Goal: Obtain resource: Download file/media

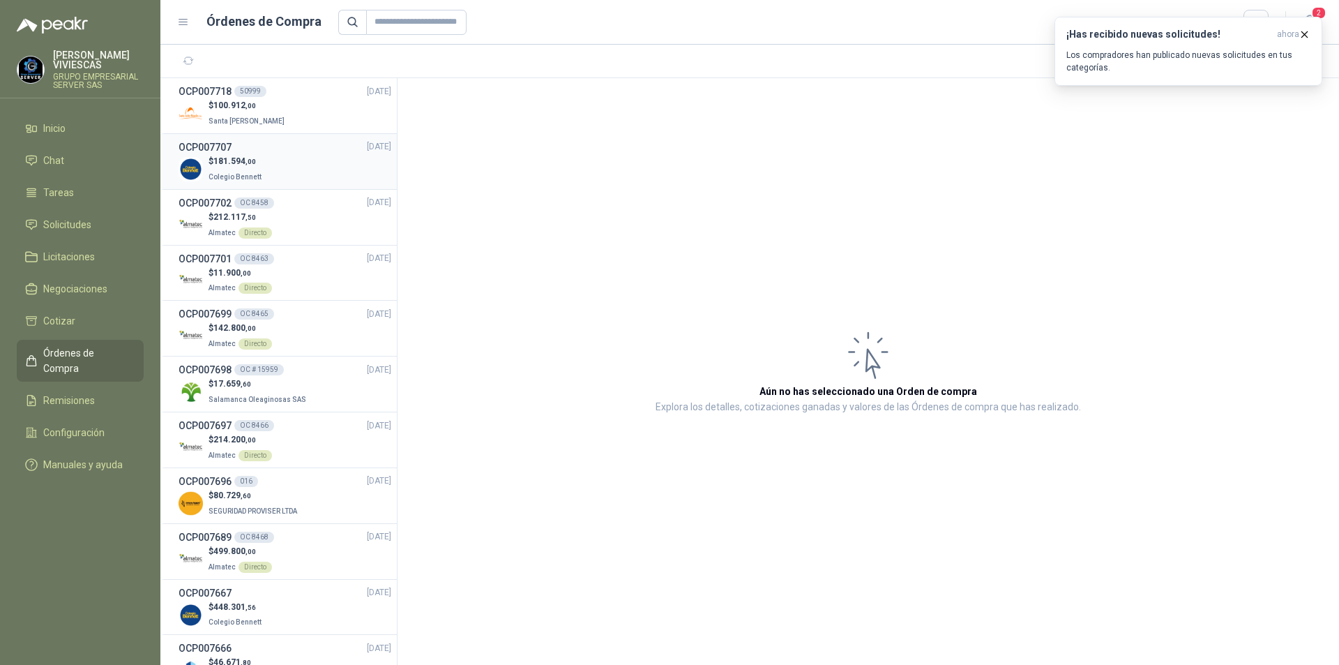
click at [286, 164] on div "$ 181.594 ,00 Colegio [PERSON_NAME]" at bounding box center [285, 169] width 213 height 29
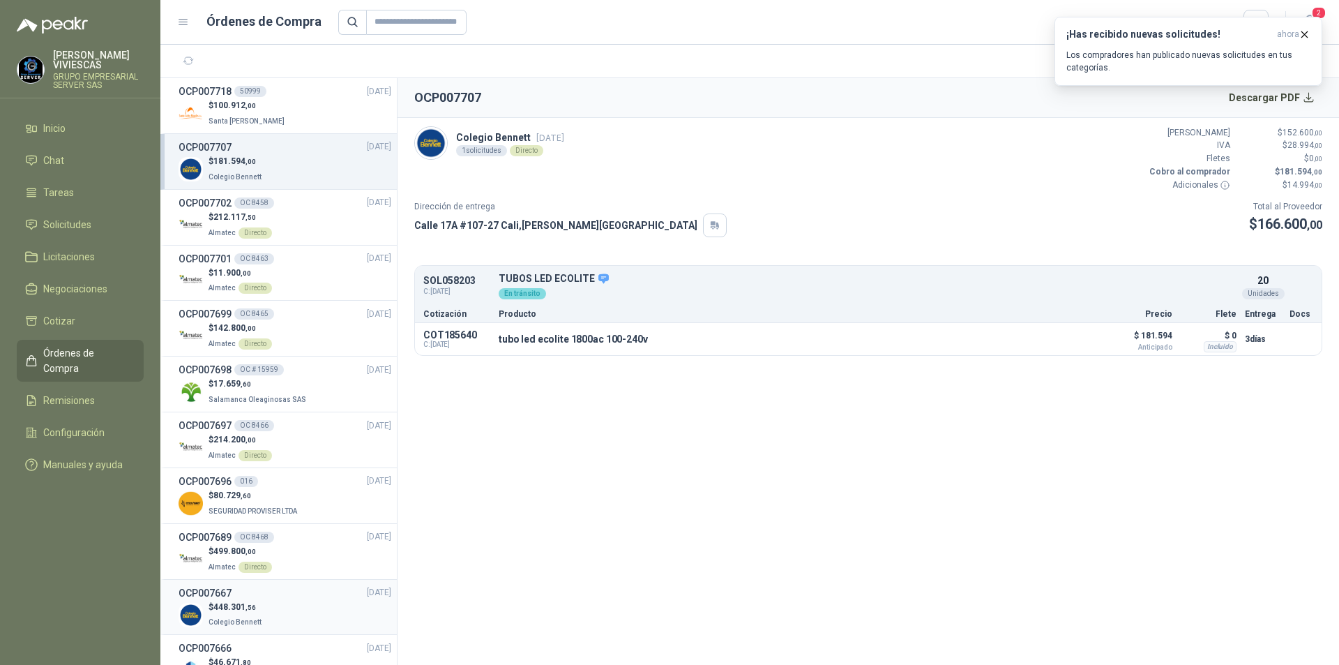
click at [285, 613] on div "$ 448.301 ,56 Colegio [PERSON_NAME]" at bounding box center [285, 615] width 213 height 29
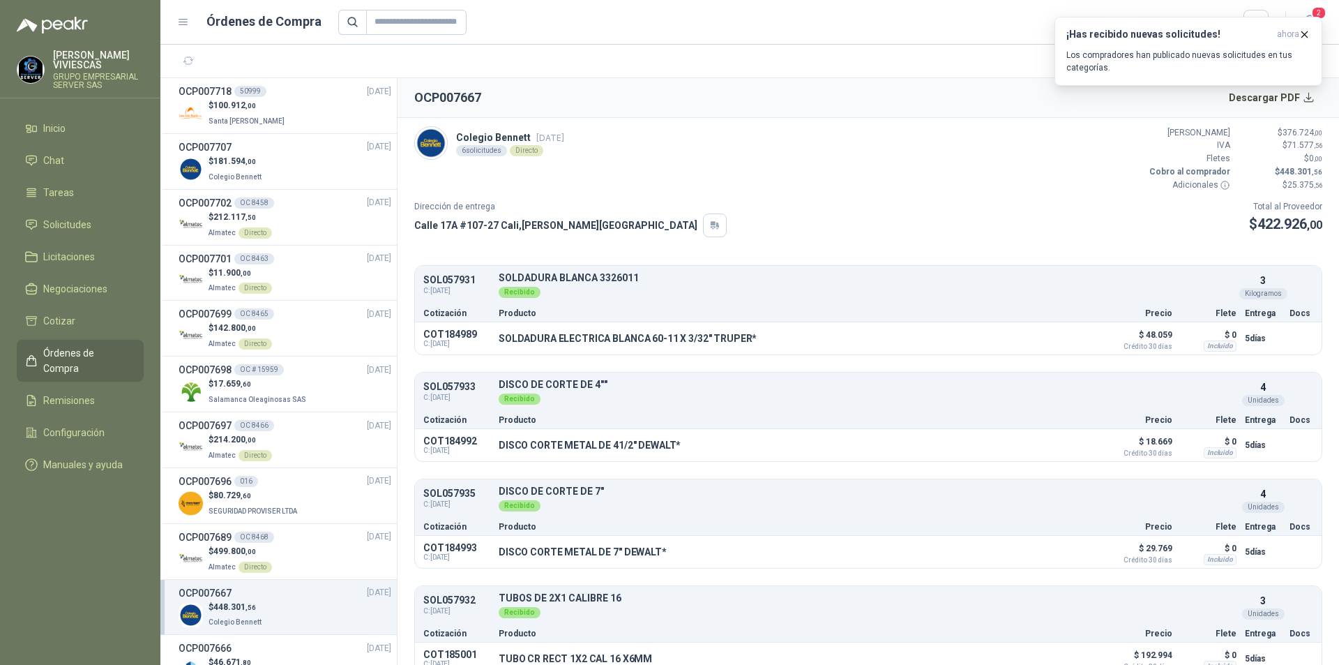
scroll to position [140, 0]
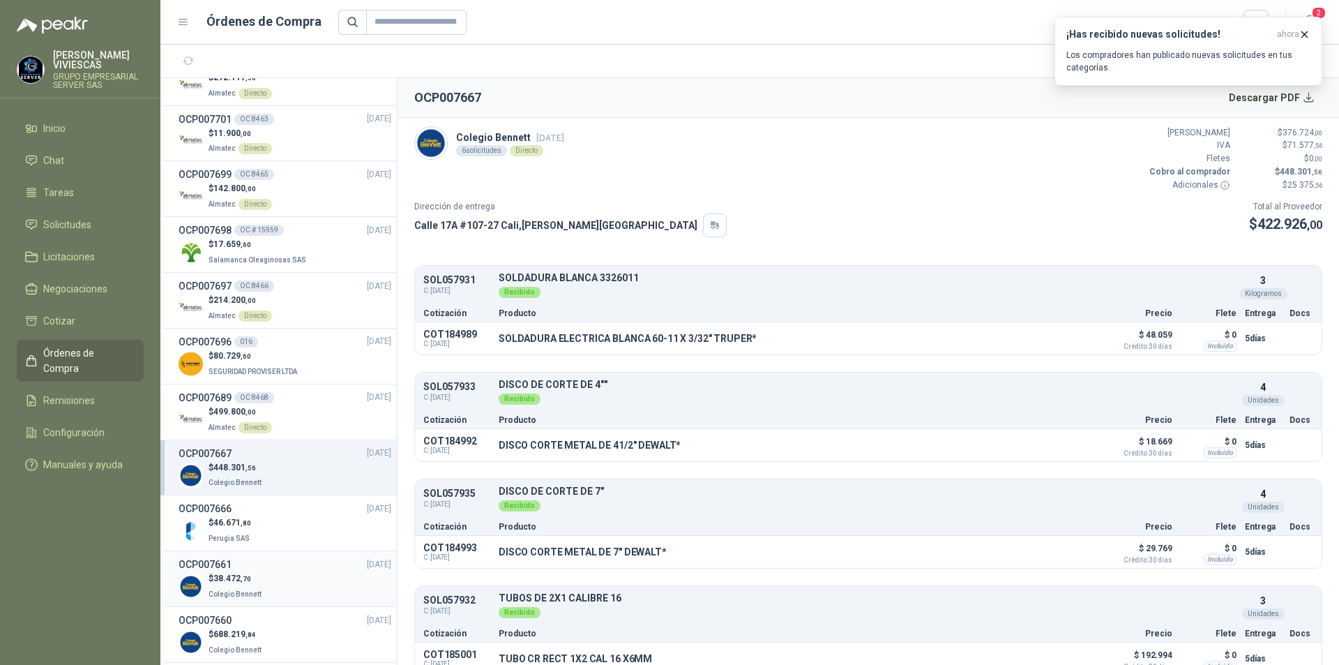
click at [278, 585] on div "$ 38.472 ,70 Colegio [PERSON_NAME]" at bounding box center [285, 586] width 213 height 29
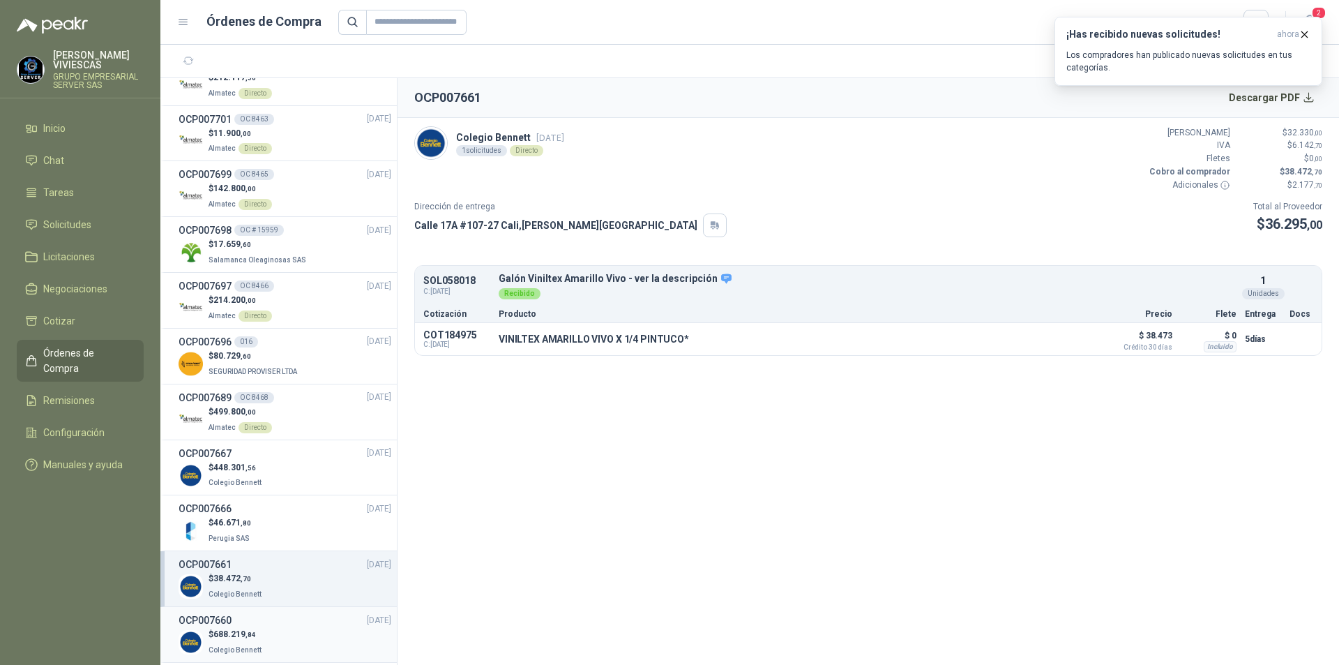
click at [277, 621] on div "OCP007660 [DATE]" at bounding box center [285, 620] width 213 height 15
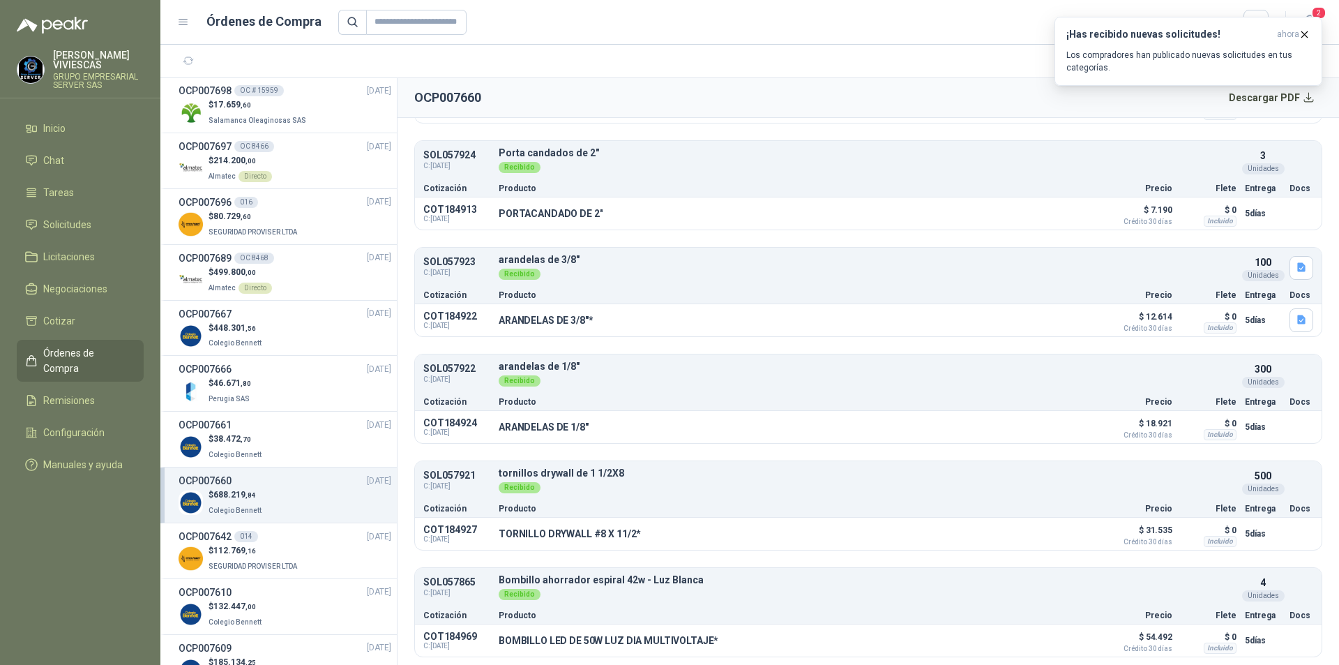
scroll to position [488, 0]
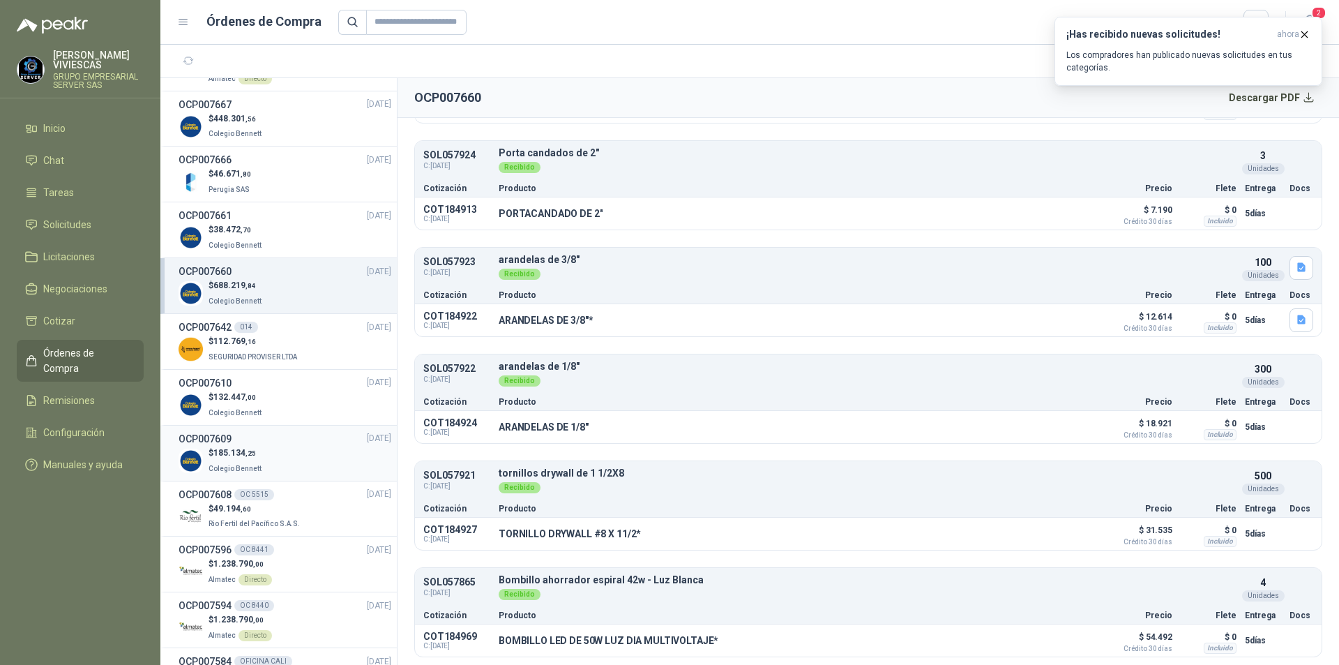
click at [308, 452] on div "$ 185.134 ,25 Colegio [PERSON_NAME]" at bounding box center [285, 460] width 213 height 29
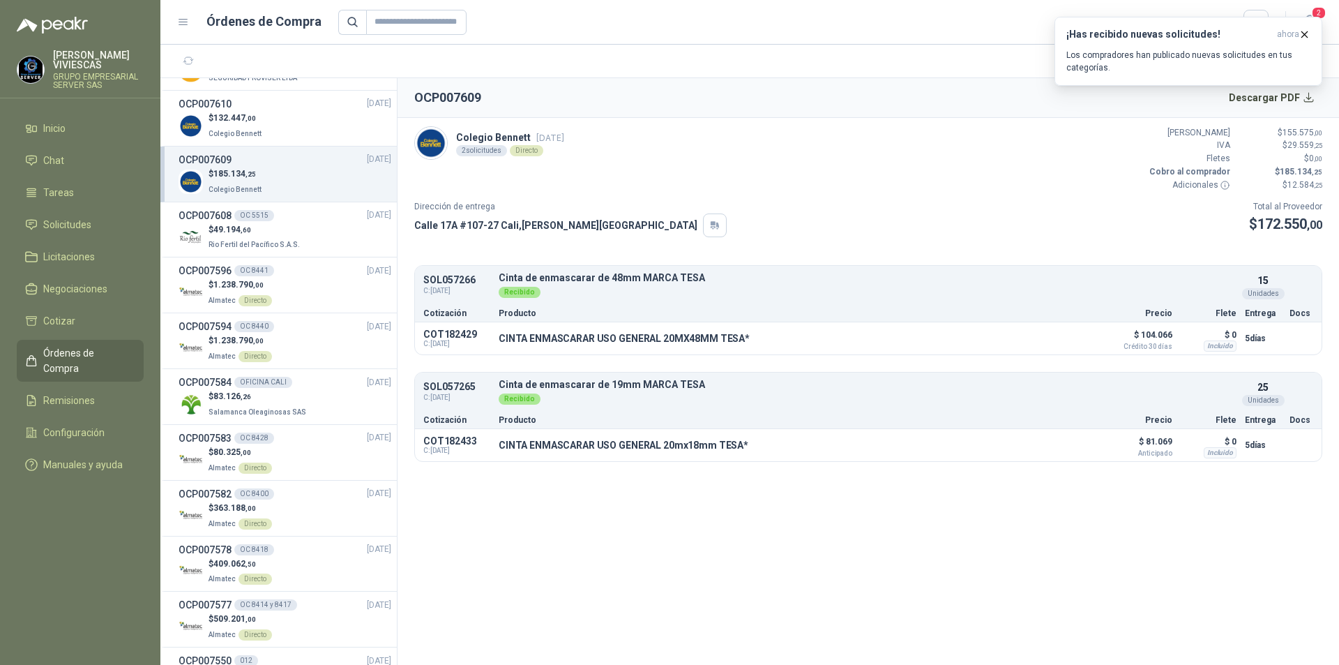
scroll to position [977, 0]
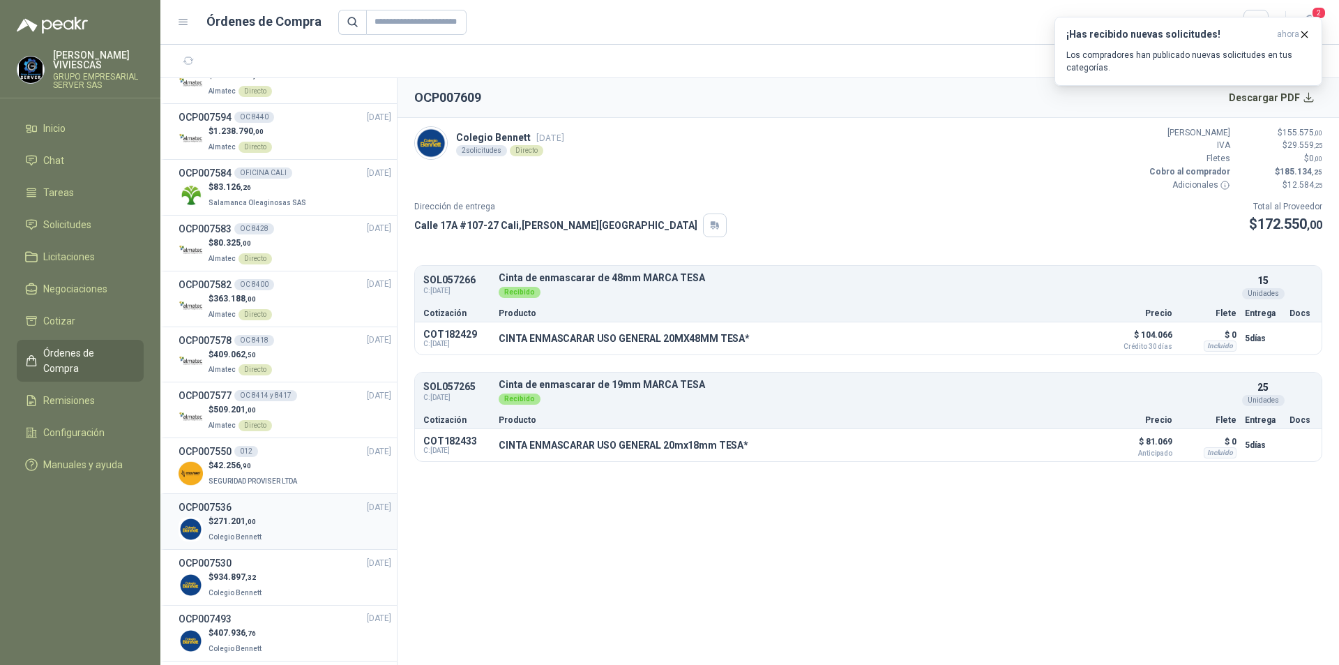
click at [308, 526] on div "$ 271.201 ,00 Colegio [PERSON_NAME]" at bounding box center [285, 529] width 213 height 29
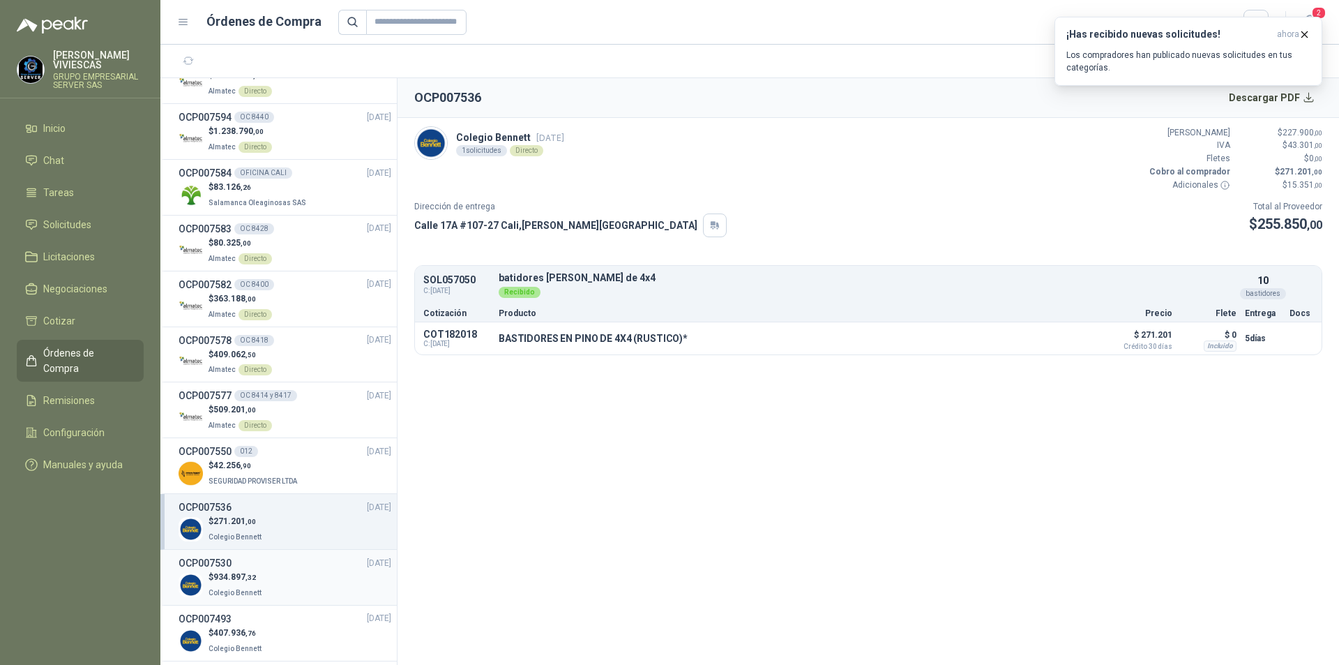
click at [306, 573] on div "$ 934.897 ,32 Colegio [PERSON_NAME]" at bounding box center [285, 585] width 213 height 29
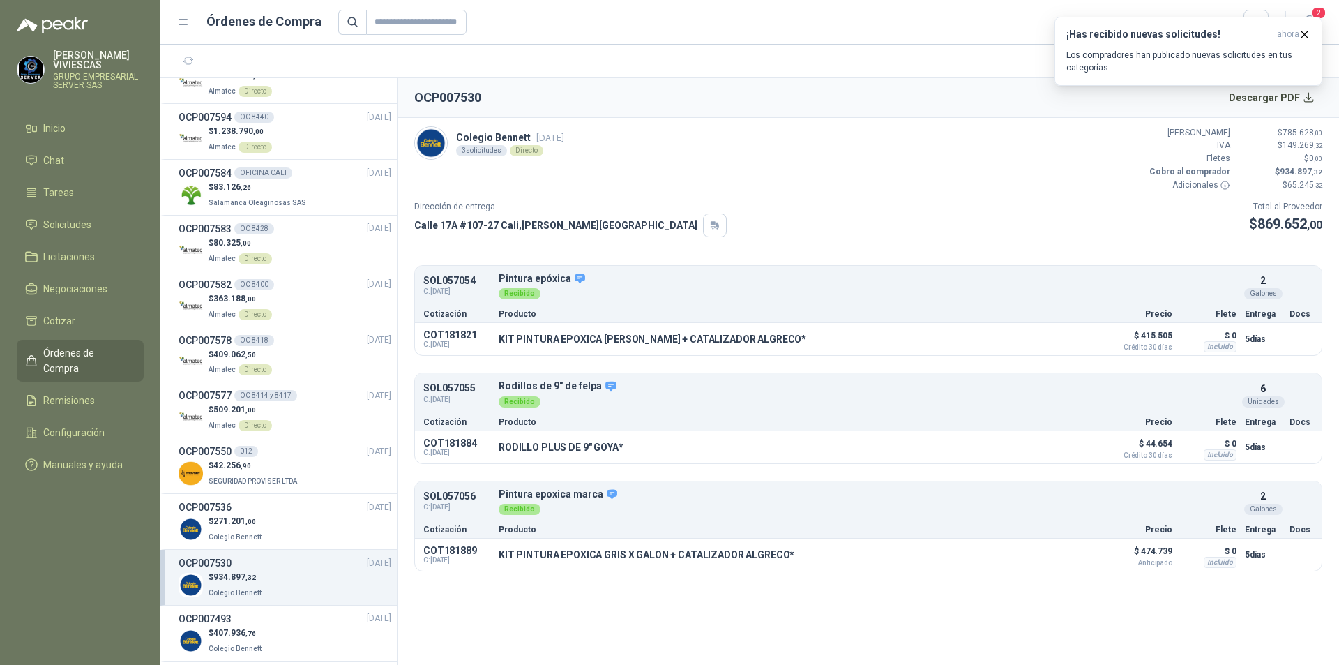
scroll to position [1116, 0]
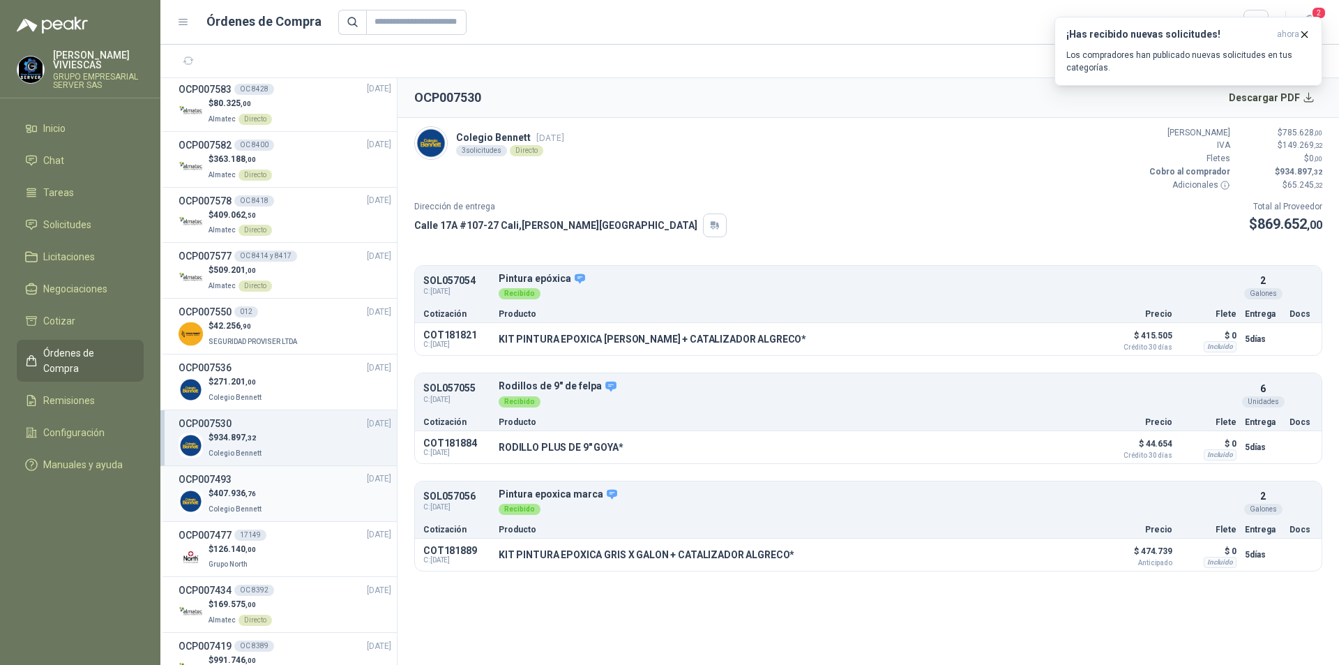
click at [298, 502] on div "$ 407.936 ,76 Colegio [PERSON_NAME]" at bounding box center [285, 501] width 213 height 29
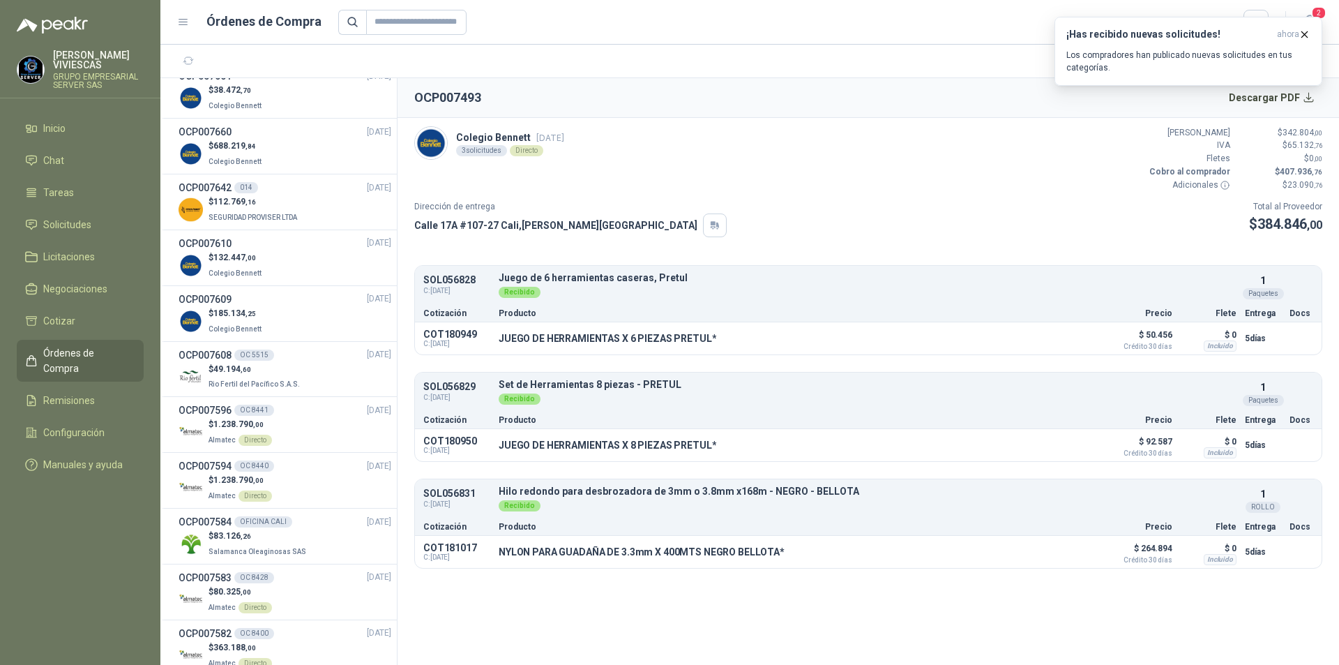
scroll to position [419, 0]
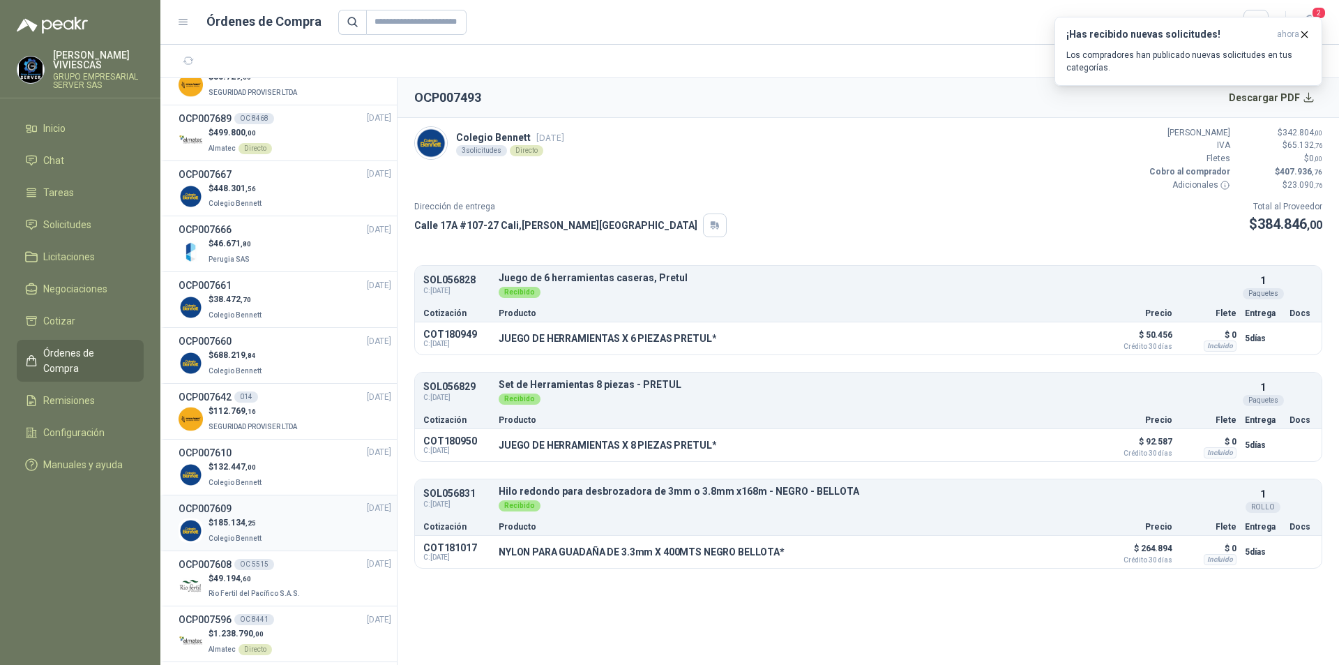
click at [292, 506] on div "OCP007609 [DATE]" at bounding box center [285, 508] width 213 height 15
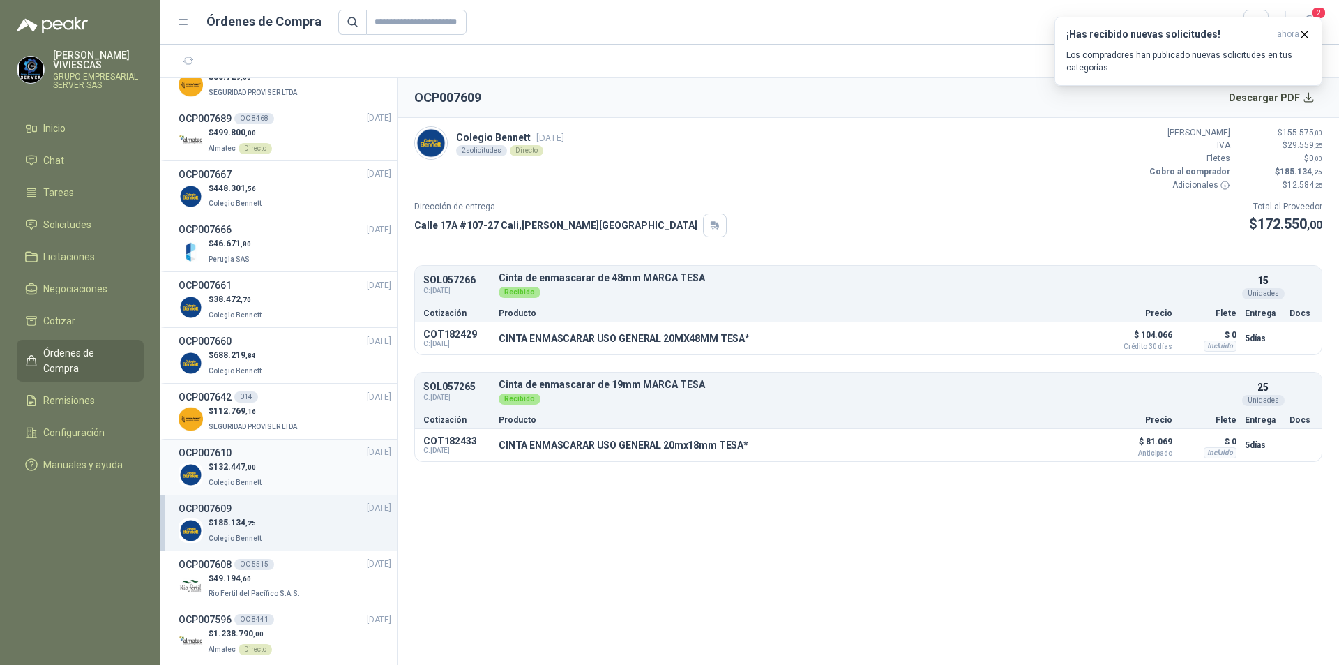
click at [293, 475] on div "$ 132.447 ,00 Colegio [PERSON_NAME]" at bounding box center [285, 474] width 213 height 29
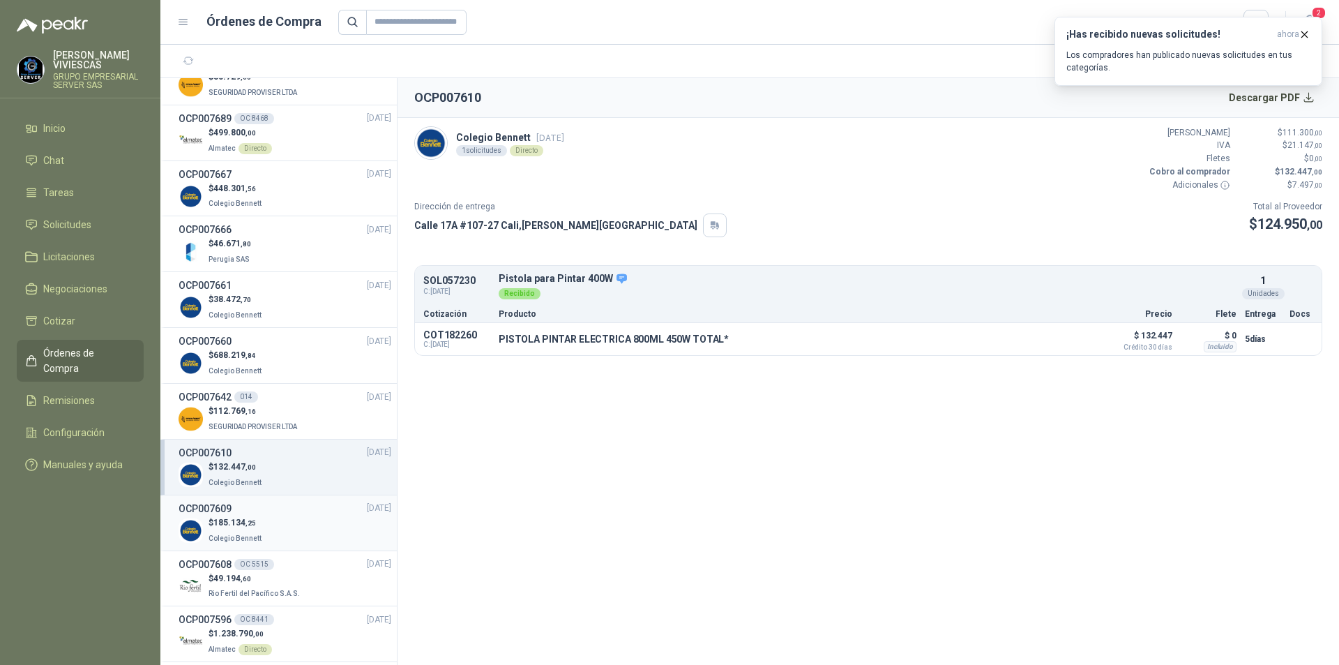
click at [301, 531] on div "$ 185.134 ,25 Colegio [PERSON_NAME]" at bounding box center [285, 530] width 213 height 29
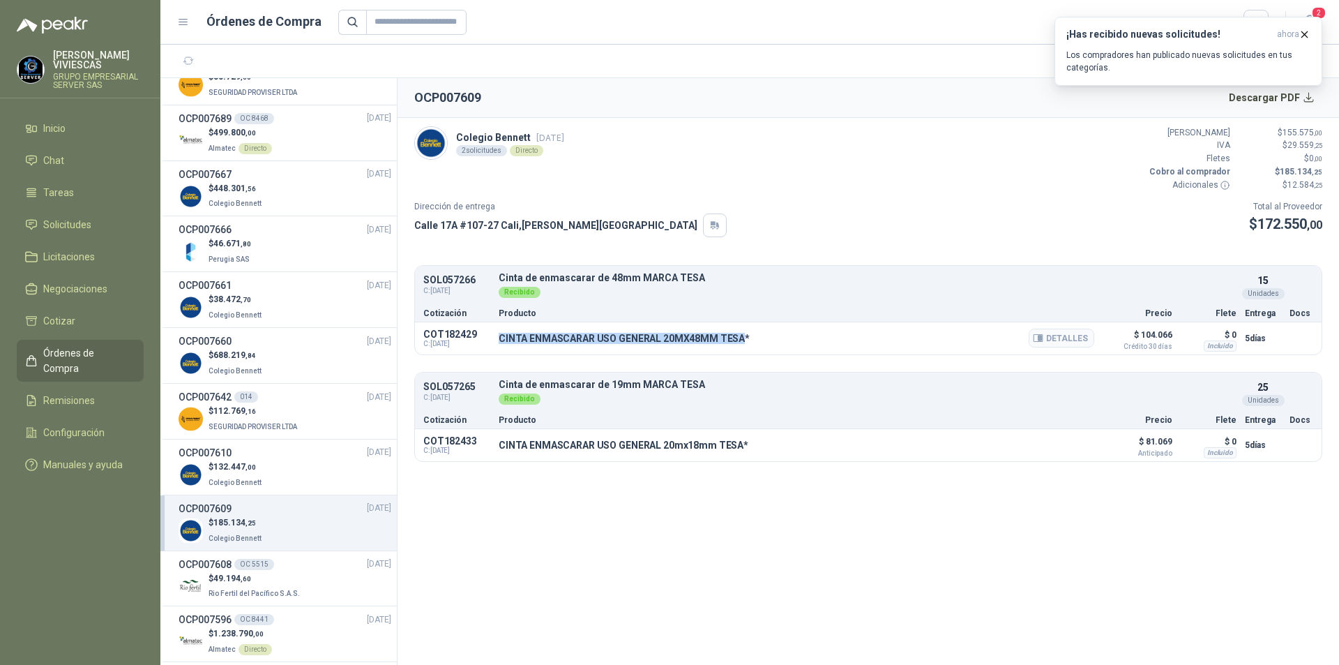
drag, startPoint x: 502, startPoint y: 337, endPoint x: 739, endPoint y: 338, distance: 237.2
click at [739, 338] on p "CINTA ENMASCARAR USO GENERAL 20MX48MM TESA*" at bounding box center [624, 338] width 251 height 11
copy p "CINTA ENMASCARAR USO GENERAL 20MX48MM TESA"
click at [1072, 337] on button "Detalles" at bounding box center [1062, 338] width 66 height 19
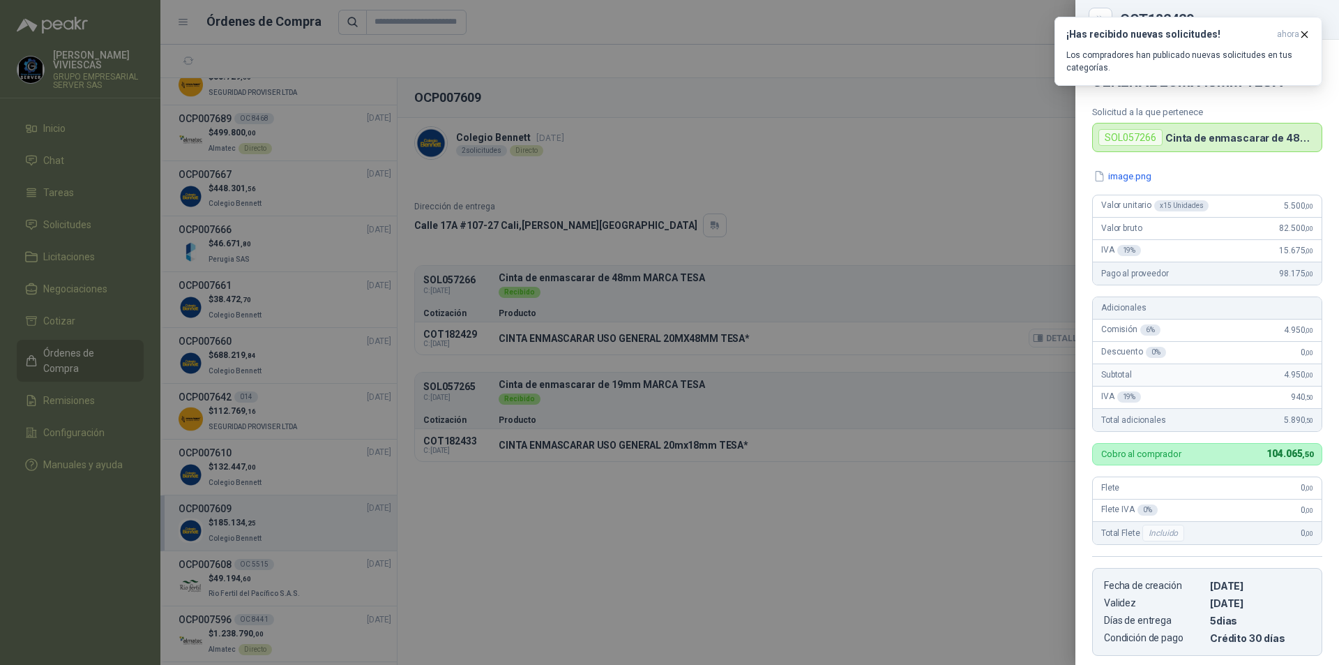
scroll to position [216, 0]
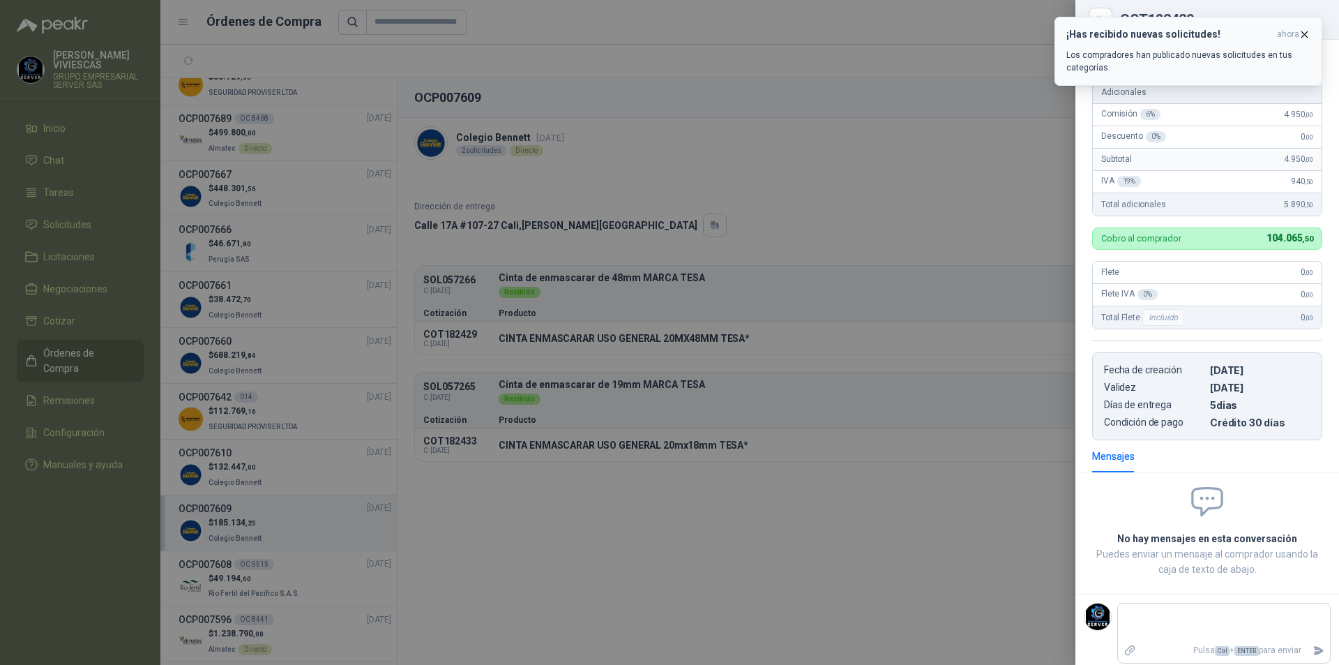
click at [1299, 33] on icon "button" at bounding box center [1305, 35] width 12 height 12
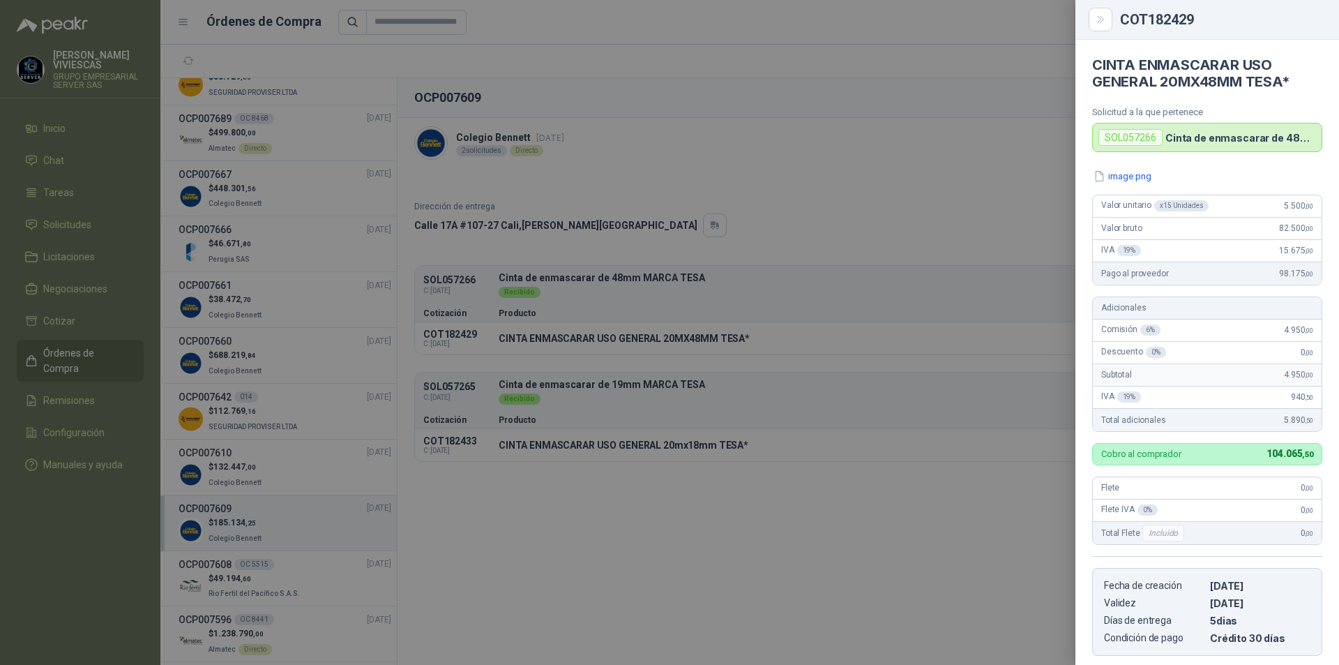
click at [818, 421] on div at bounding box center [669, 332] width 1339 height 665
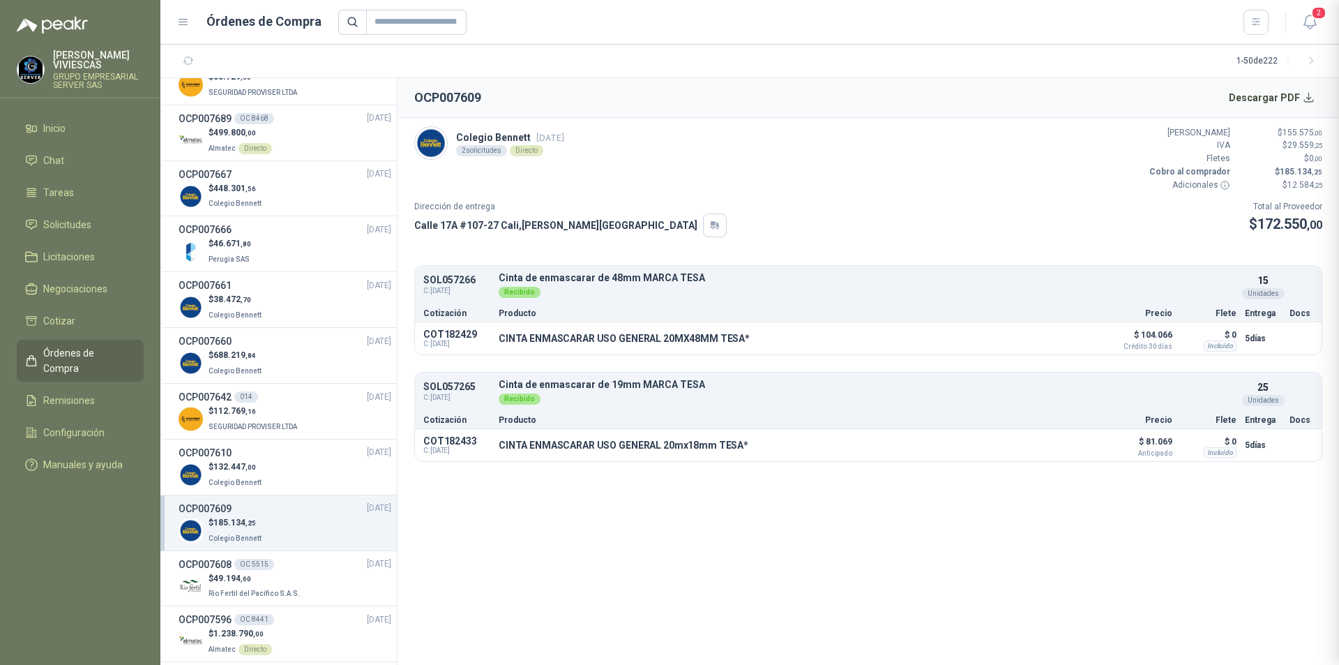
scroll to position [223, 0]
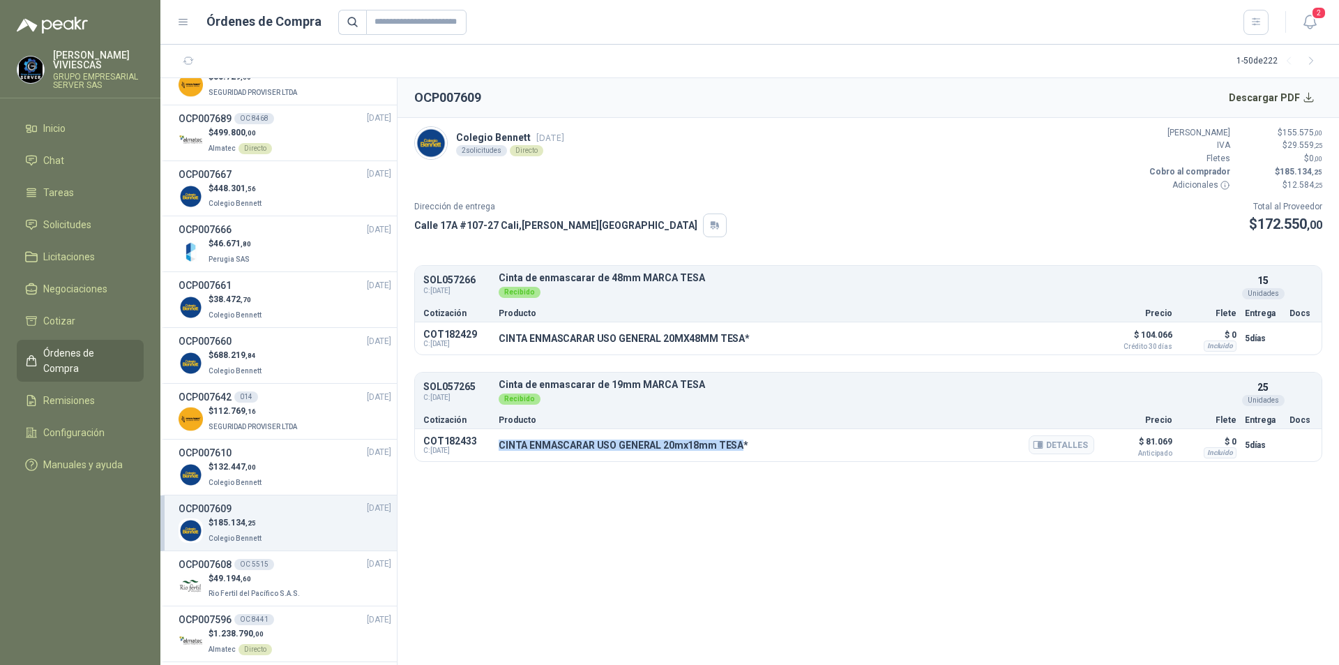
drag, startPoint x: 502, startPoint y: 444, endPoint x: 739, endPoint y: 443, distance: 237.9
click at [739, 443] on p "CINTA ENMASCARAR USO GENERAL 20mx18mm TESA*" at bounding box center [624, 445] width 250 height 11
copy p "CINTA ENMASCARAR USO GENERAL 20mx18mm TESA"
click at [1072, 440] on button "Detalles" at bounding box center [1062, 444] width 66 height 19
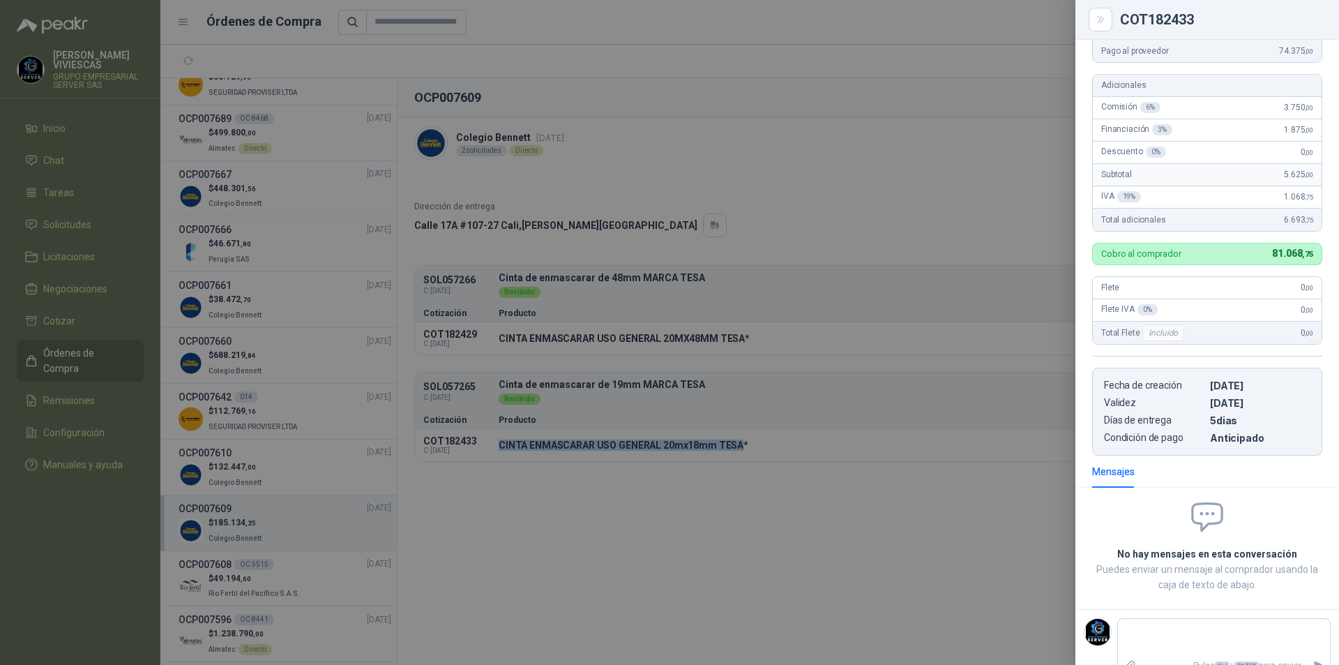
scroll to position [0, 0]
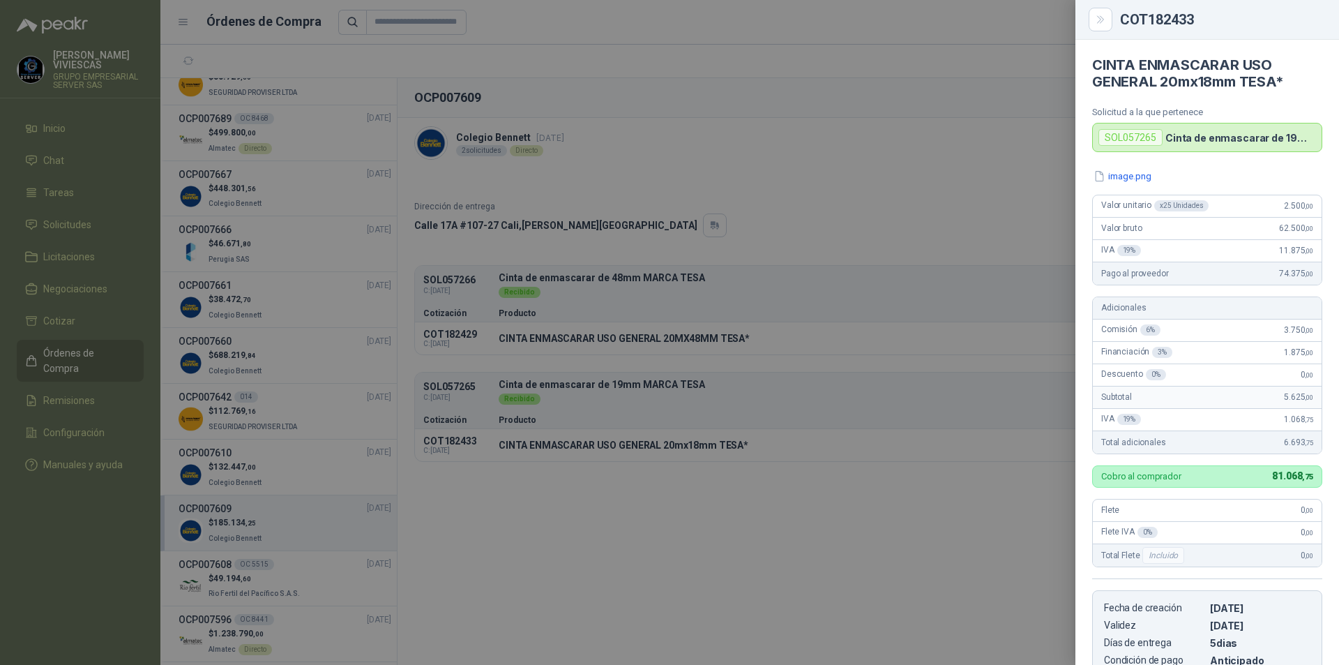
click at [769, 350] on div at bounding box center [669, 332] width 1339 height 665
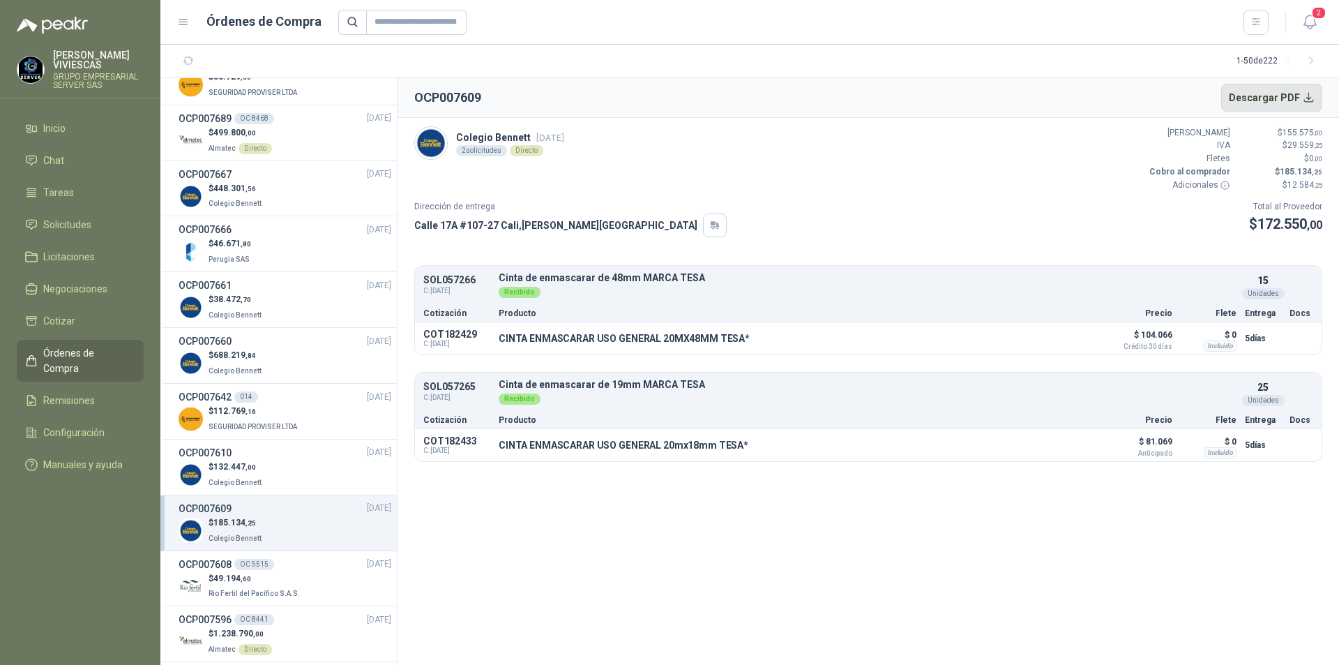
click at [1284, 93] on button "Descargar PDF" at bounding box center [1273, 98] width 102 height 28
click at [308, 464] on div "$ 132.447 ,00 Colegio [PERSON_NAME]" at bounding box center [285, 474] width 213 height 29
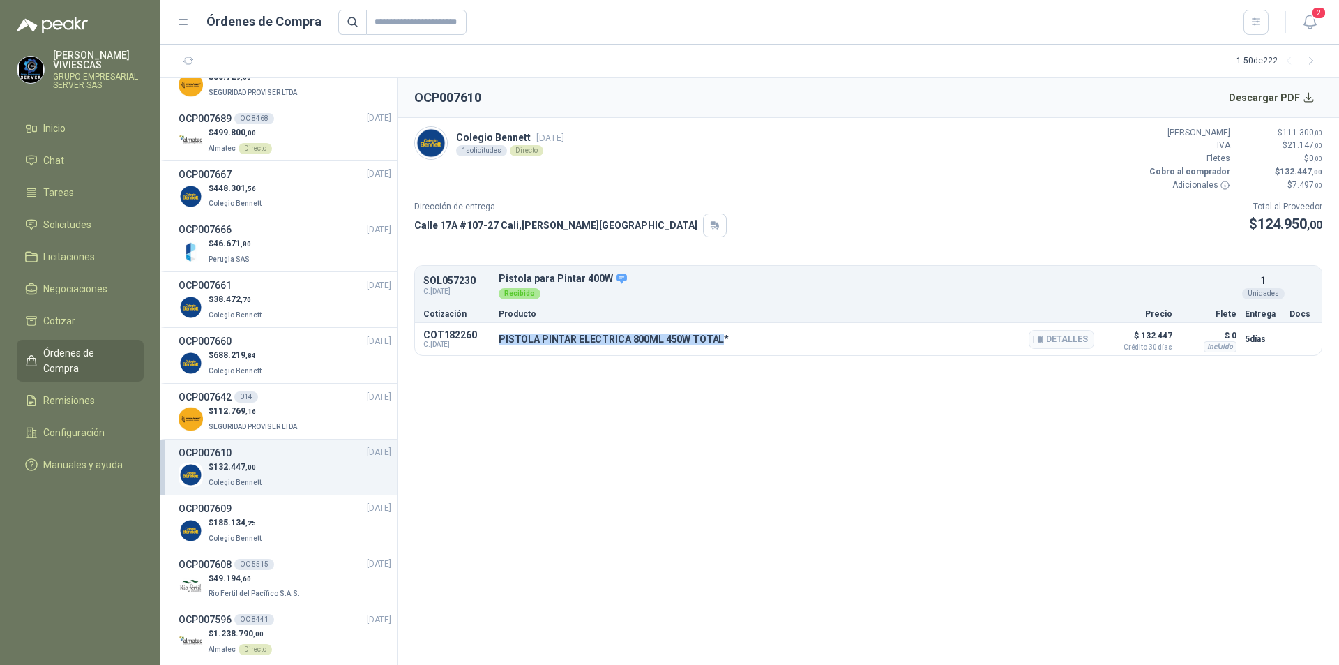
drag, startPoint x: 499, startPoint y: 338, endPoint x: 716, endPoint y: 333, distance: 217.7
click at [716, 333] on p "PISTOLA PINTAR ELECTRICA 800ML 450W TOTAL*" at bounding box center [614, 338] width 230 height 11
copy p "PISTOLA PINTAR ELECTRICA 800ML 450W TOTAL"
click at [1074, 338] on button "Detalles" at bounding box center [1062, 339] width 66 height 19
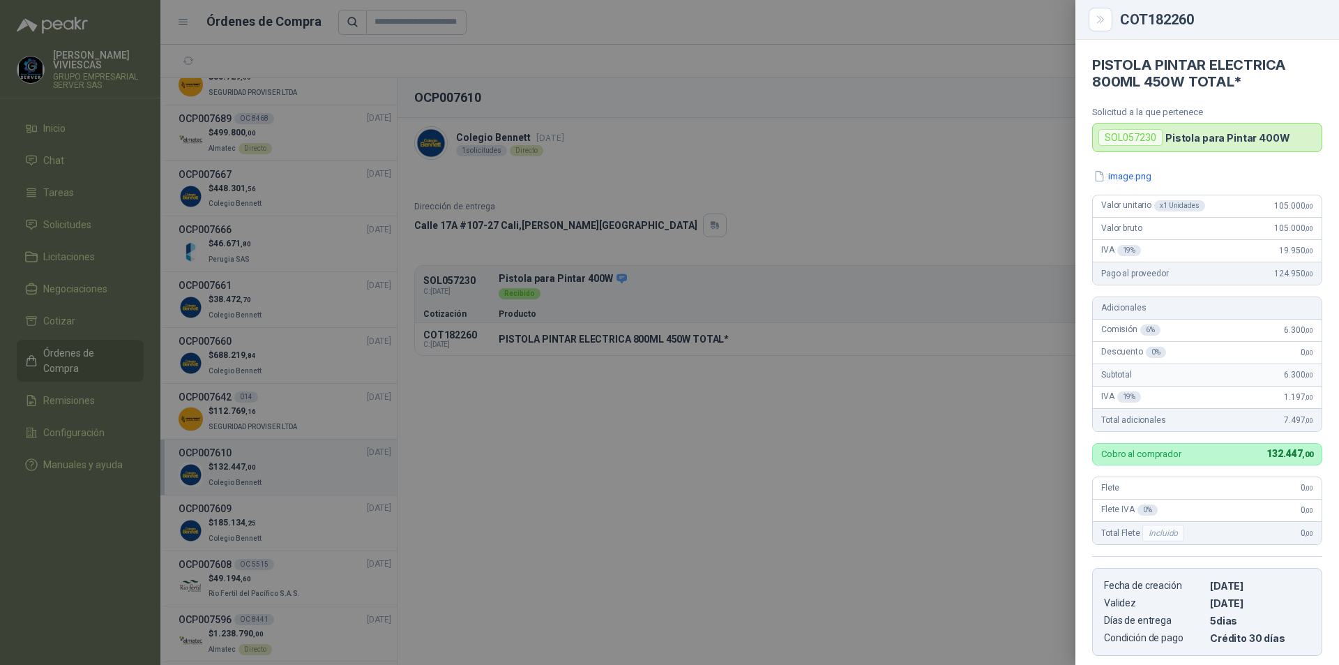
click at [967, 241] on div at bounding box center [669, 332] width 1339 height 665
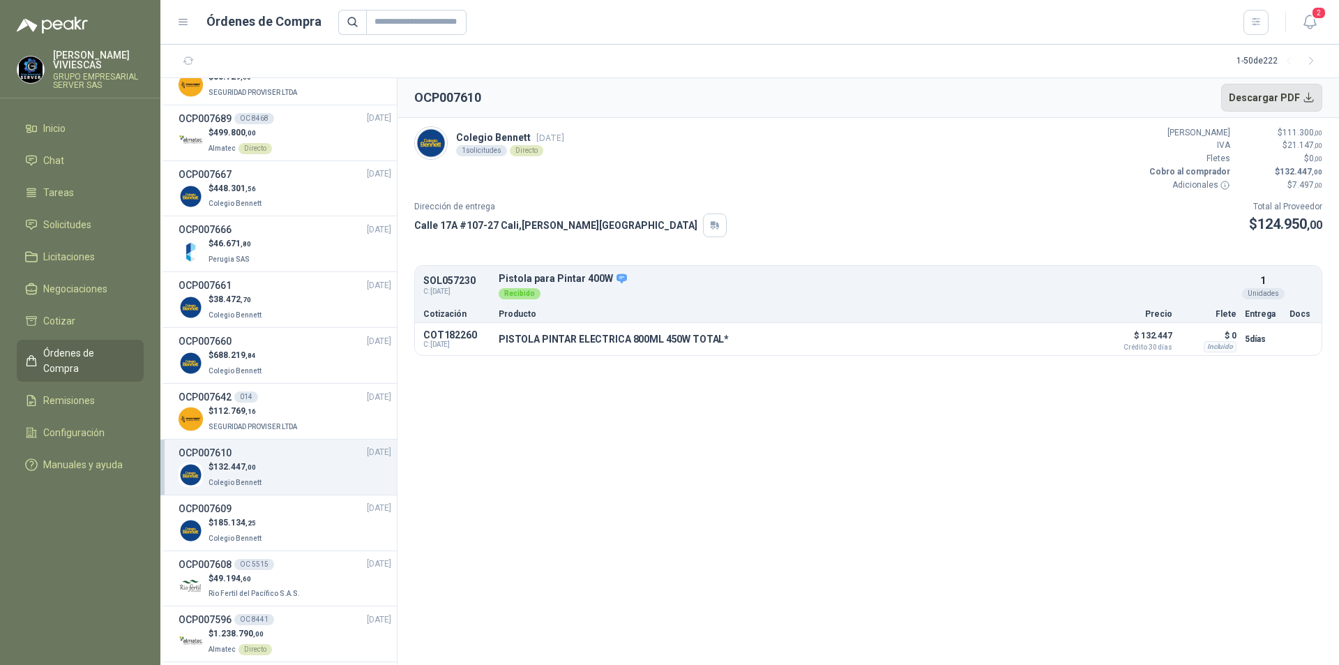
click at [1284, 89] on button "Descargar PDF" at bounding box center [1273, 98] width 102 height 28
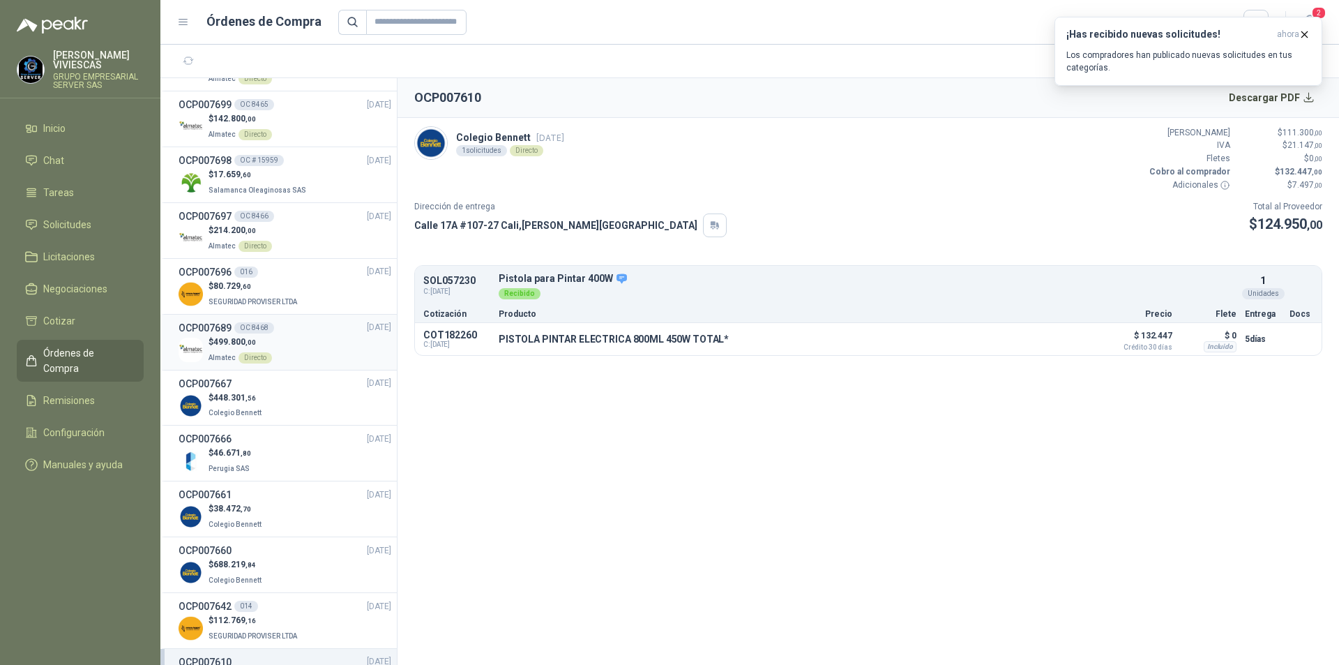
scroll to position [419, 0]
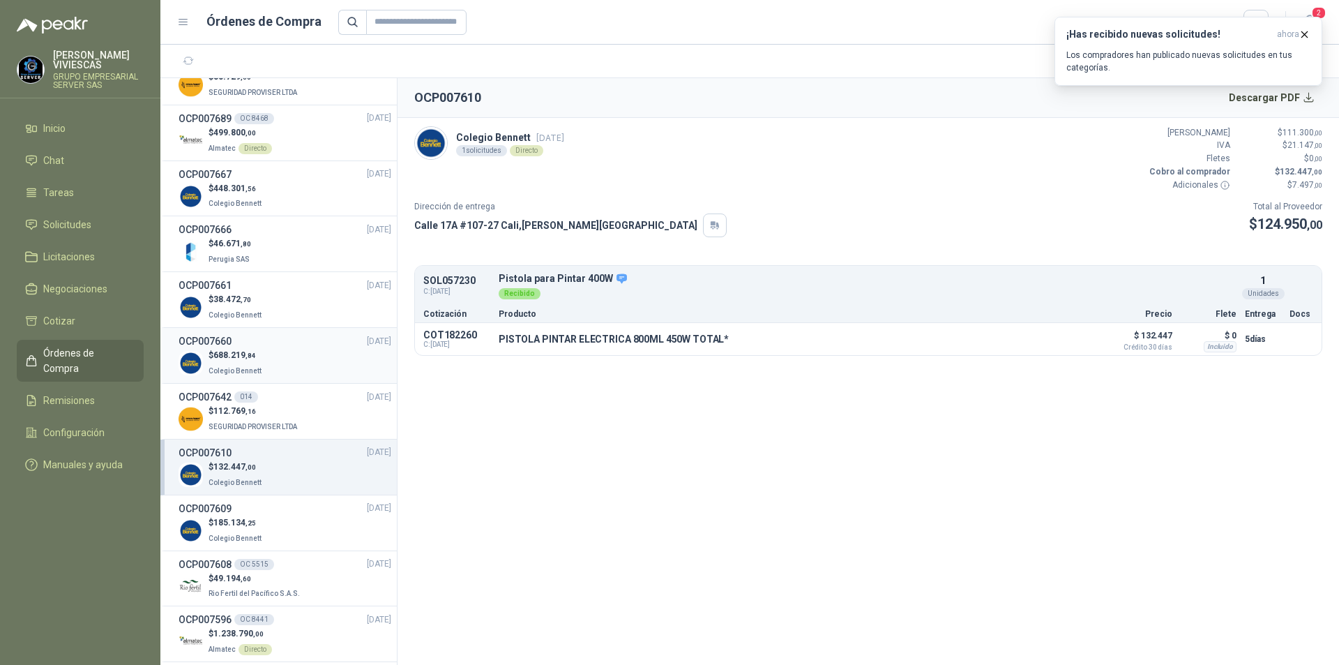
click at [313, 363] on div "$ 688.219 ,[GEOGRAPHIC_DATA][PERSON_NAME]" at bounding box center [285, 363] width 213 height 29
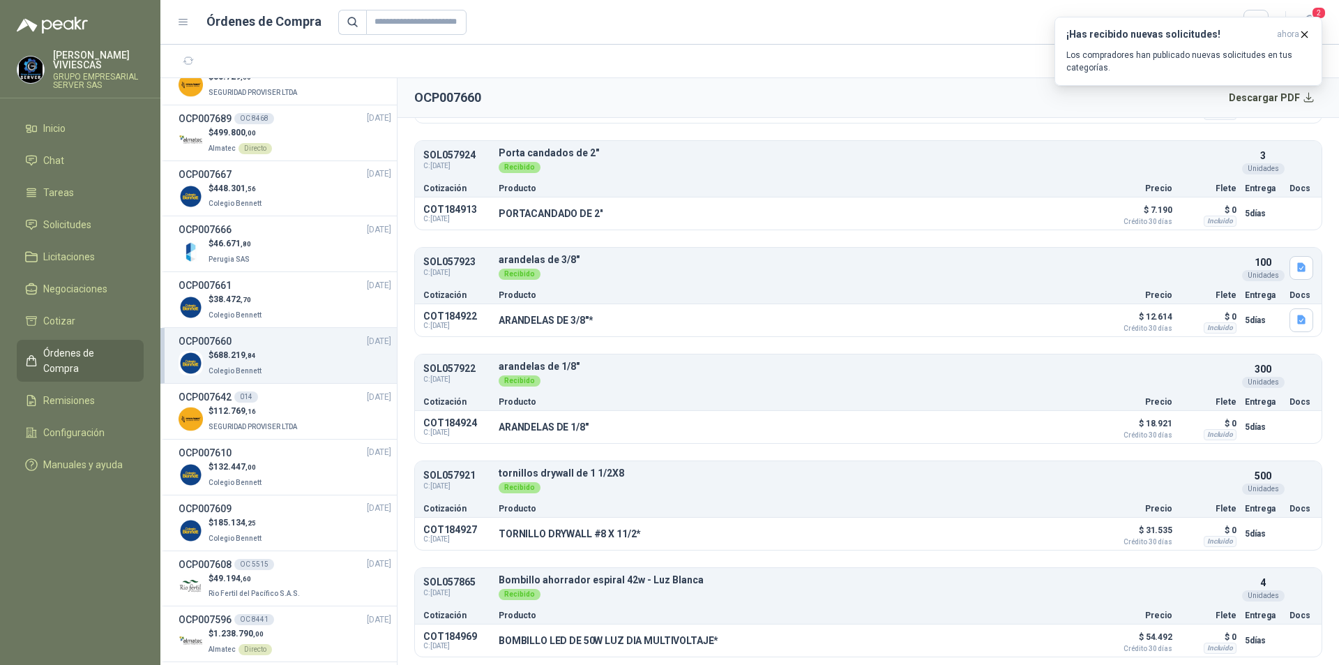
scroll to position [349, 0]
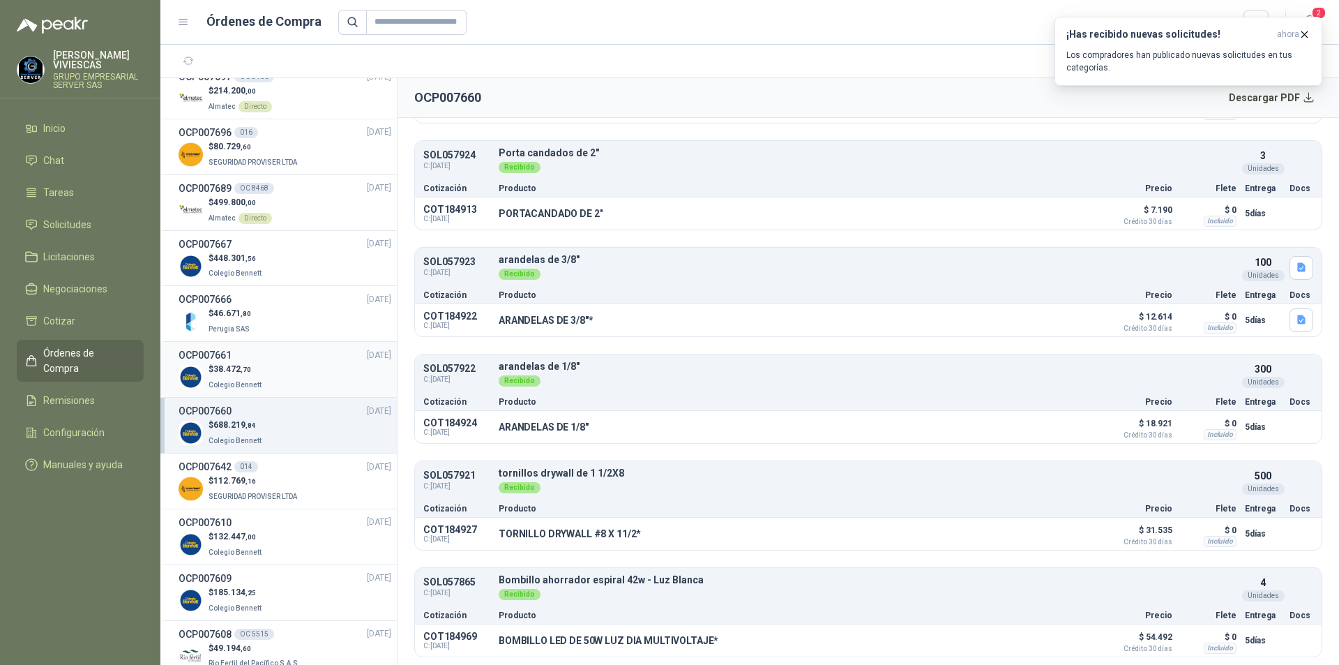
click at [303, 382] on div "$ 38.472 ,70 Colegio [PERSON_NAME]" at bounding box center [285, 377] width 213 height 29
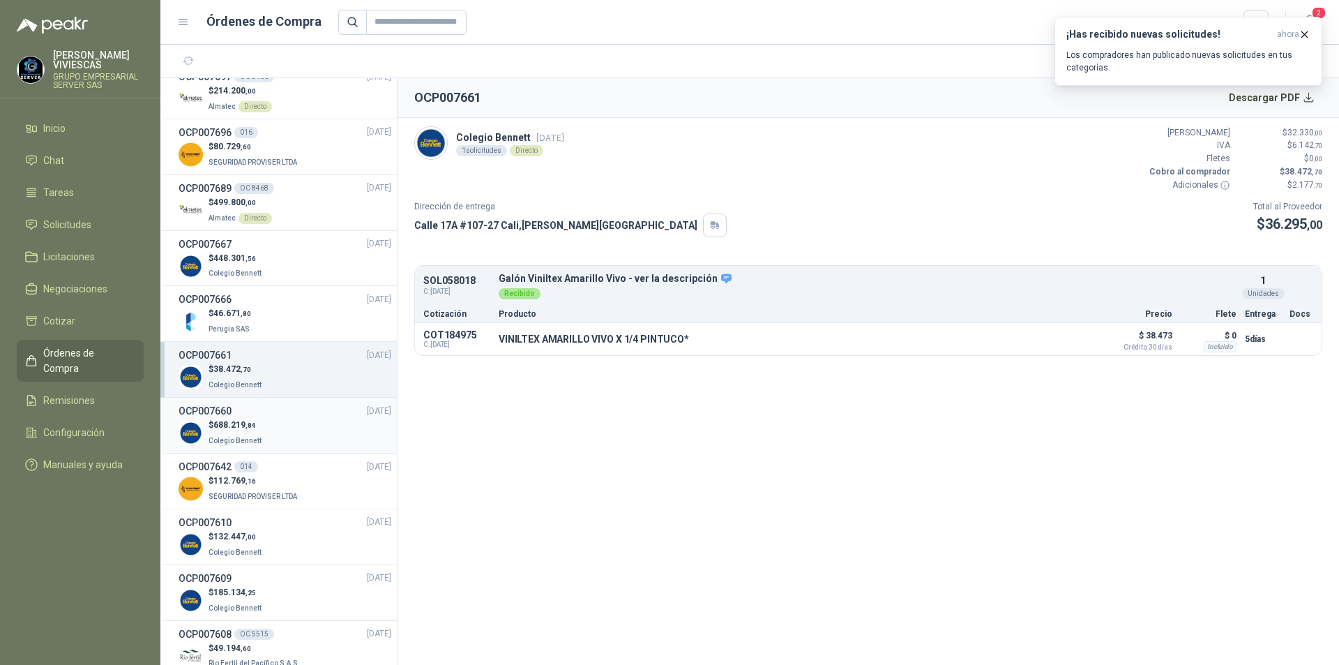
click at [308, 423] on div "$ 688.219 ,[GEOGRAPHIC_DATA][PERSON_NAME]" at bounding box center [285, 433] width 213 height 29
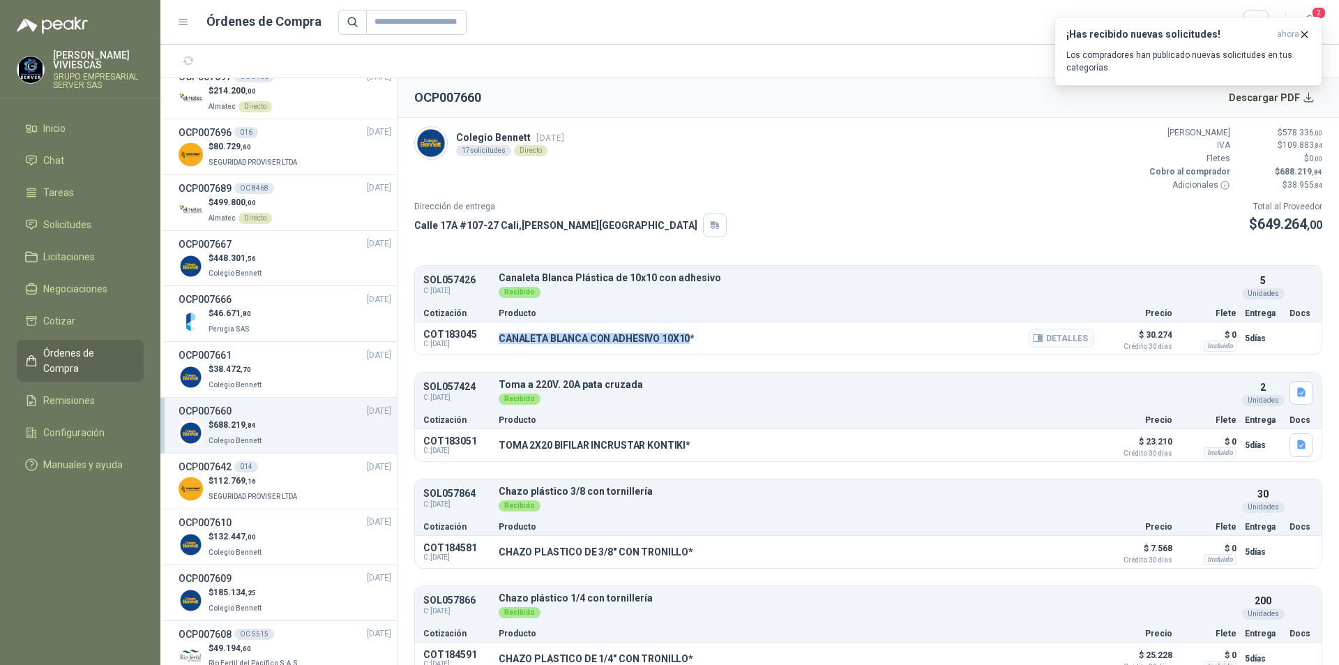
drag, startPoint x: 499, startPoint y: 338, endPoint x: 689, endPoint y: 344, distance: 189.8
click at [689, 344] on p "CANALETA BLANCA CON ADHESIVO 10X10*" at bounding box center [597, 338] width 196 height 11
copy p "CANALETA BLANCA CON ADHESIVO 10X10"
click at [1061, 340] on button "Detalles" at bounding box center [1062, 338] width 66 height 19
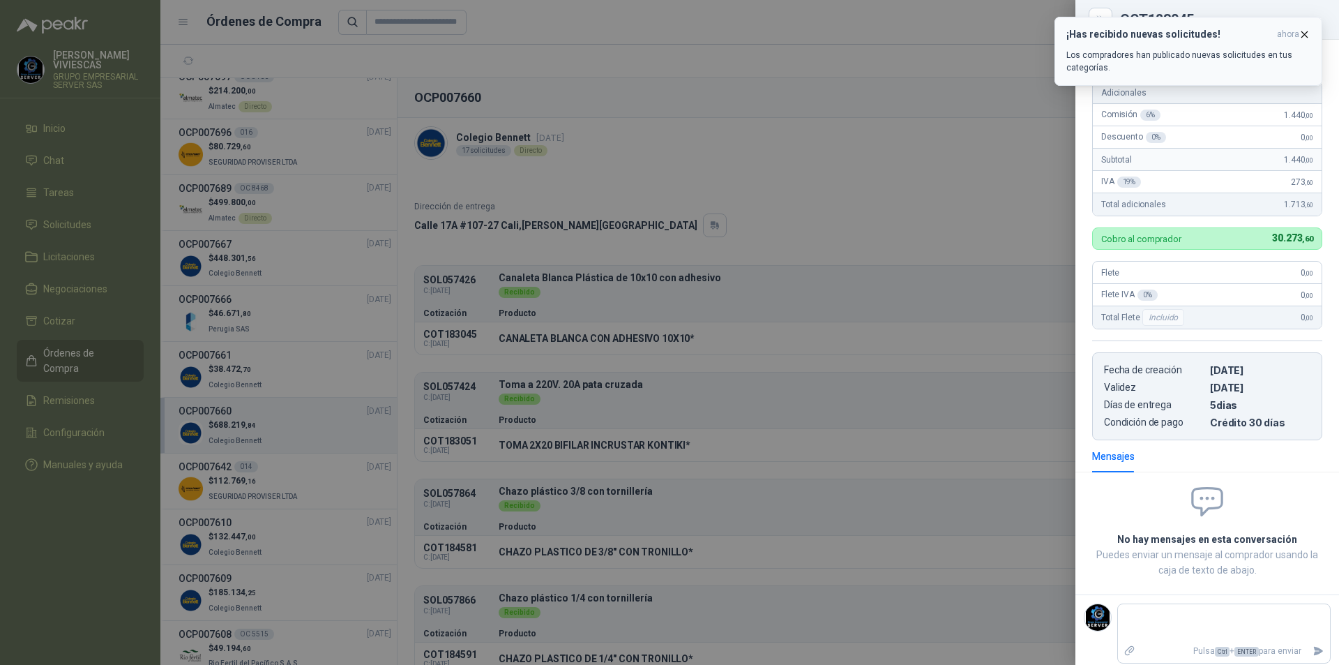
scroll to position [131, 0]
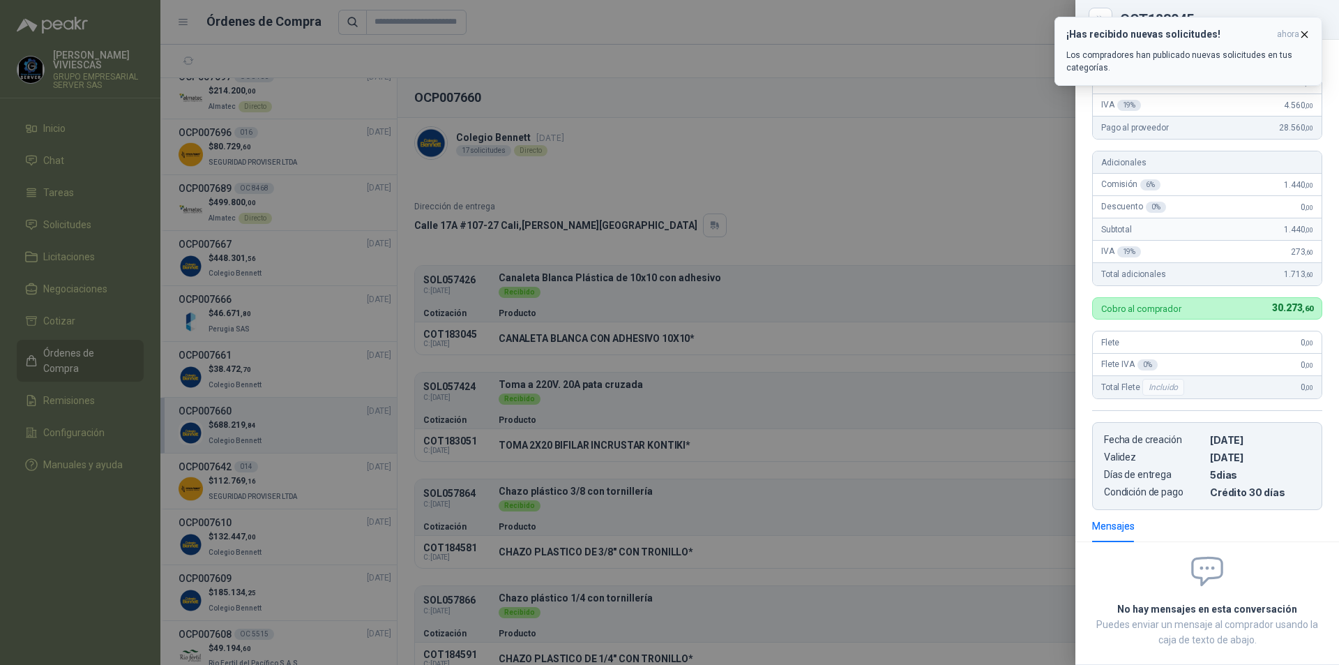
click at [1303, 29] on icon "button" at bounding box center [1305, 35] width 12 height 12
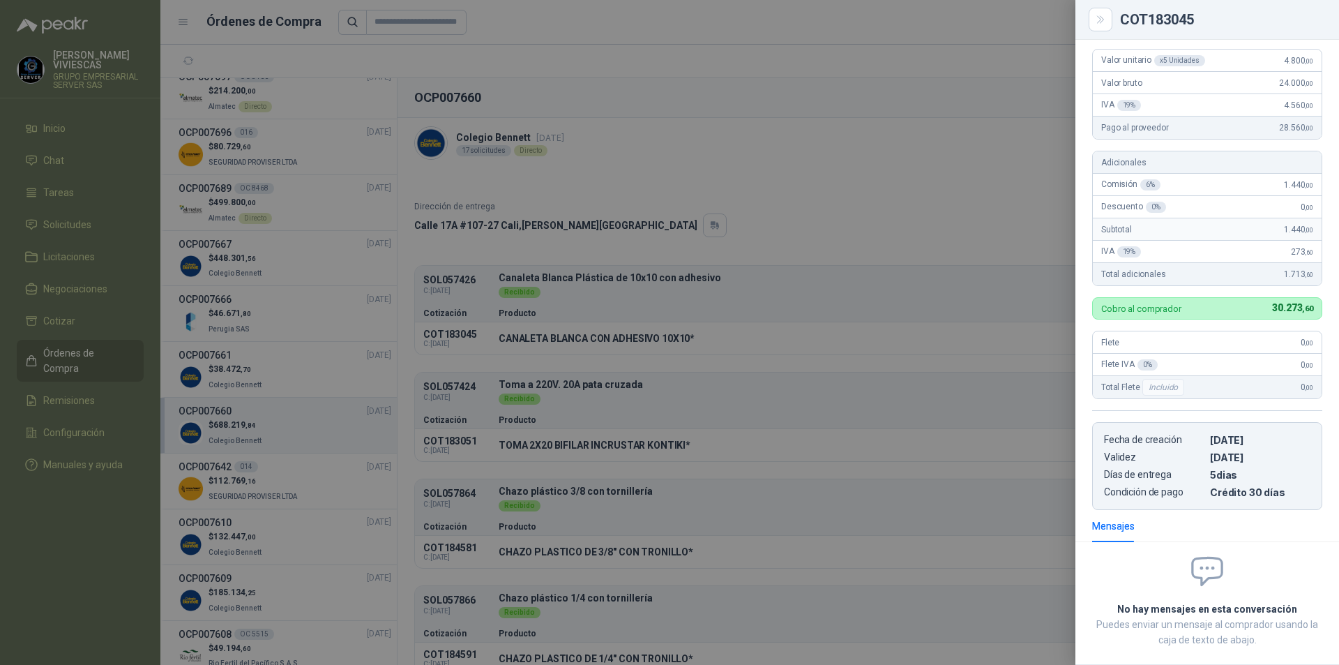
scroll to position [0, 0]
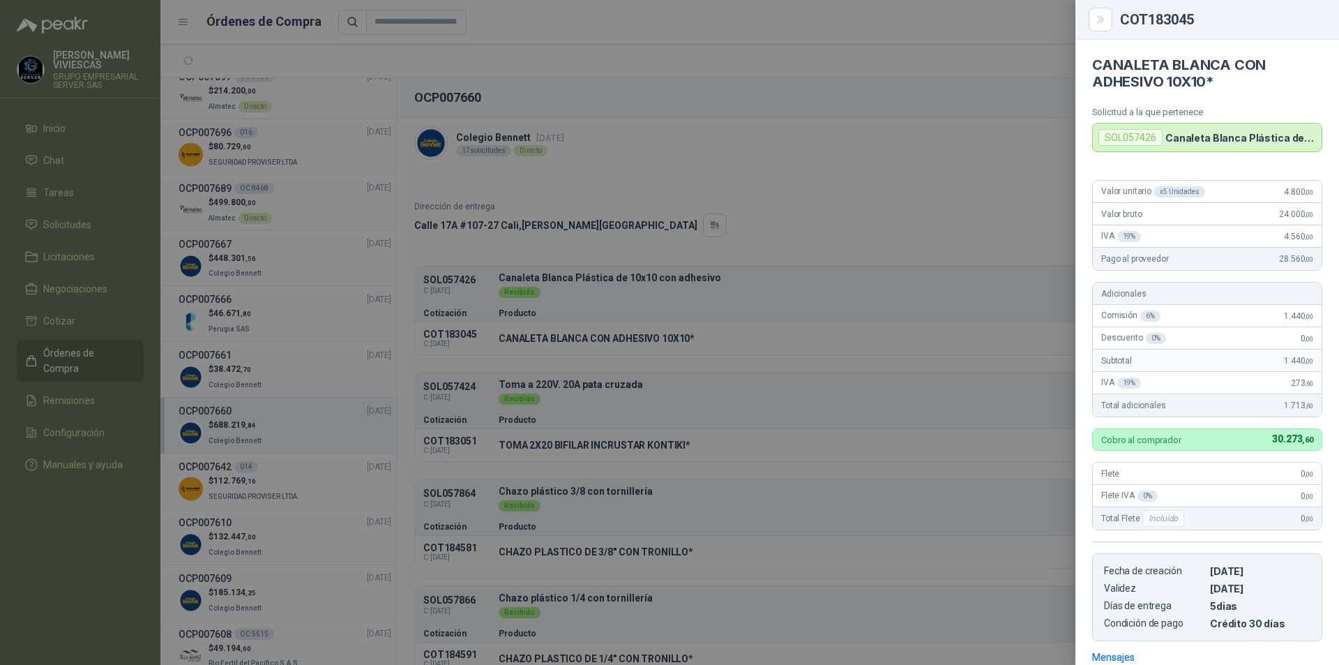
click at [760, 288] on div at bounding box center [669, 332] width 1339 height 665
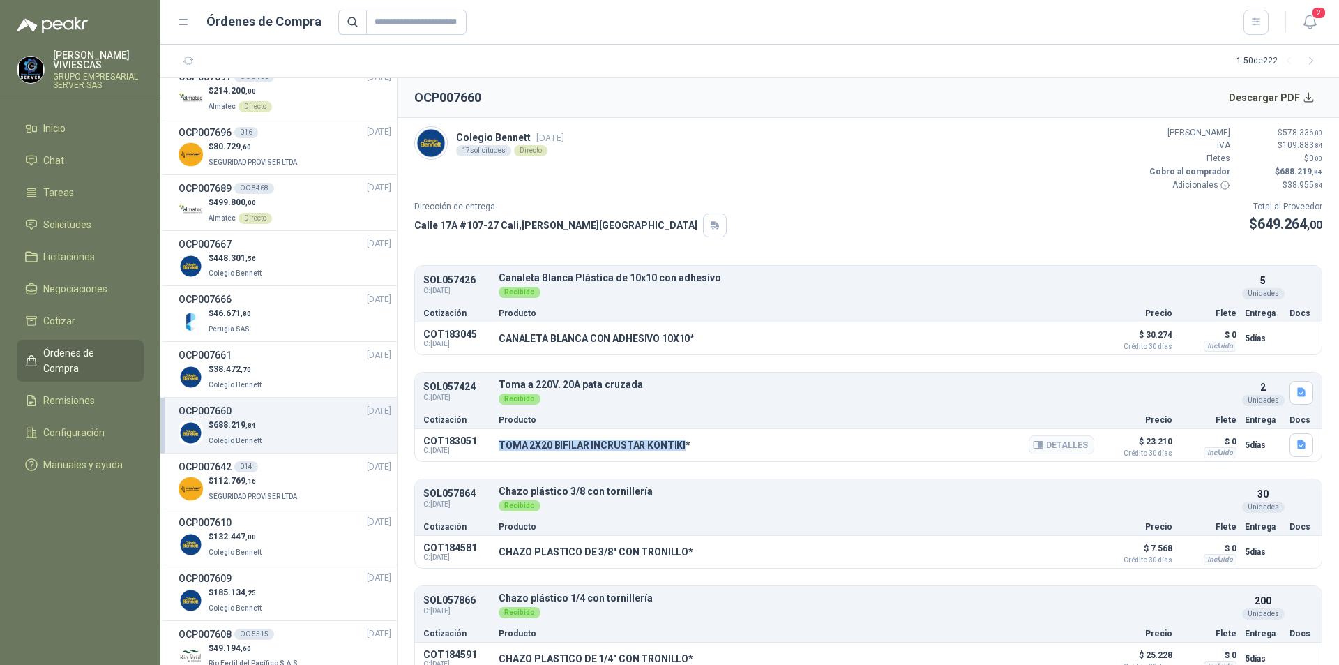
drag, startPoint x: 500, startPoint y: 446, endPoint x: 683, endPoint y: 447, distance: 182.8
click at [683, 447] on p "TOMA 2X20 BIFILAR INCRUSTAR KONTIKI*" at bounding box center [595, 445] width 192 height 11
copy p "TOMA 2X20 BIFILAR INCRUSTAR KONTIKI"
click at [1062, 444] on button "Detalles" at bounding box center [1062, 444] width 66 height 19
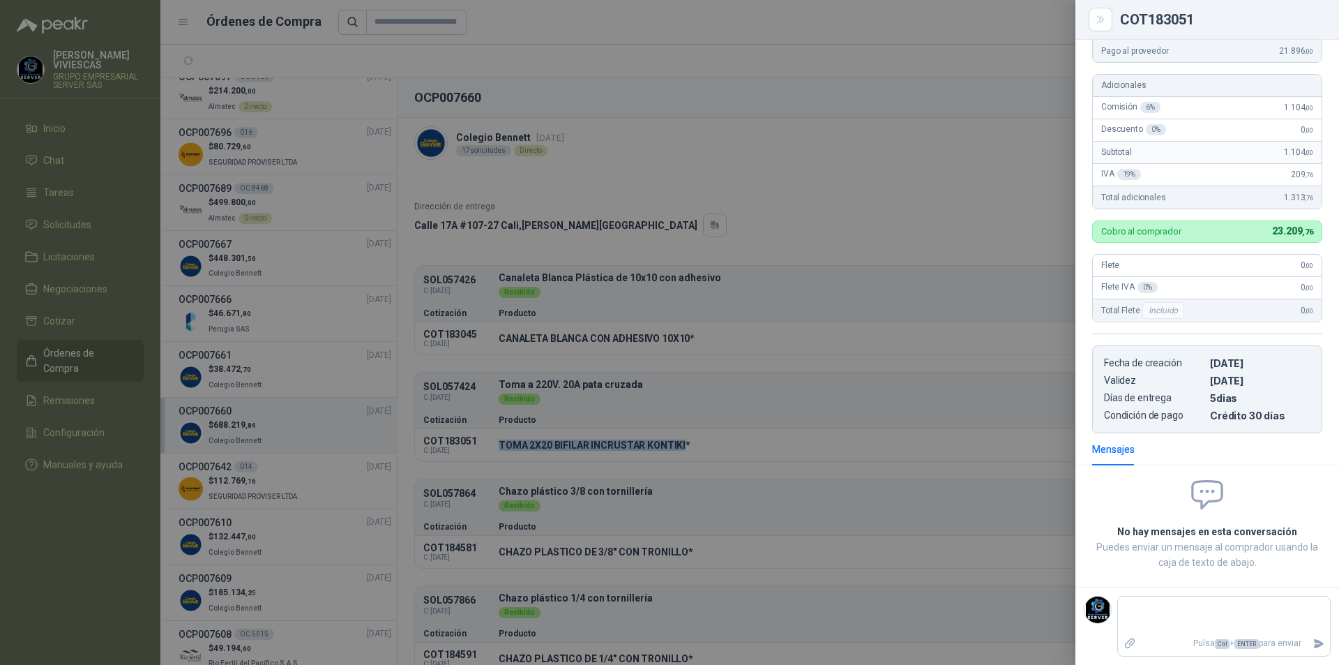
scroll to position [0, 0]
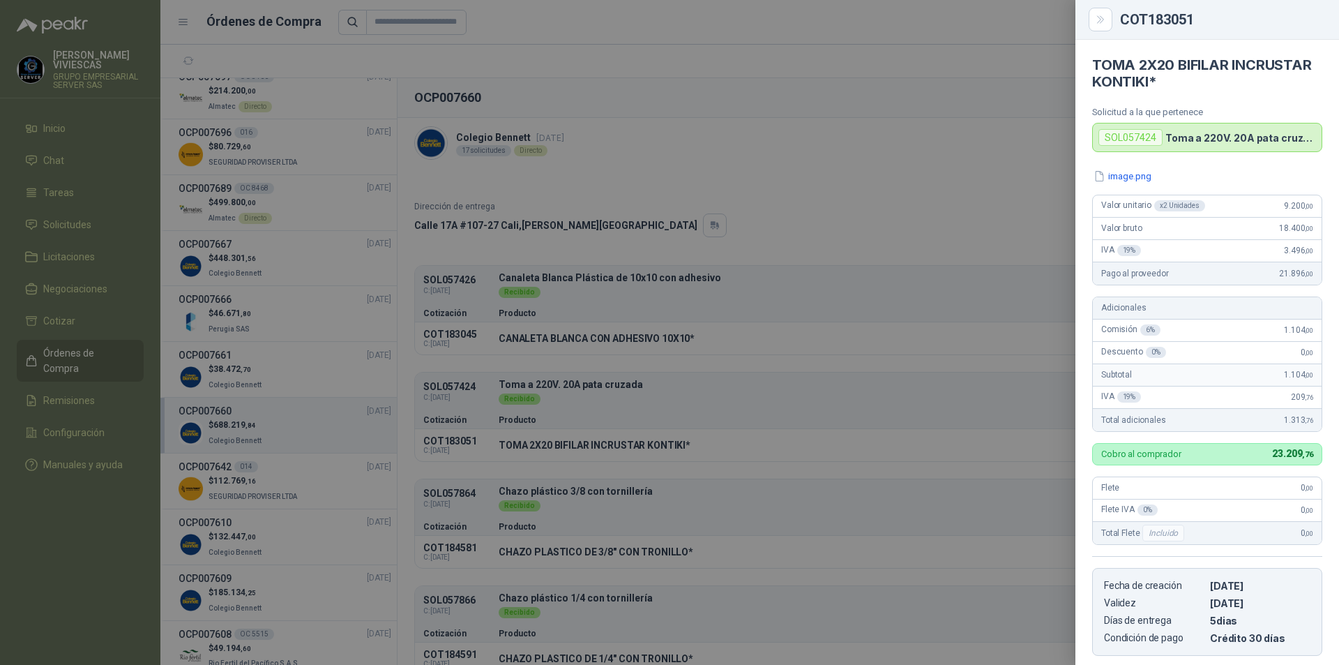
drag, startPoint x: 659, startPoint y: 445, endPoint x: 668, endPoint y: 444, distance: 9.1
click at [666, 445] on div at bounding box center [669, 332] width 1339 height 665
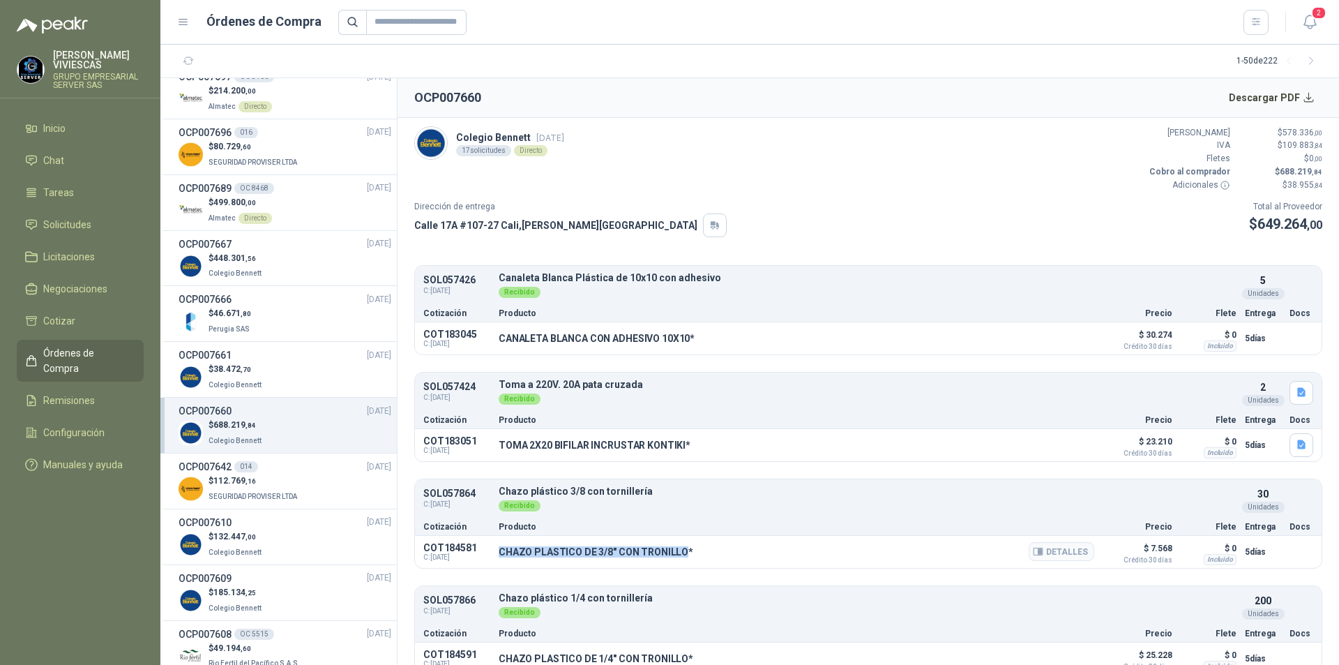
drag, startPoint x: 499, startPoint y: 553, endPoint x: 682, endPoint y: 554, distance: 182.8
click at [682, 554] on p "CHAZO PLASTICO DE 3/8" CON TRONILLO*" at bounding box center [596, 551] width 195 height 11
copy p "CHAZO PLASTICO DE 3/8" CON TRONILLO"
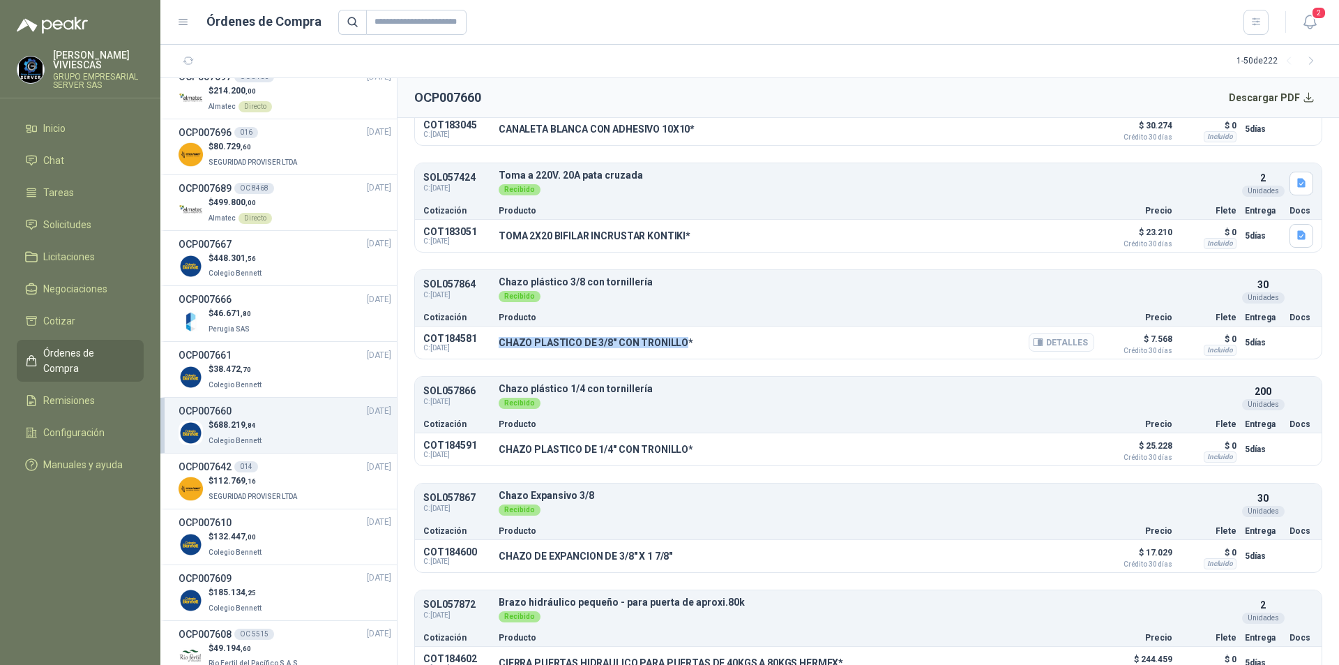
click at [1067, 344] on button "Detalles" at bounding box center [1062, 342] width 66 height 19
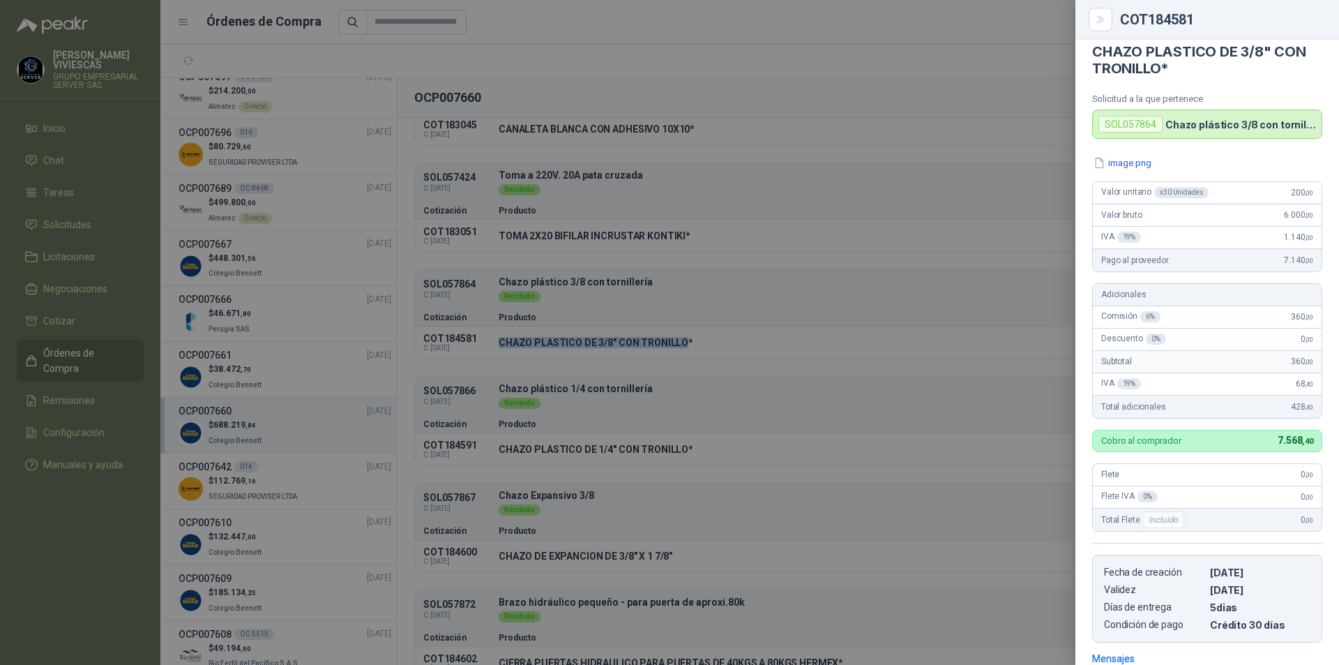
scroll to position [0, 0]
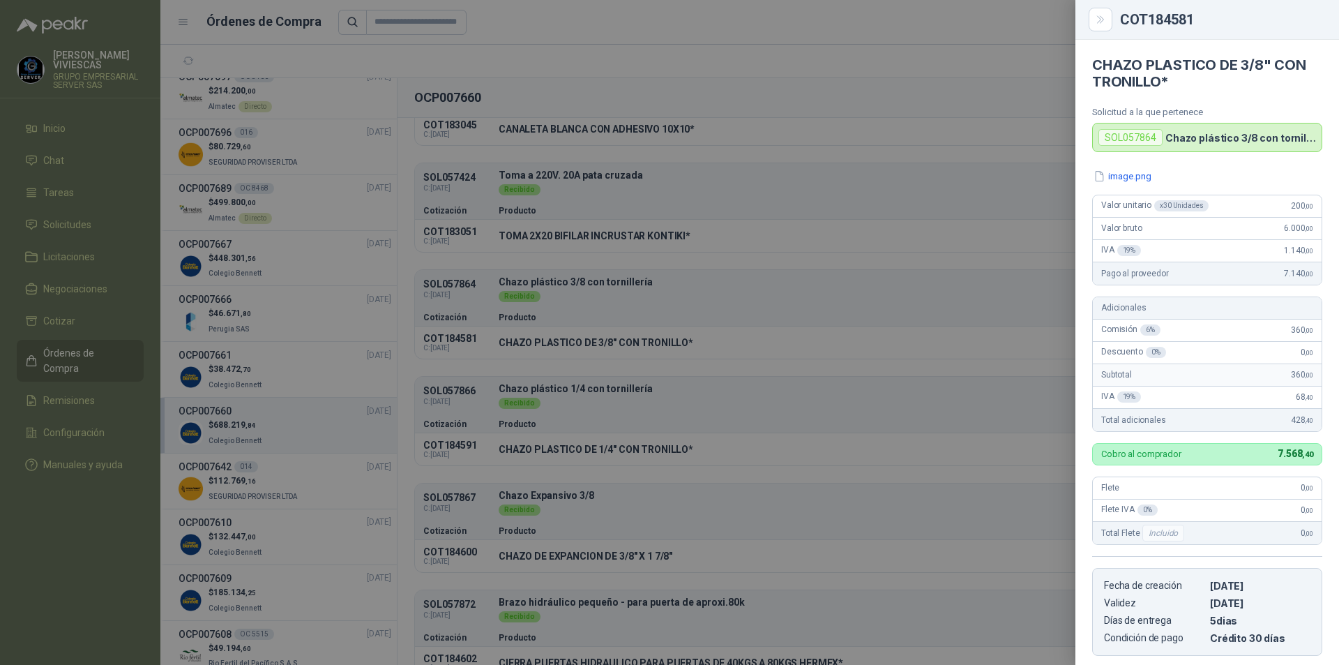
click at [579, 456] on div at bounding box center [669, 332] width 1339 height 665
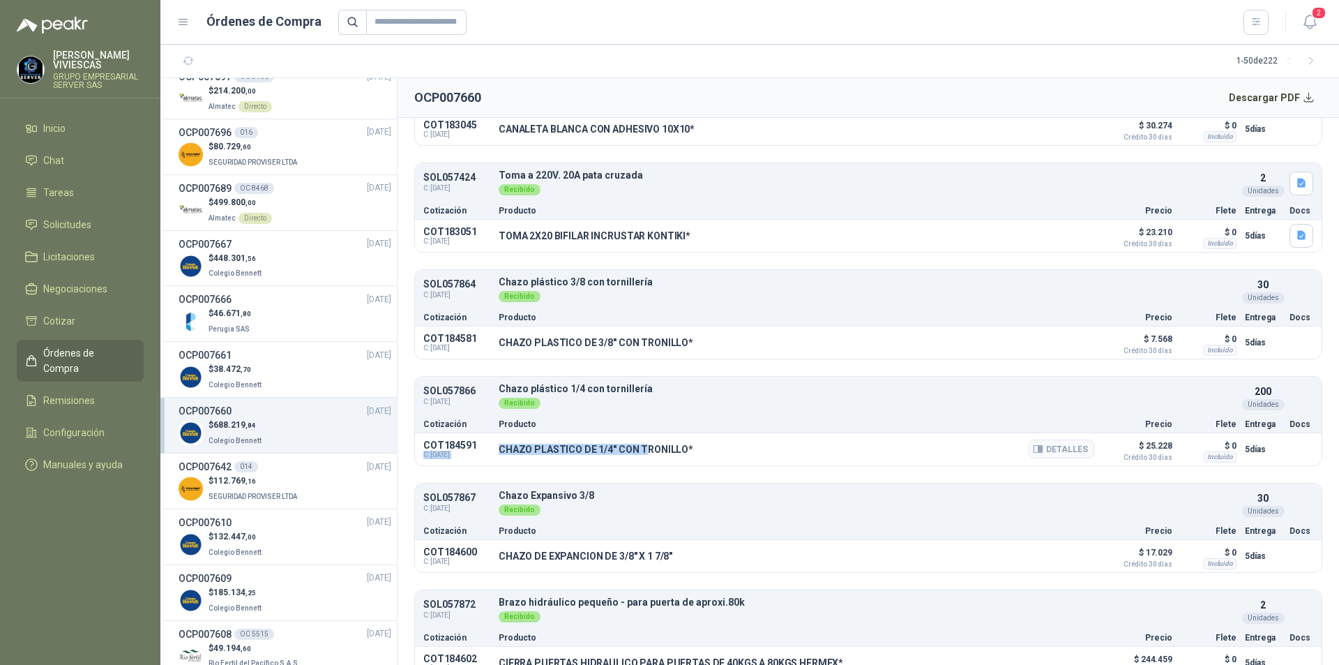
drag, startPoint x: 493, startPoint y: 448, endPoint x: 641, endPoint y: 451, distance: 148.6
click at [641, 451] on div "COT184591 C: [DATE] CHAZO PLASTICO DE 1/4" CON TRONILLO* Detalles $ 25.228 Créd…" at bounding box center [868, 449] width 907 height 32
click at [641, 448] on p "CHAZO PLASTICO DE 1/4" CON TRONILLO*" at bounding box center [596, 449] width 195 height 11
drag, startPoint x: 499, startPoint y: 448, endPoint x: 681, endPoint y: 450, distance: 182.1
click at [681, 450] on p "CHAZO PLASTICO DE 1/4" CON TRONILLO*" at bounding box center [596, 449] width 195 height 11
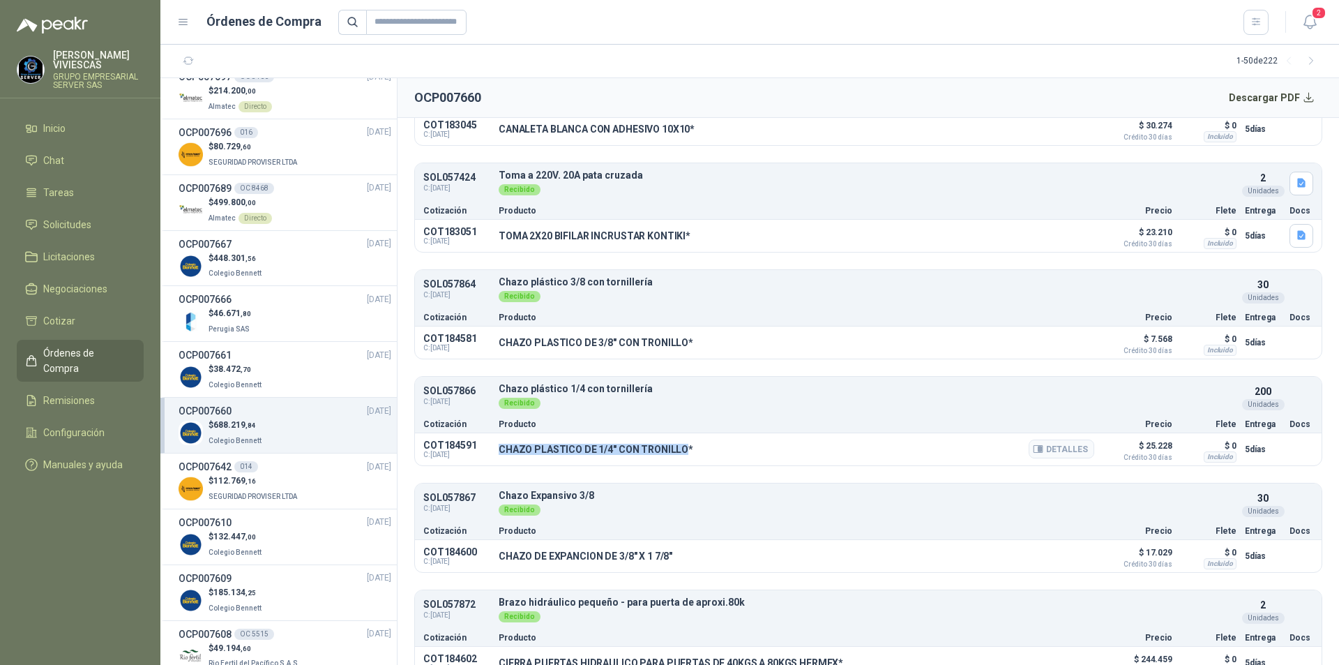
copy p "CHAZO PLASTICO DE 1/4" CON TRONILLO"
click at [1067, 446] on button "Detalles" at bounding box center [1062, 449] width 66 height 19
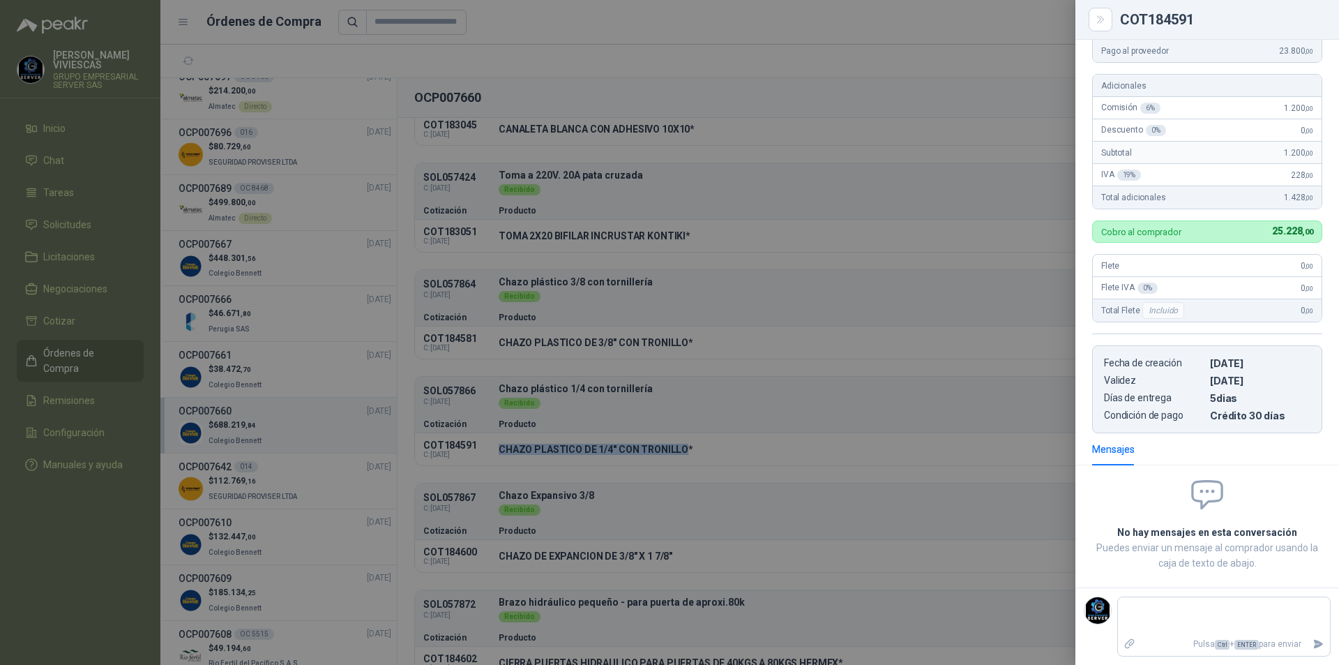
scroll to position [0, 0]
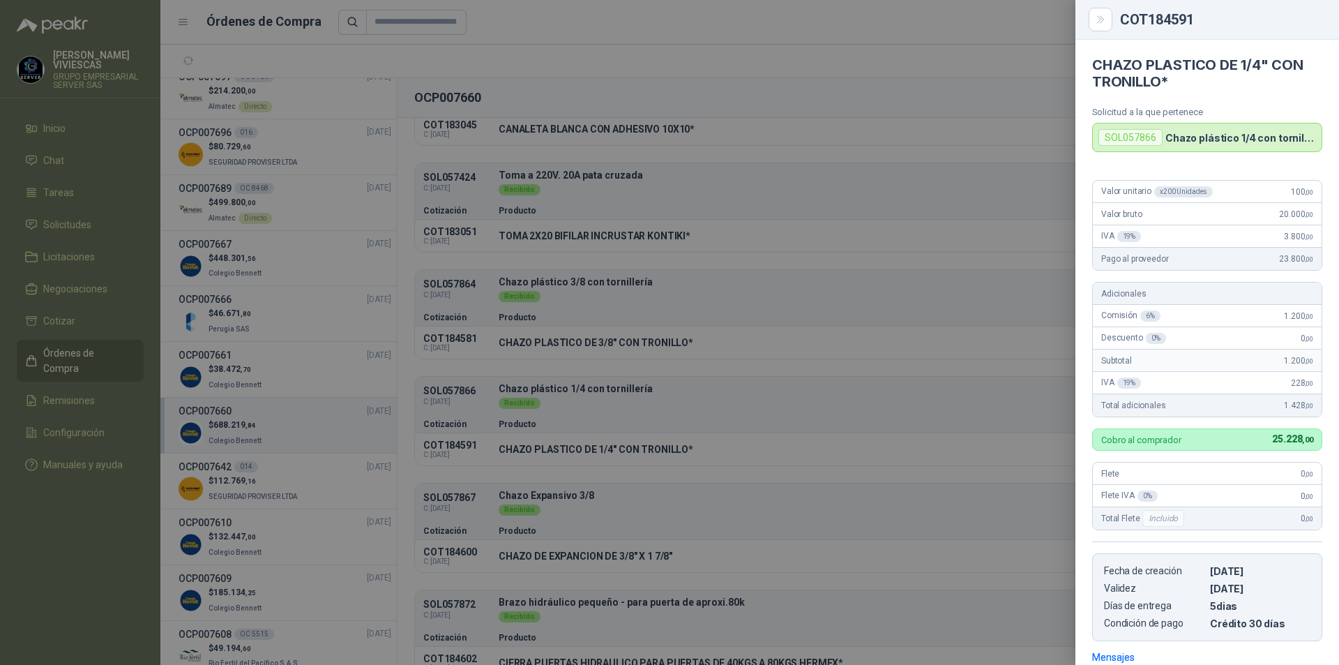
click at [605, 550] on div at bounding box center [669, 332] width 1339 height 665
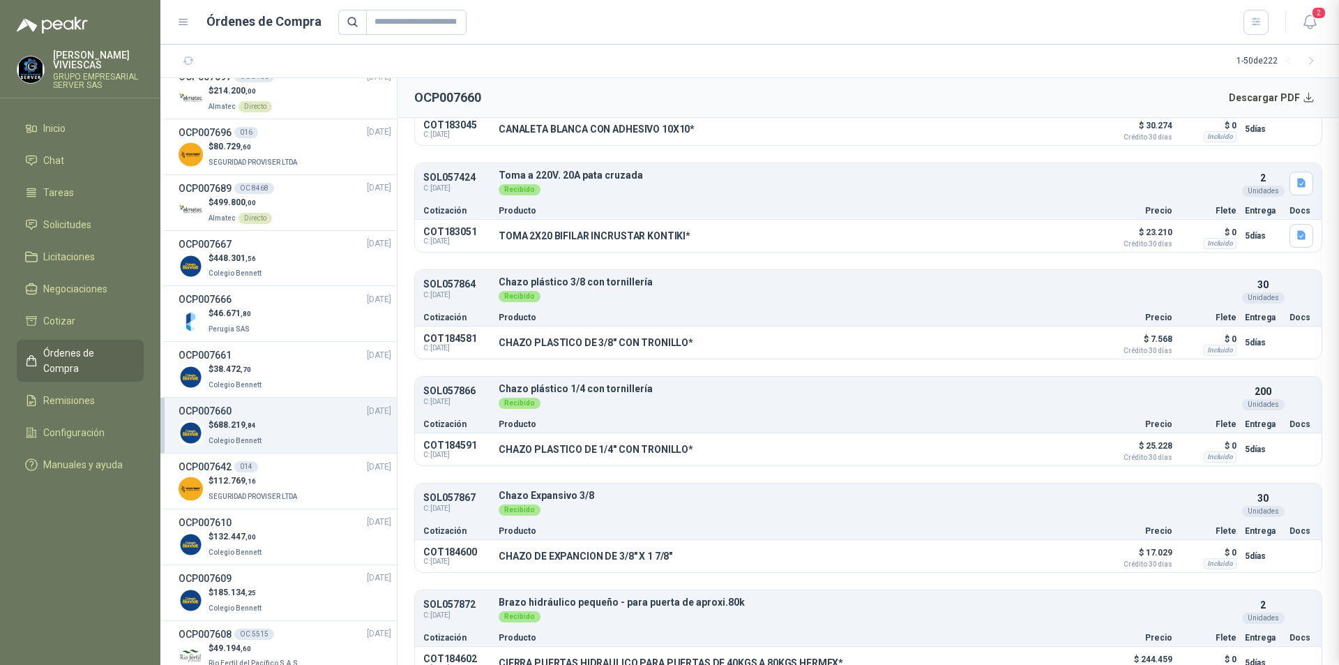
scroll to position [208, 0]
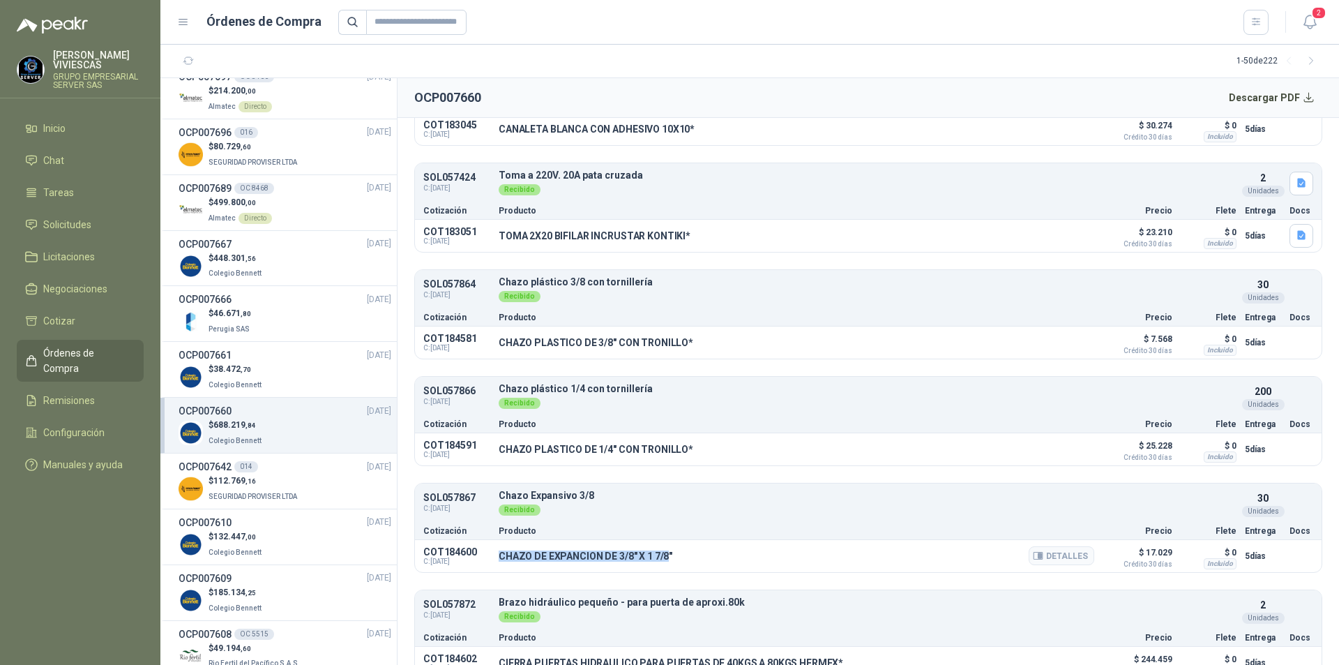
drag, startPoint x: 500, startPoint y: 555, endPoint x: 666, endPoint y: 558, distance: 166.1
click at [666, 558] on p "CHAZO DE EXPANCION DE 3/8" X 1 7/8"" at bounding box center [586, 555] width 174 height 11
copy p "CHAZO DE EXPANCION DE 3/8" X 1 7/8"
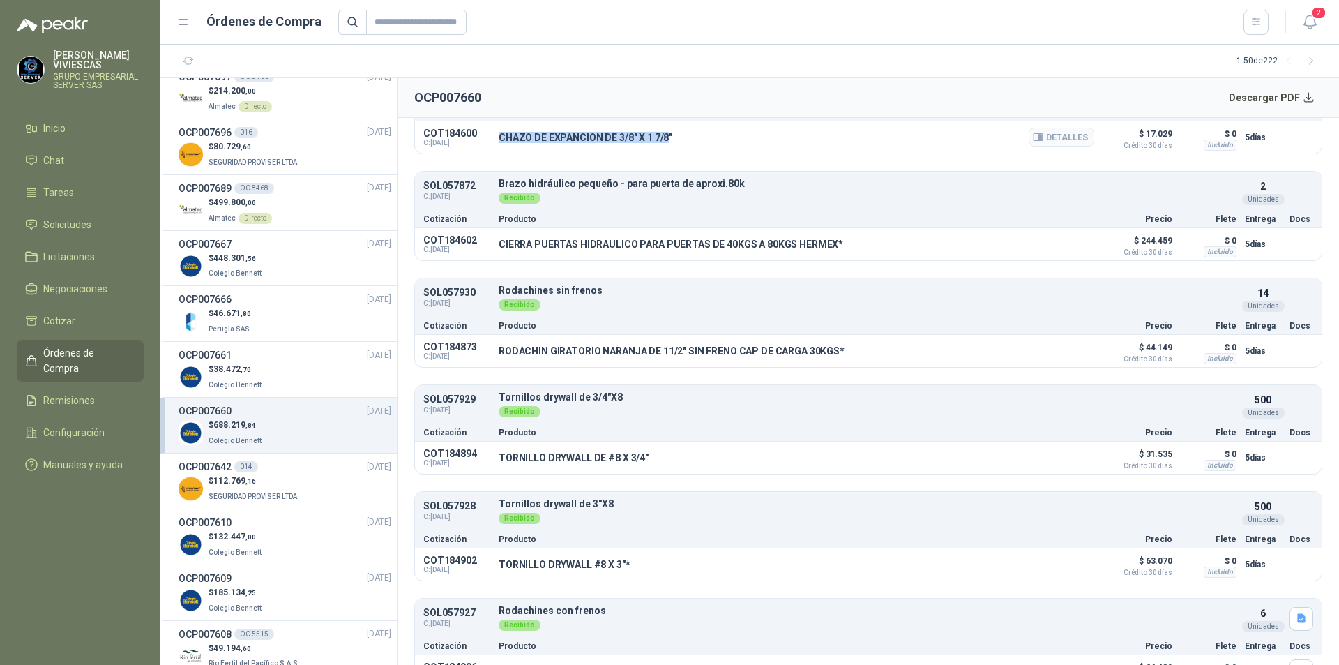
scroll to position [488, 0]
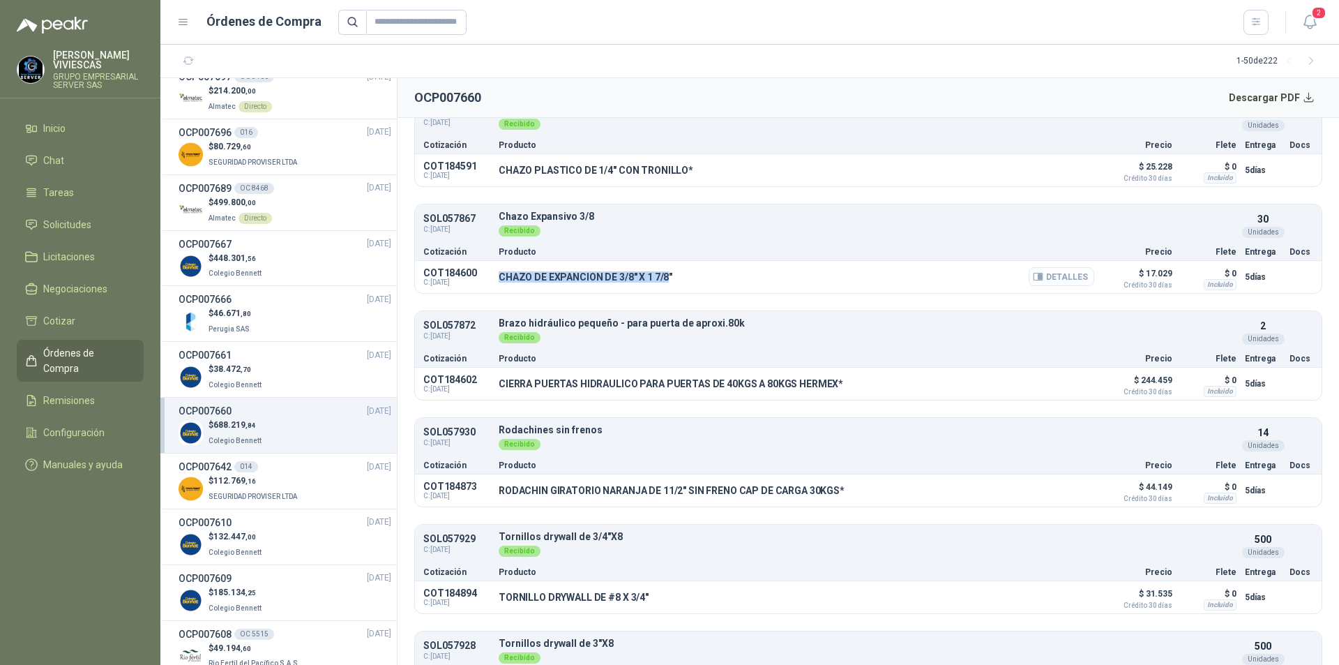
click at [1044, 272] on button "Detalles" at bounding box center [1062, 276] width 66 height 19
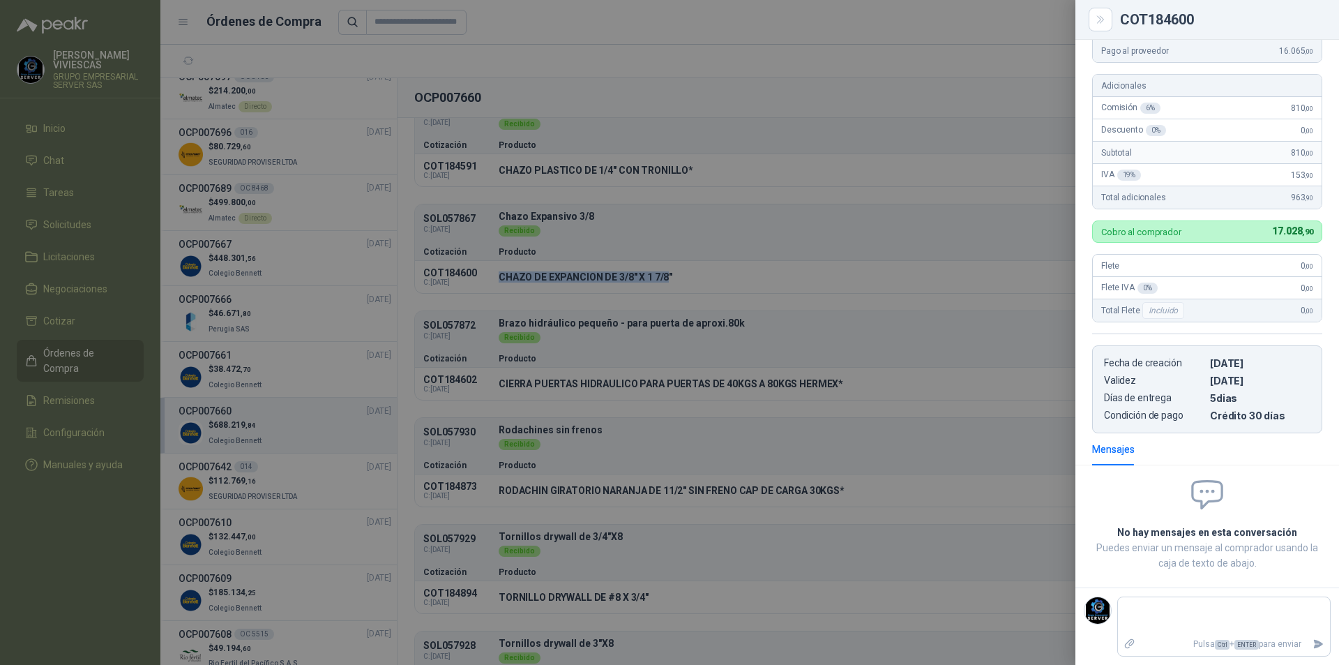
scroll to position [0, 0]
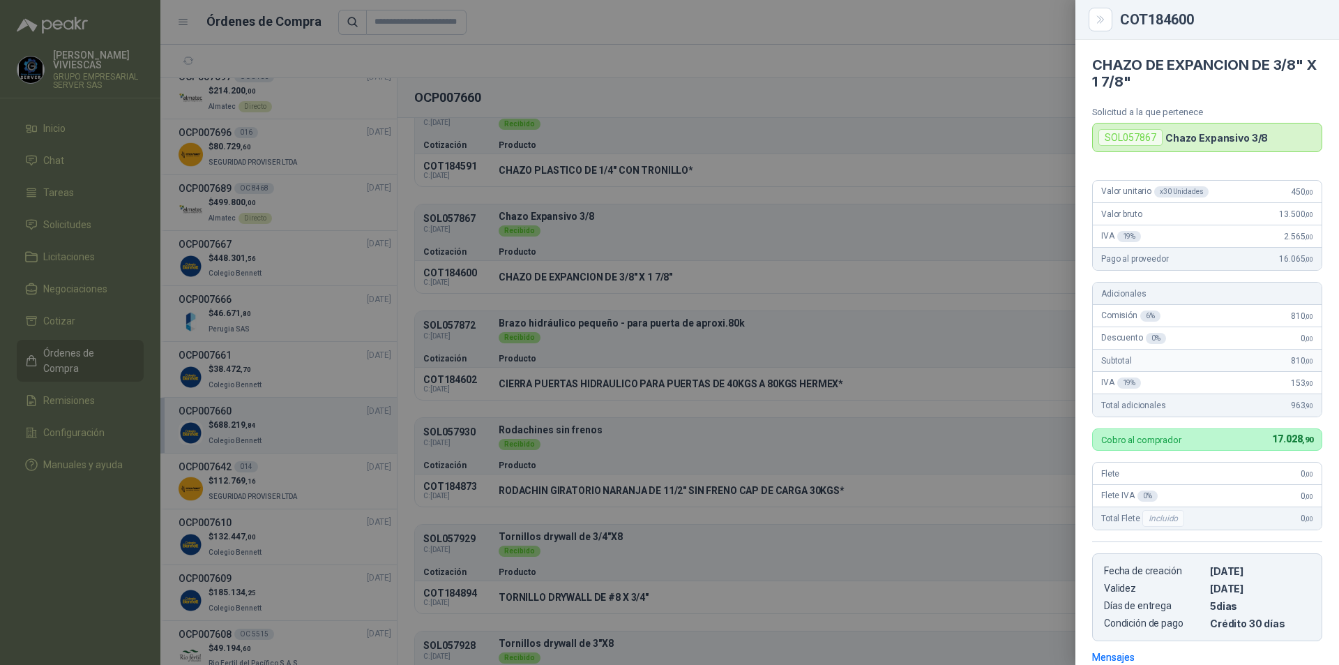
click at [496, 396] on div at bounding box center [669, 332] width 1339 height 665
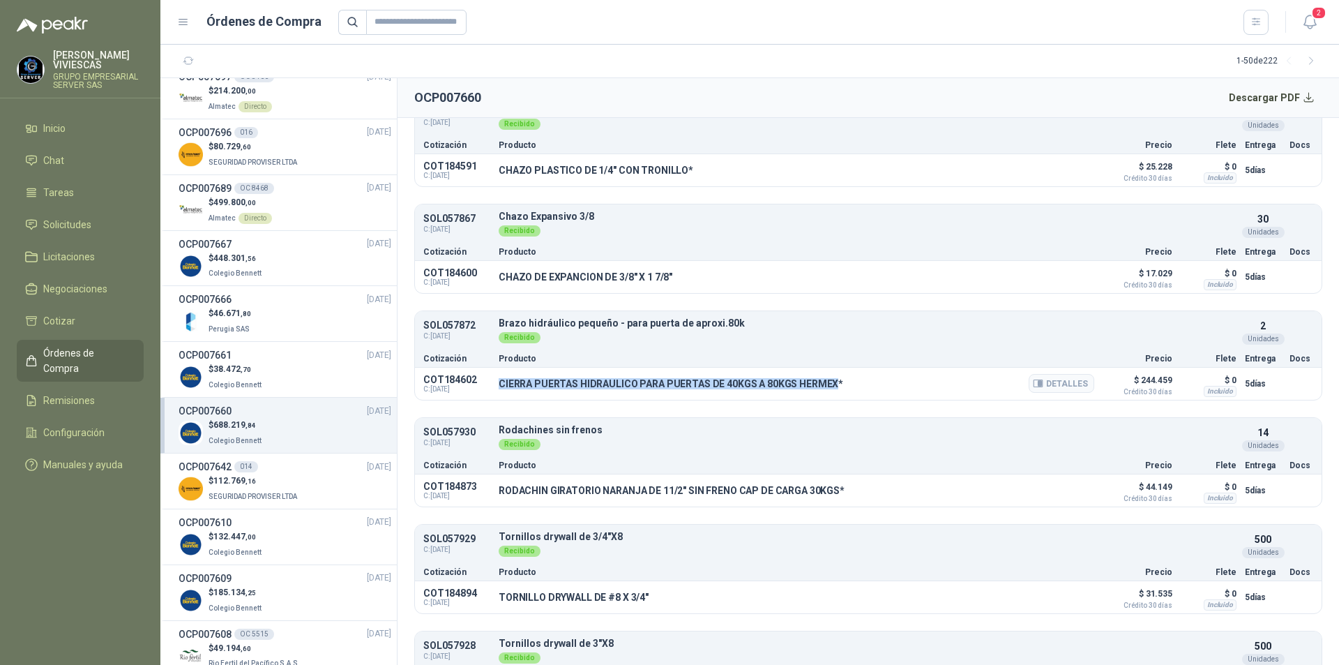
drag, startPoint x: 499, startPoint y: 383, endPoint x: 832, endPoint y: 386, distance: 332.8
click at [832, 386] on p "CIERRA PUERTAS HIDRAULICO PARA PUERTAS DE 40KGS A 80KGS HERMEX*" at bounding box center [671, 383] width 345 height 11
copy p "CIERRA PUERTAS HIDRAULICO PARA PUERTAS DE 40KGS A 80KGS HERMEX"
click at [1066, 377] on button "Detalles" at bounding box center [1062, 383] width 66 height 19
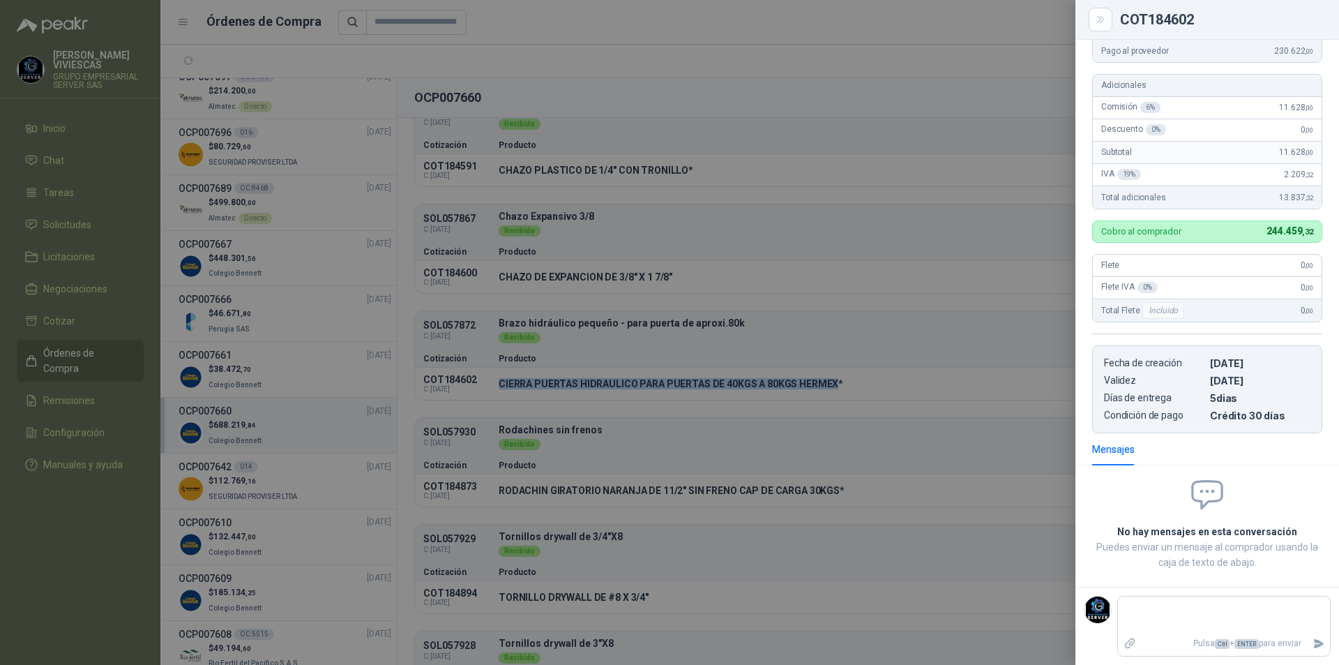
scroll to position [0, 0]
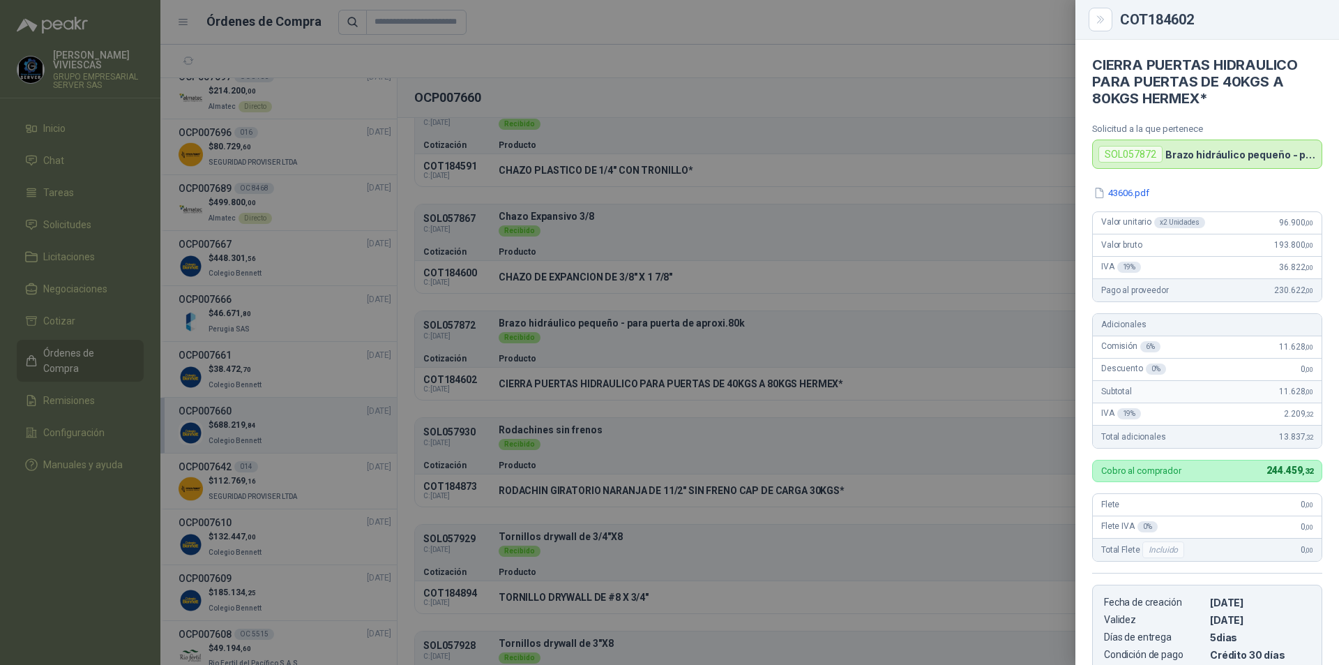
click at [567, 445] on div at bounding box center [669, 332] width 1339 height 665
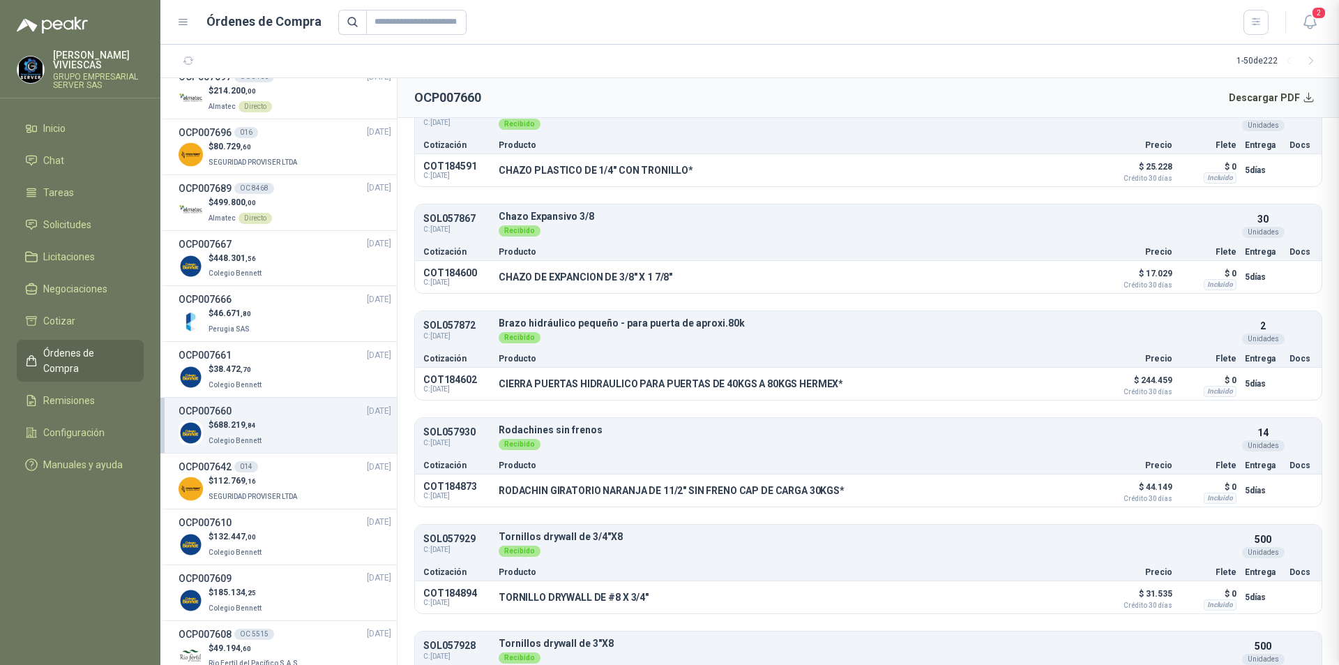
scroll to position [239, 0]
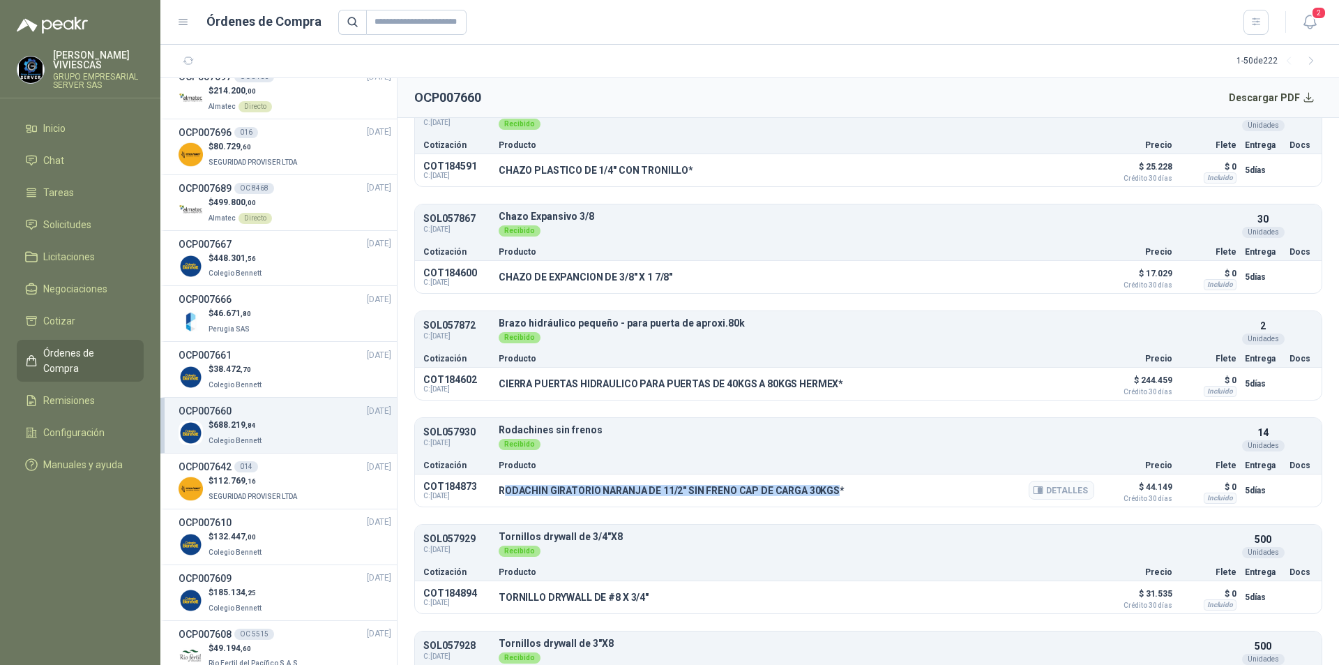
drag, startPoint x: 503, startPoint y: 491, endPoint x: 837, endPoint y: 490, distance: 334.2
click at [837, 490] on p "RODACHIN GIRATORIO NARANJA DE 11/2" SIN FRENO CAP DE CARGA 30KGS*" at bounding box center [672, 490] width 346 height 11
click at [832, 490] on p "RODACHIN GIRATORIO NARANJA DE 11/2" SIN FRENO CAP DE CARGA 30KGS*" at bounding box center [672, 490] width 346 height 11
drag, startPoint x: 833, startPoint y: 489, endPoint x: 626, endPoint y: 488, distance: 207.2
click at [626, 488] on p "RODACHIN GIRATORIO NARANJA DE 11/2" SIN FRENO CAP DE CARGA 30KGS*" at bounding box center [672, 490] width 346 height 11
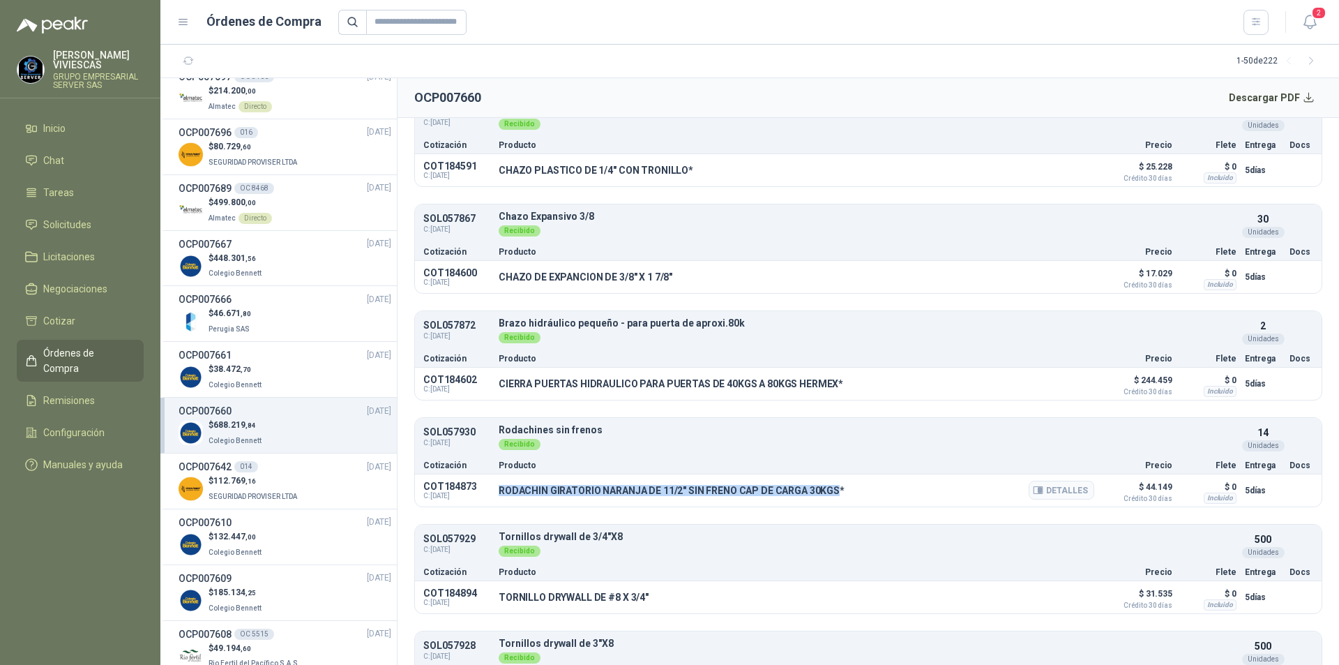
drag, startPoint x: 497, startPoint y: 486, endPoint x: 834, endPoint y: 497, distance: 337.1
click at [834, 497] on div "COT184873 C: [DATE] RODACHIN GIRATORIO NARANJA DE 11/2" SIN FRENO CAP DE CARGA …" at bounding box center [868, 490] width 907 height 32
copy p "RODACHIN GIRATORIO NARANJA DE 11/2" SIN FRENO CAP DE CARGA 30KGS"
click at [1050, 485] on button "Detalles" at bounding box center [1062, 490] width 66 height 19
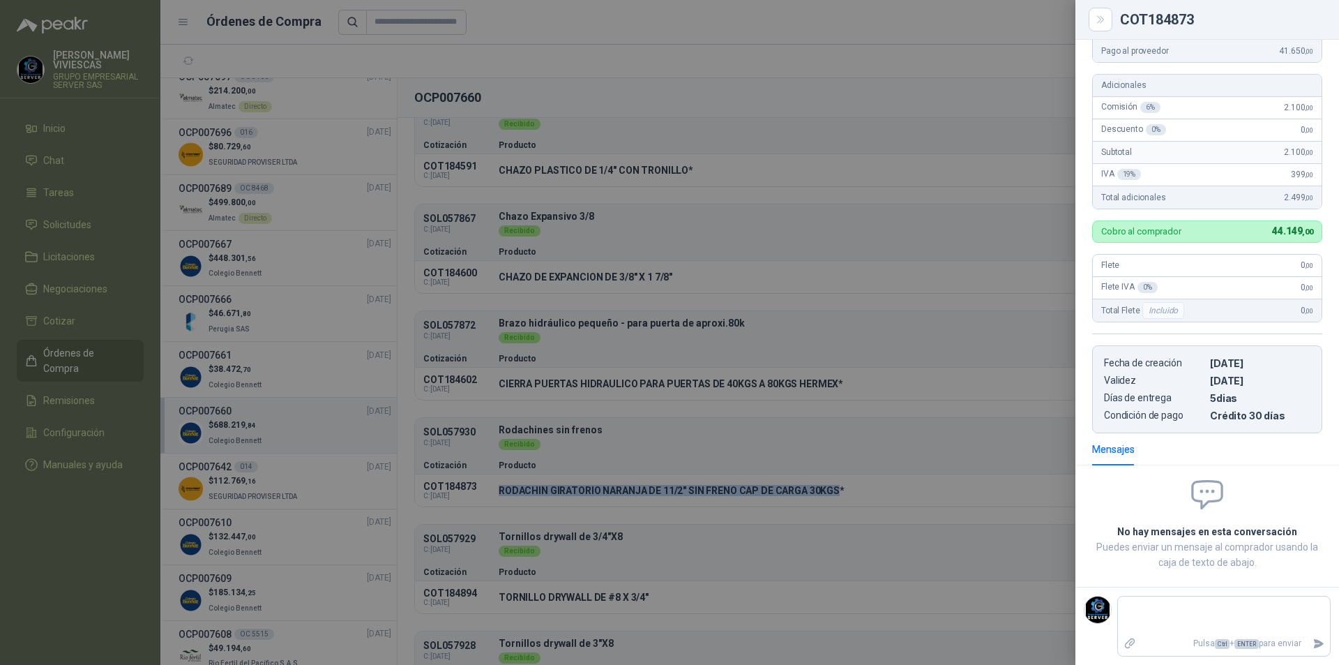
scroll to position [0, 0]
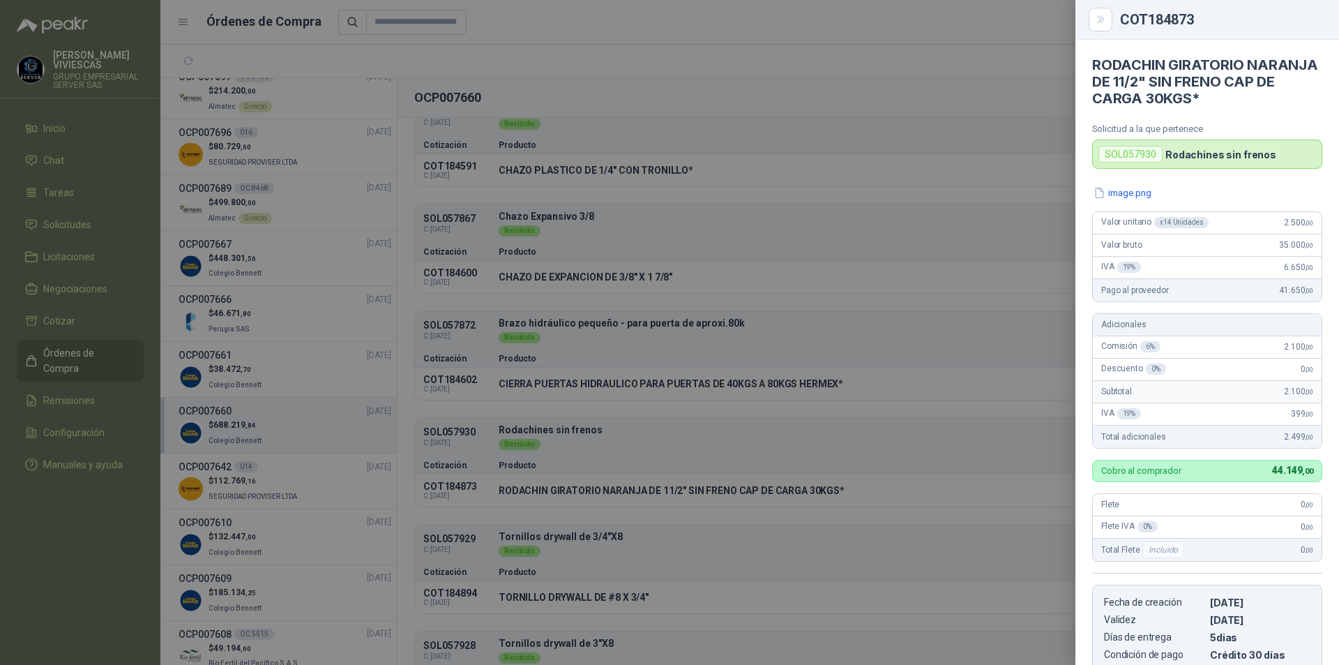
click at [588, 433] on div at bounding box center [669, 332] width 1339 height 665
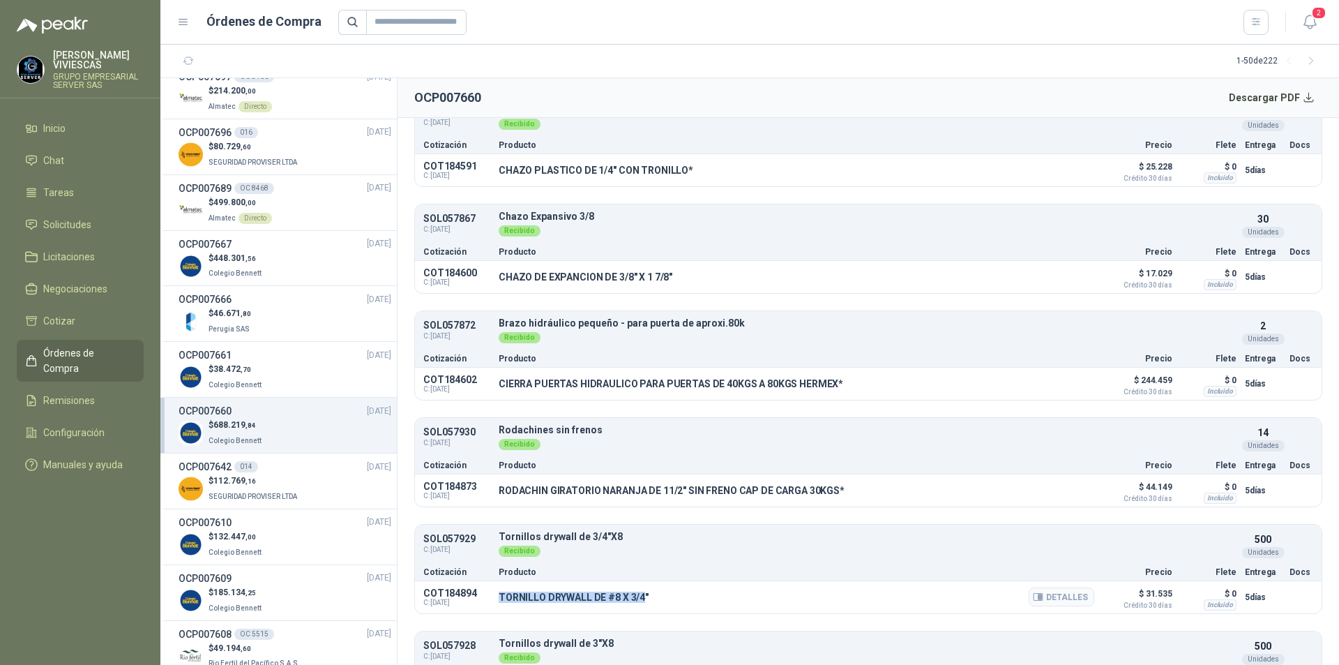
drag, startPoint x: 500, startPoint y: 601, endPoint x: 643, endPoint y: 603, distance: 143.0
click at [643, 603] on div "TORNILLO DRYWALL DE #8 X 3/4" Detalles" at bounding box center [797, 597] width 596 height 24
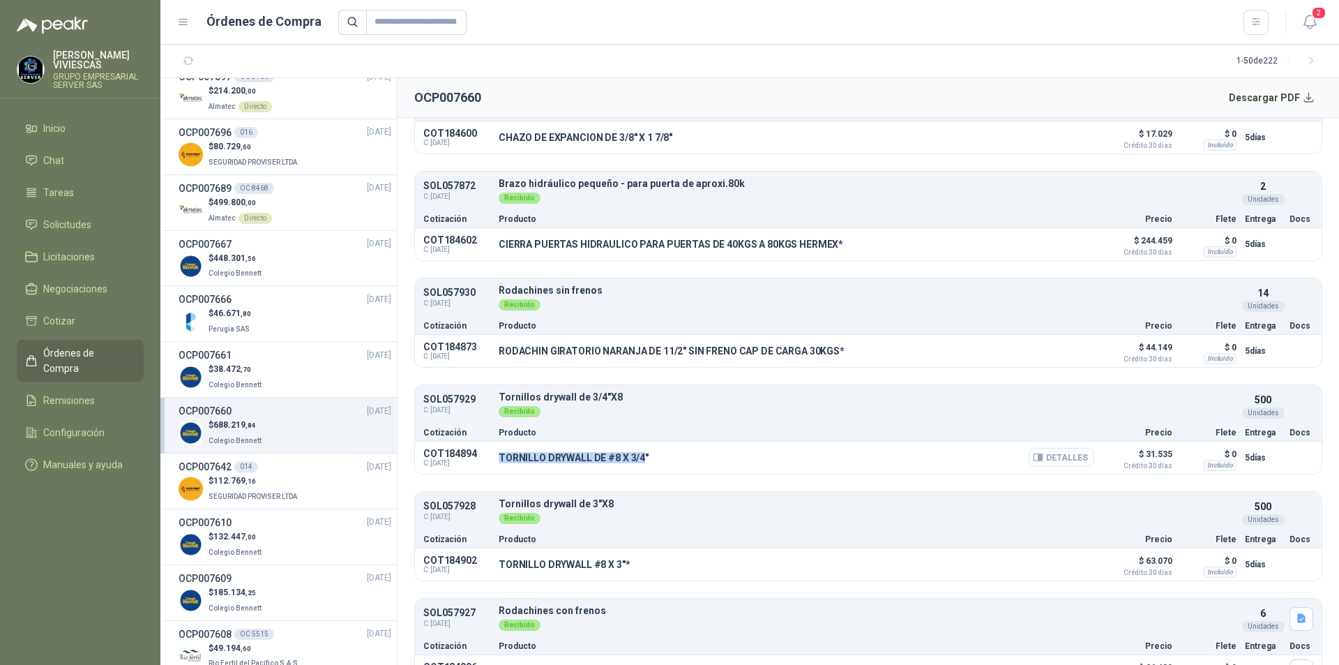
click at [1044, 458] on button "Detalles" at bounding box center [1062, 457] width 66 height 19
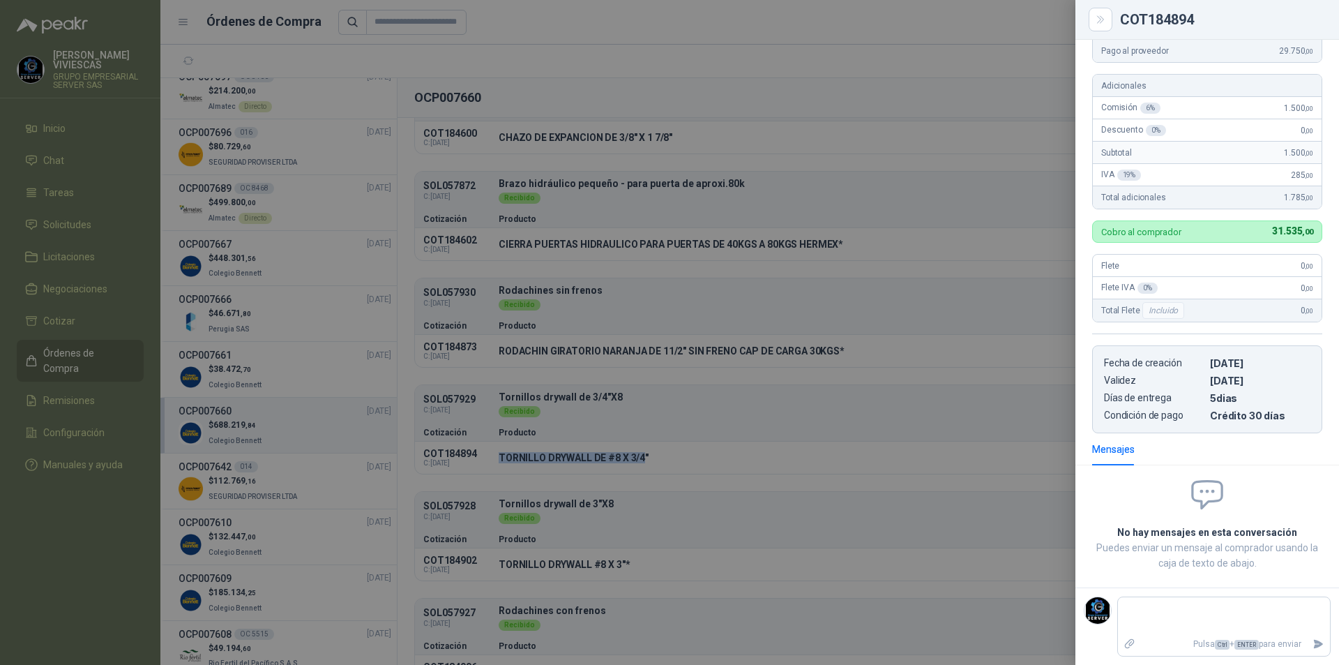
scroll to position [0, 0]
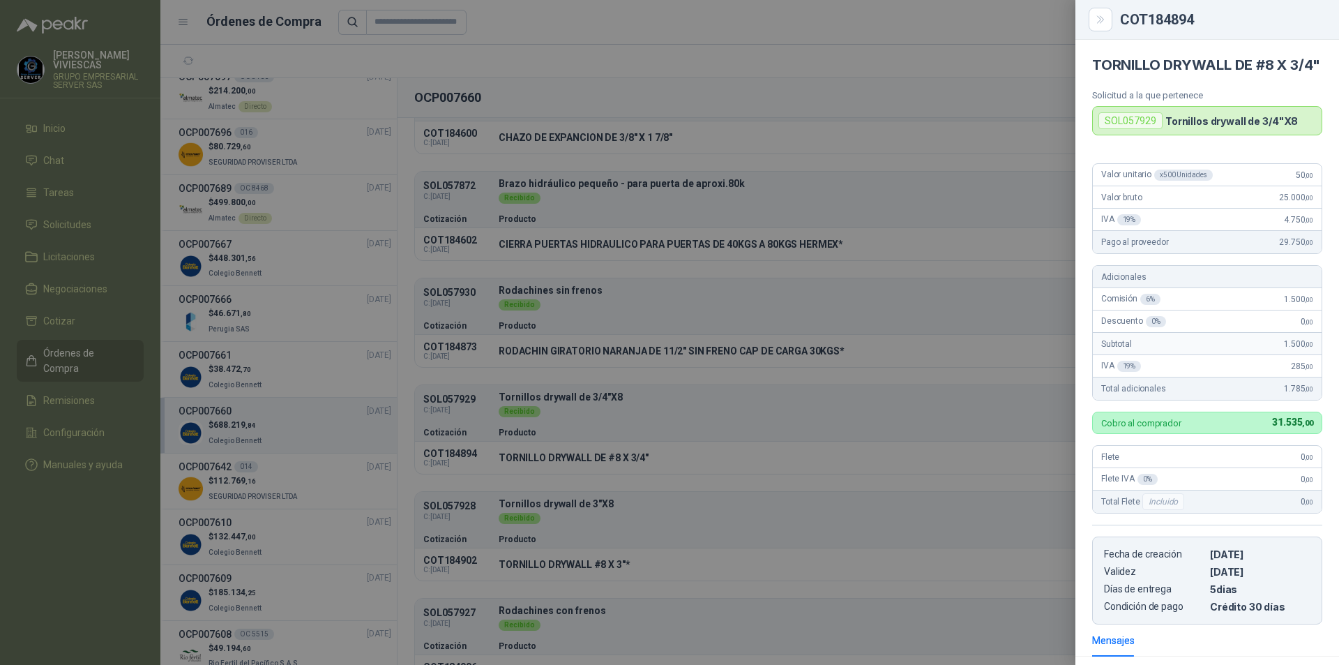
click at [686, 534] on div at bounding box center [669, 332] width 1339 height 665
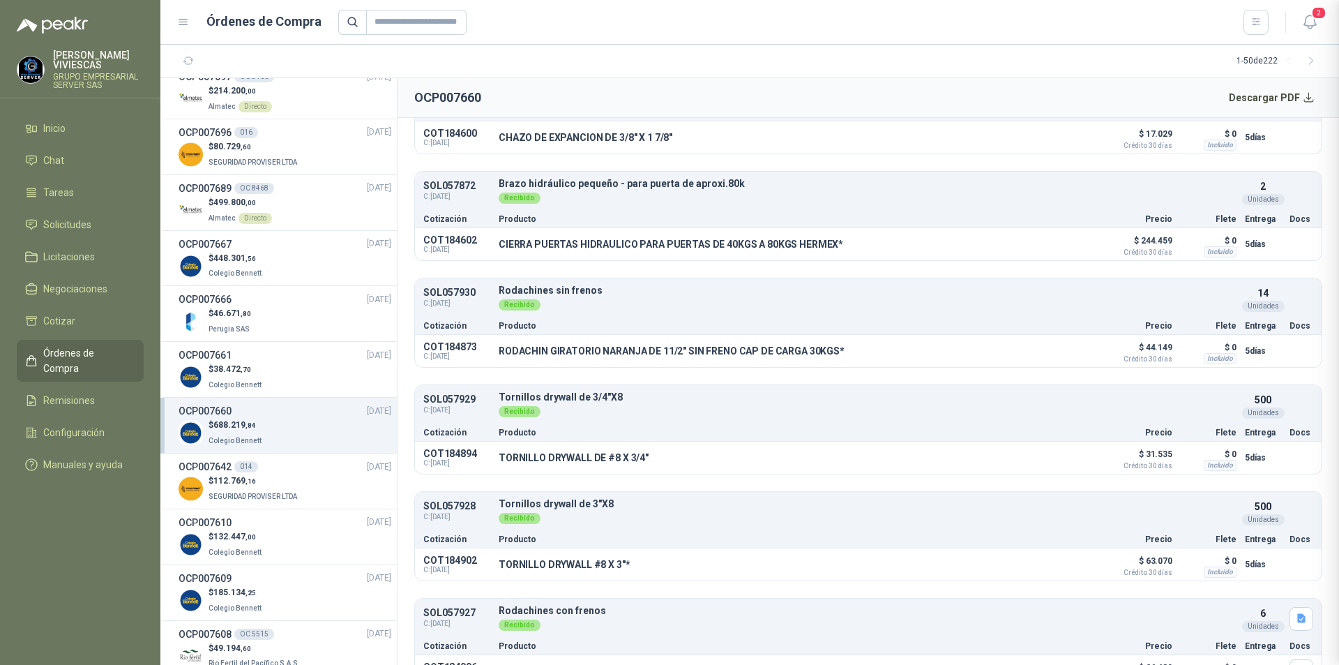
scroll to position [208, 0]
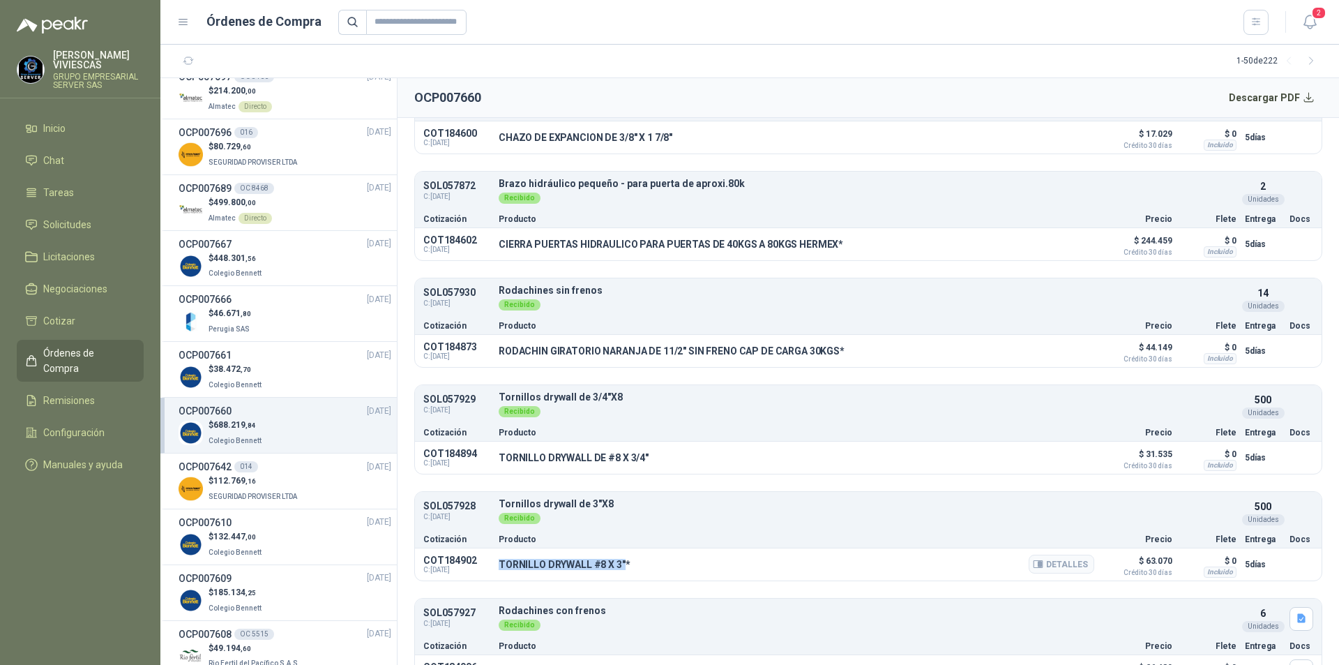
drag, startPoint x: 496, startPoint y: 562, endPoint x: 624, endPoint y: 576, distance: 128.4
click at [624, 576] on div "COT184902 C: [DATE] TORNILLO DRYWALL #8 X 3"* Detalles $ 63.070 Crédito 30 días…" at bounding box center [868, 564] width 907 height 32
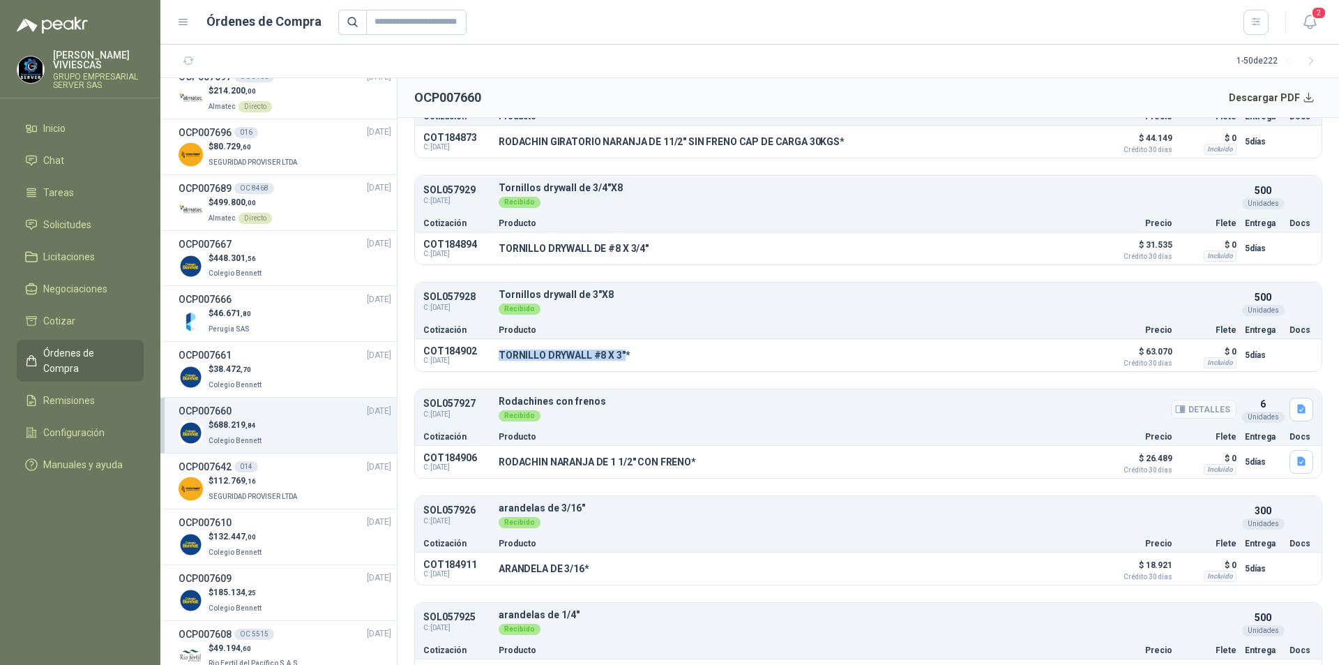
scroll to position [907, 0]
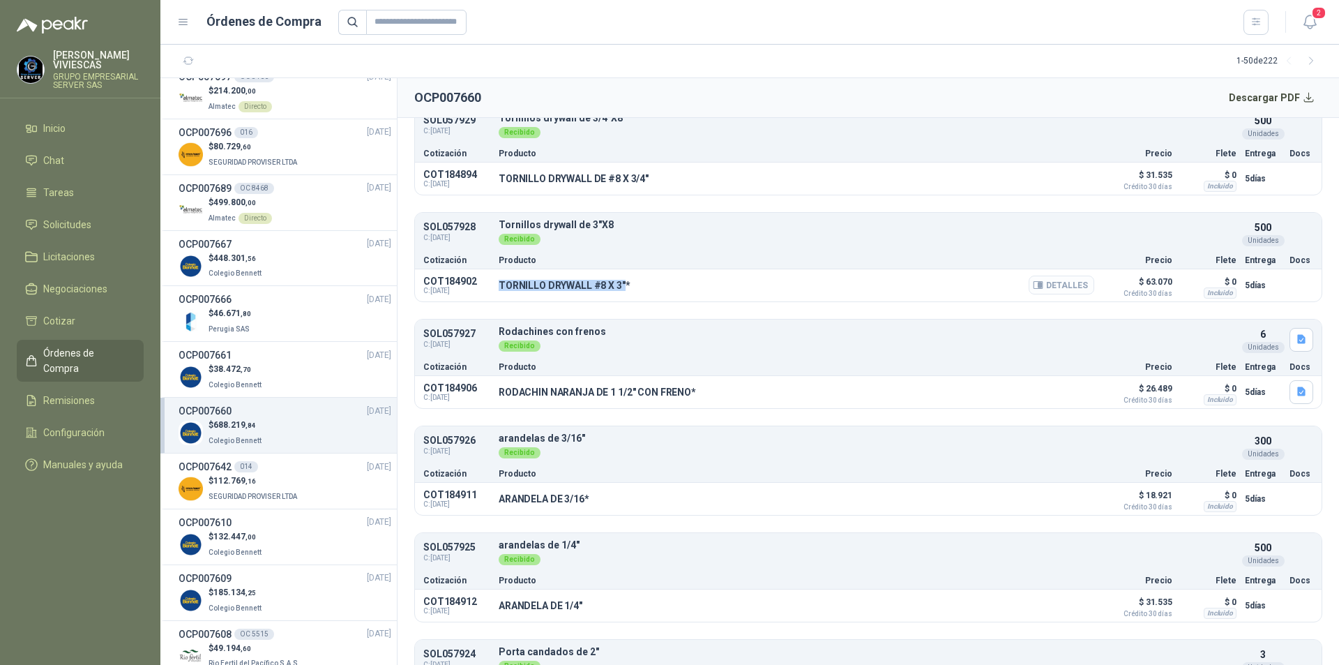
click at [1065, 280] on button "Detalles" at bounding box center [1062, 285] width 66 height 19
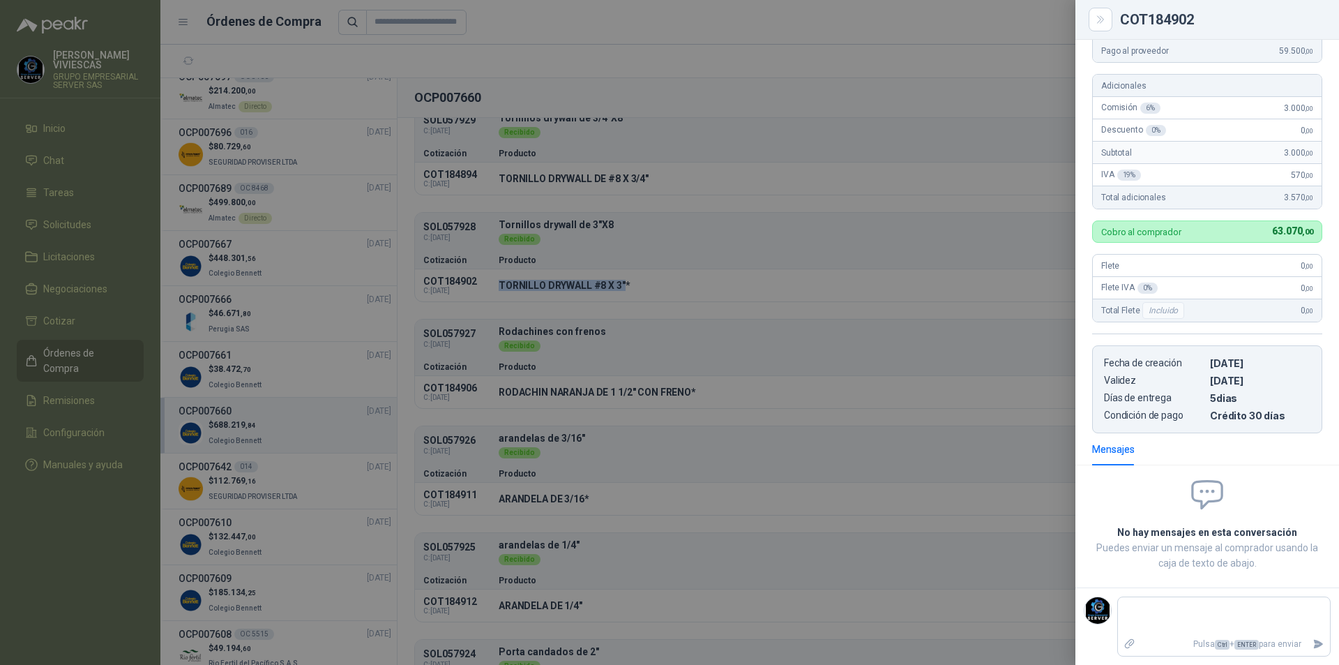
scroll to position [0, 0]
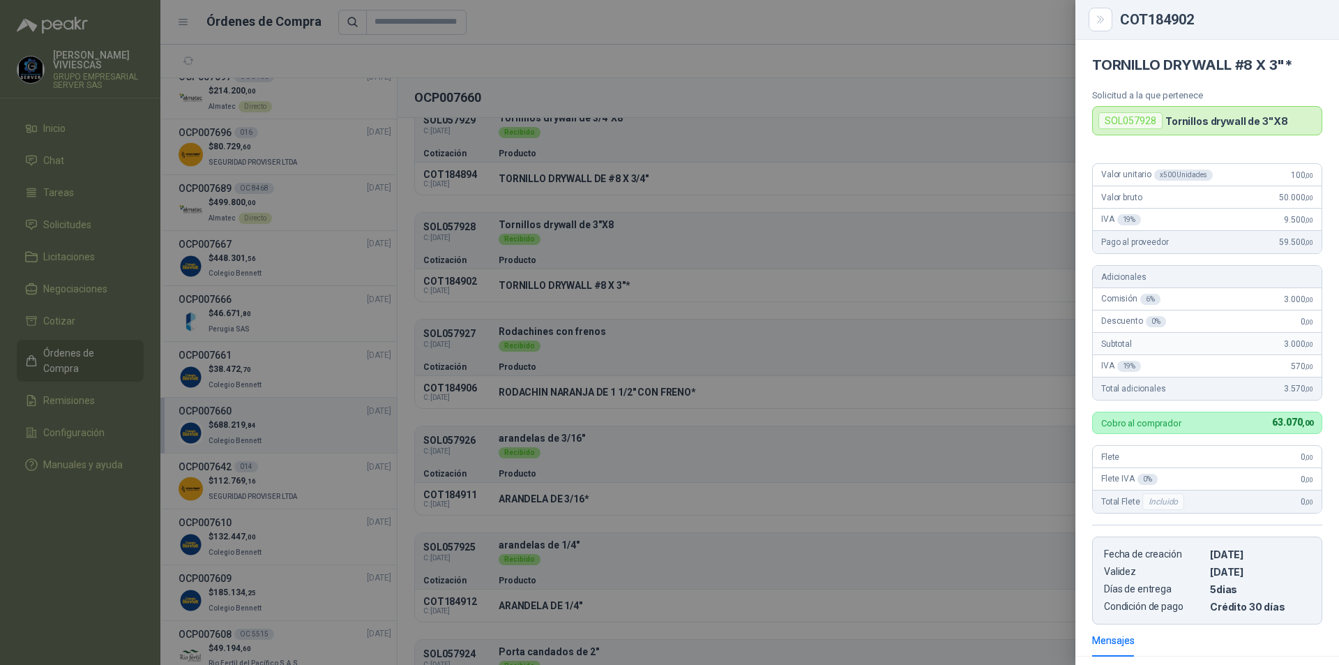
click at [531, 376] on div at bounding box center [669, 332] width 1339 height 665
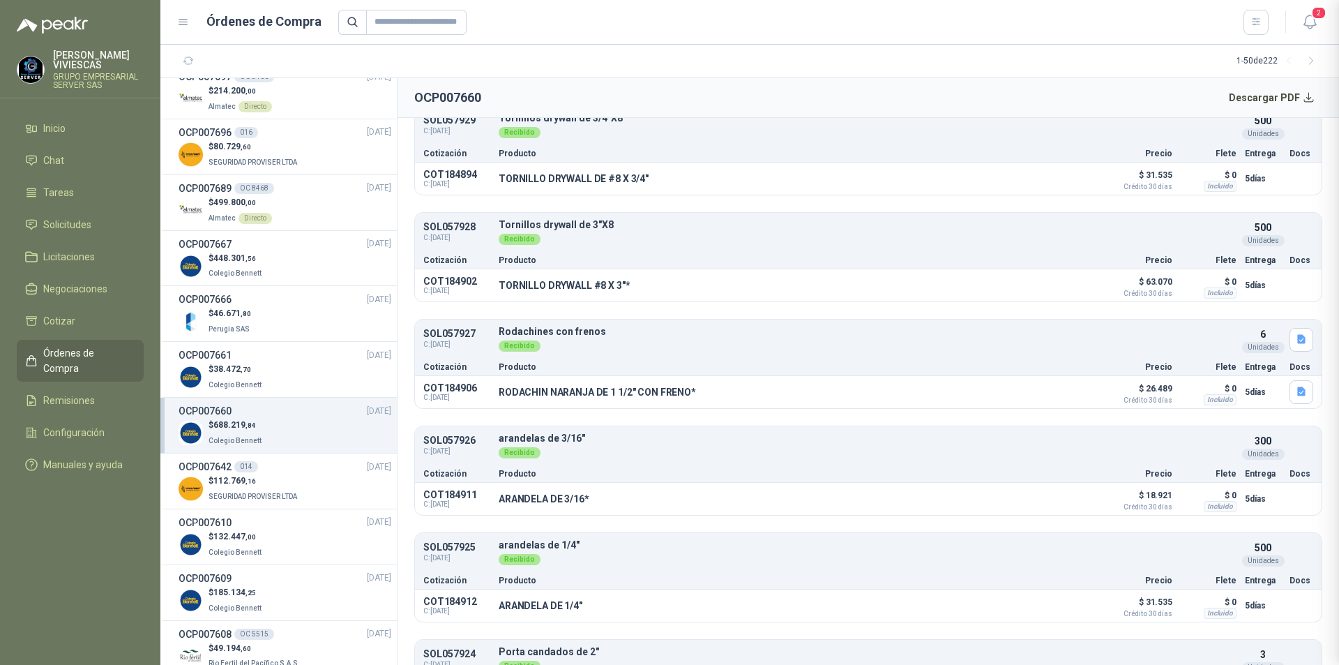
scroll to position [191, 0]
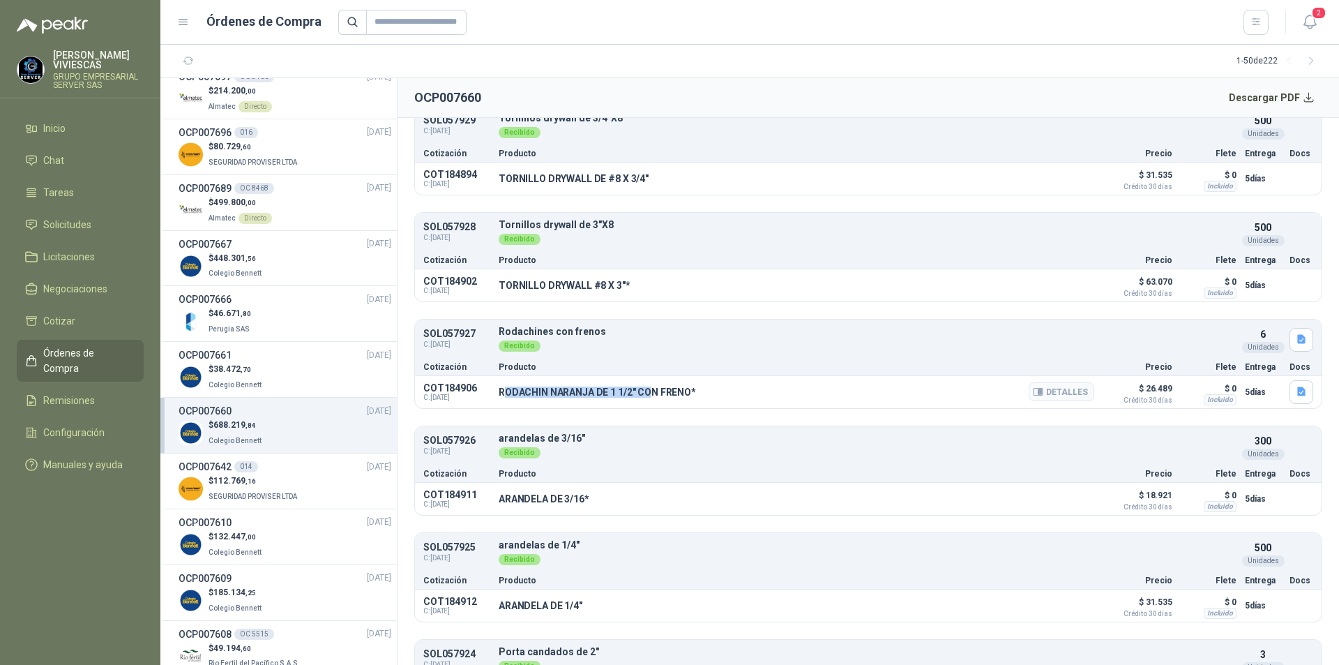
drag, startPoint x: 504, startPoint y: 392, endPoint x: 615, endPoint y: 396, distance: 111.7
click at [630, 396] on p "RODACHIN NARANJA DE 1 1/2" CON FRENO*" at bounding box center [597, 391] width 197 height 11
click at [525, 396] on p "RODACHIN NARANJA DE 1 1/2" CON FRENO*" at bounding box center [597, 391] width 197 height 11
drag, startPoint x: 497, startPoint y: 391, endPoint x: 688, endPoint y: 399, distance: 191.3
click at [688, 399] on div "COT184906 C: [DATE] RODACHIN NARANJA DE 1 1/2" CON FRENO* Detalles $ 26.489 Cré…" at bounding box center [868, 392] width 907 height 32
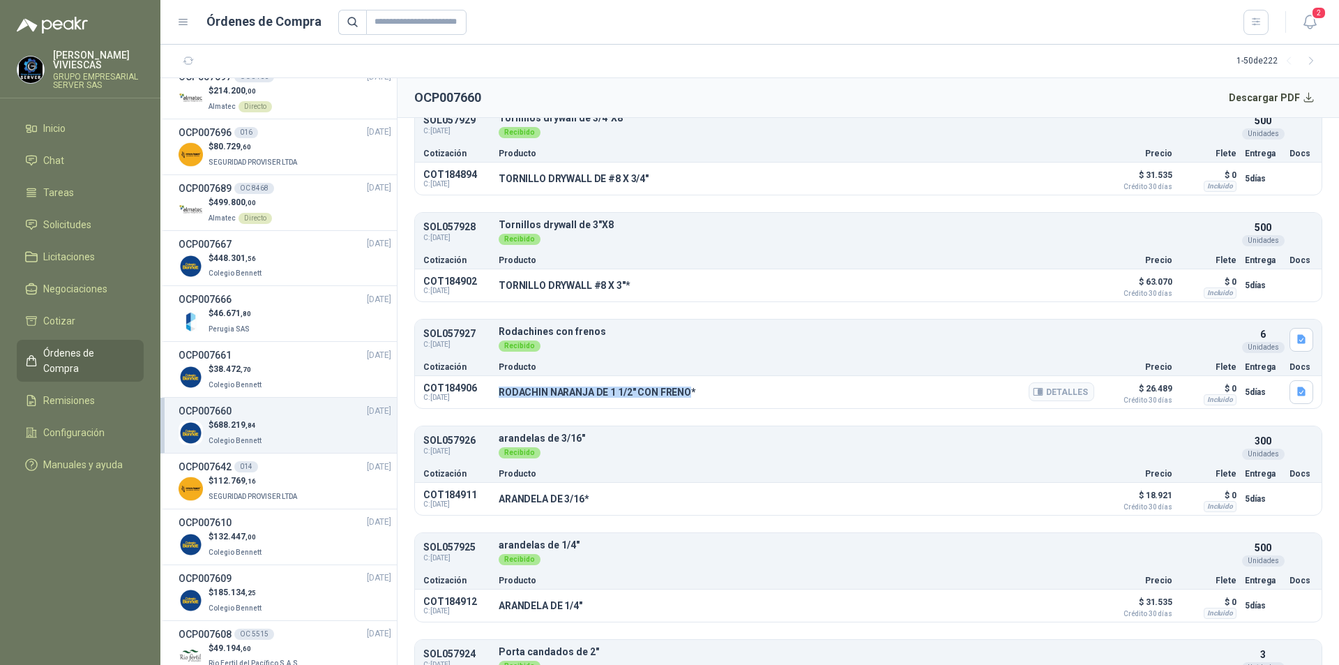
scroll to position [977, 0]
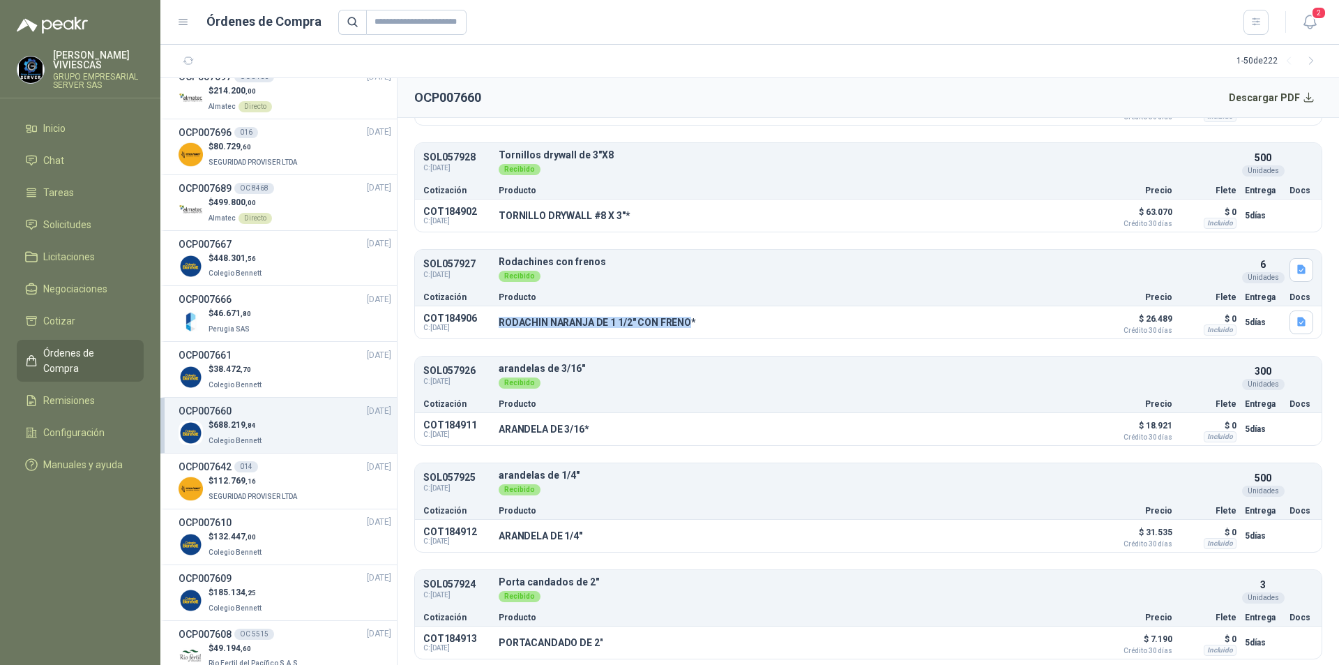
drag, startPoint x: 654, startPoint y: 391, endPoint x: 620, endPoint y: 320, distance: 78.3
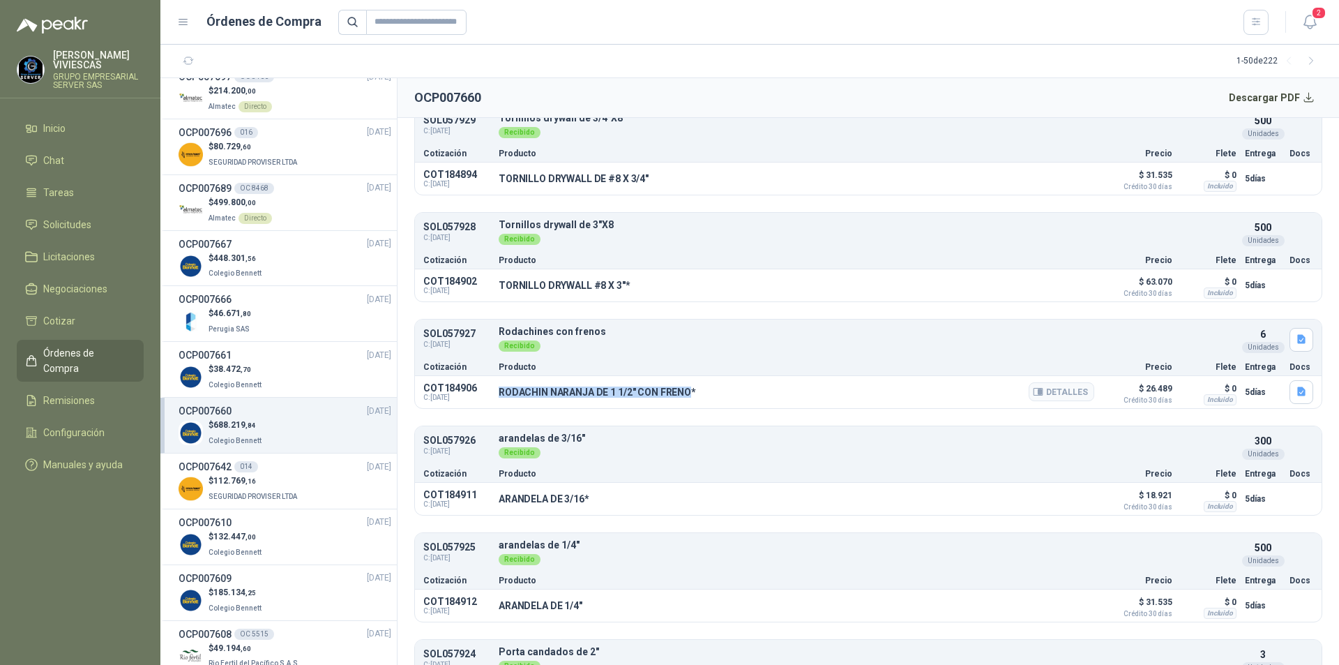
drag, startPoint x: 620, startPoint y: 320, endPoint x: 593, endPoint y: 389, distance: 74.2
click at [1058, 400] on button "Detalles" at bounding box center [1062, 391] width 66 height 19
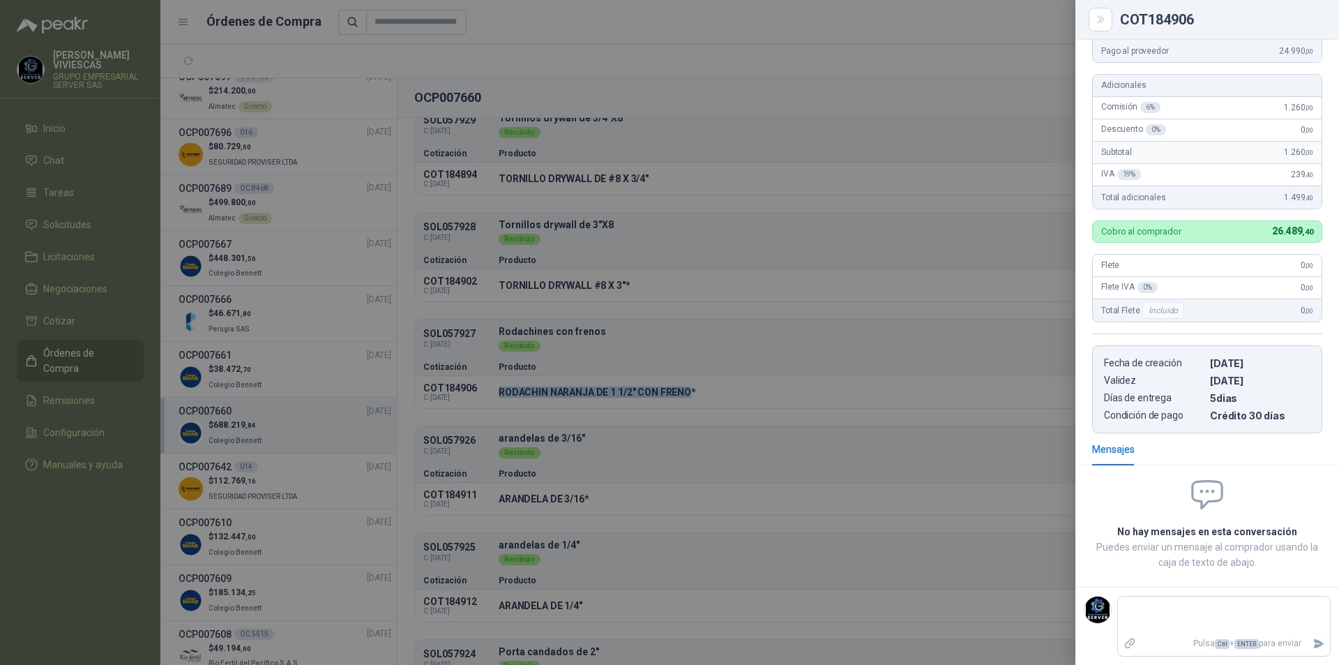
scroll to position [0, 0]
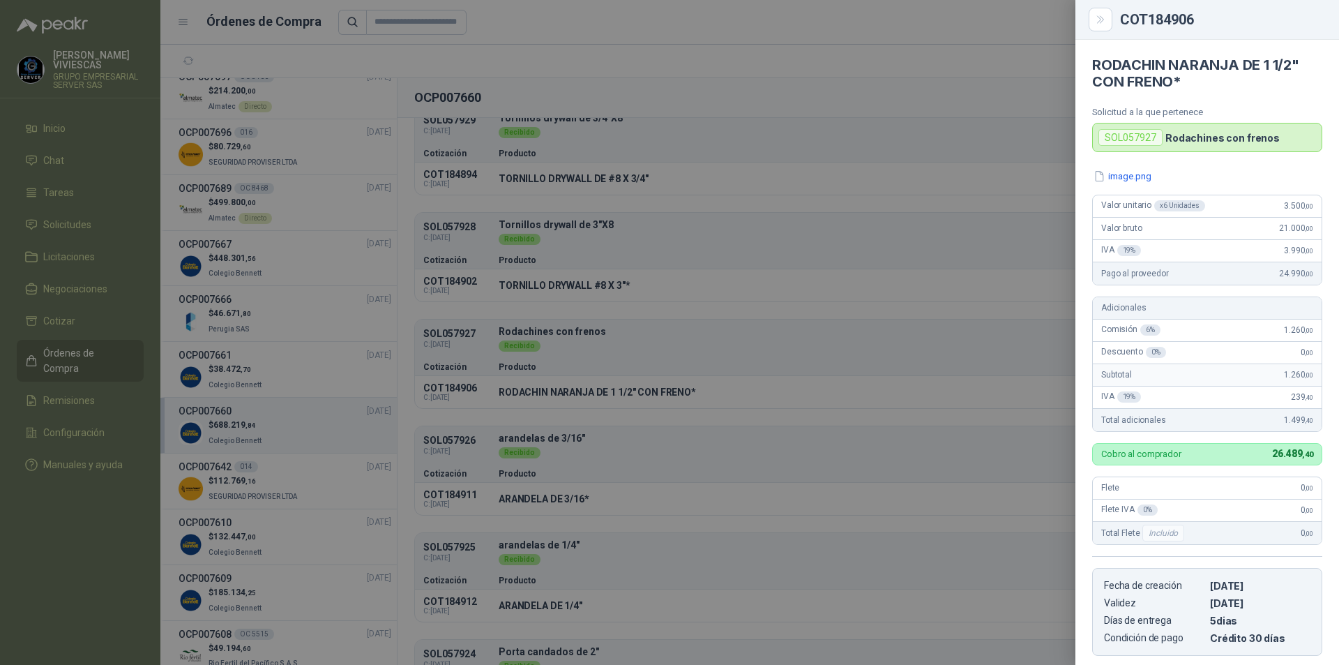
click at [502, 476] on div at bounding box center [669, 332] width 1339 height 665
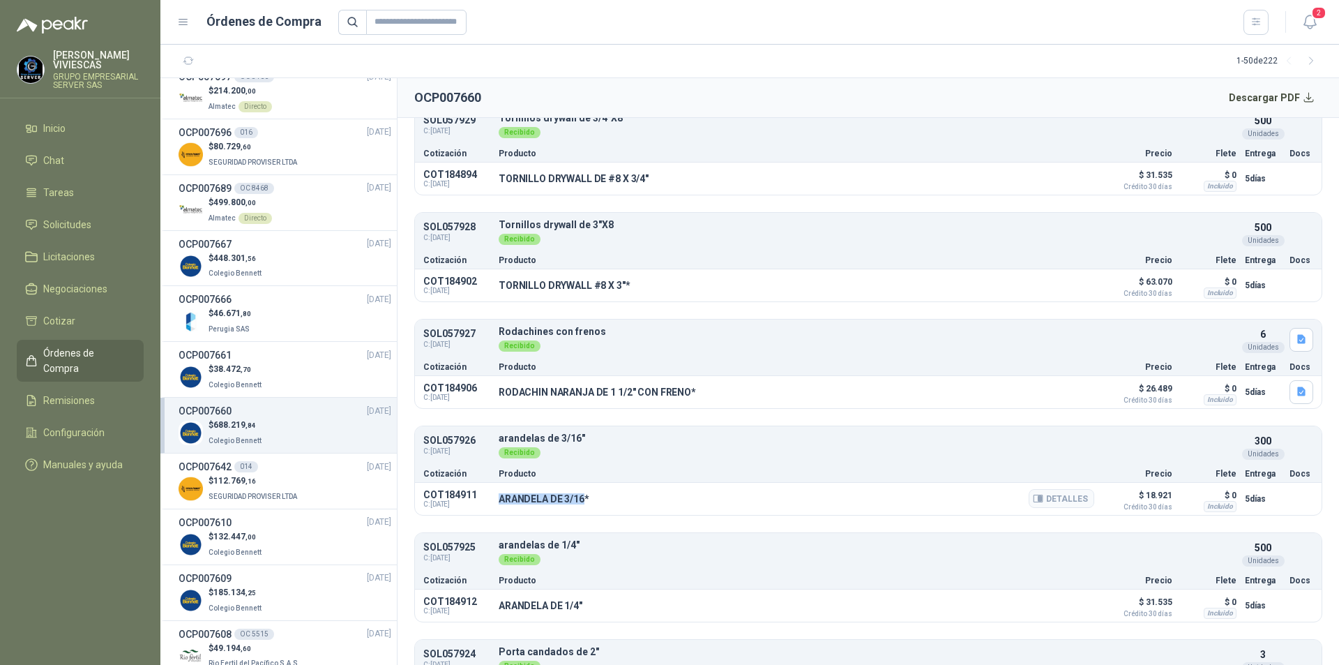
drag, startPoint x: 498, startPoint y: 500, endPoint x: 585, endPoint y: 506, distance: 87.5
click at [585, 506] on div "COT184911 C: [DATE] ARANDELA DE 3/16* Detalles $ 18.921 Crédito 30 días $ 0 Inc…" at bounding box center [868, 499] width 907 height 32
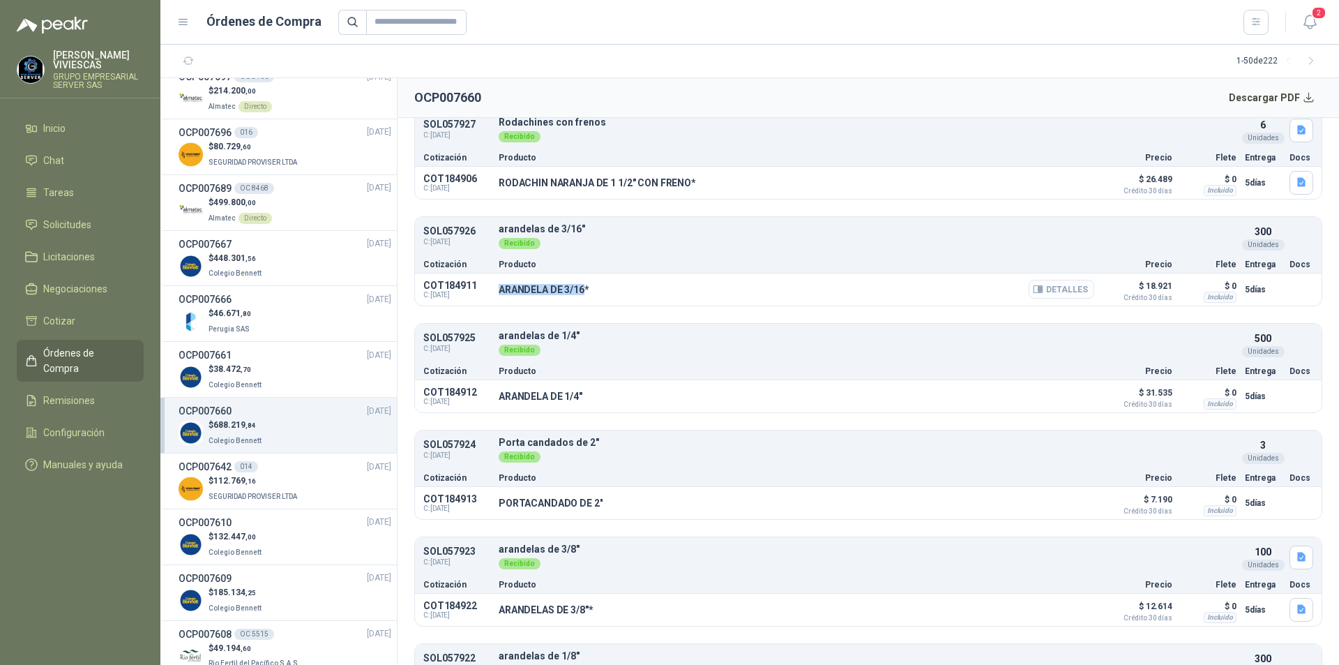
click at [1037, 288] on button "Detalles" at bounding box center [1062, 289] width 66 height 19
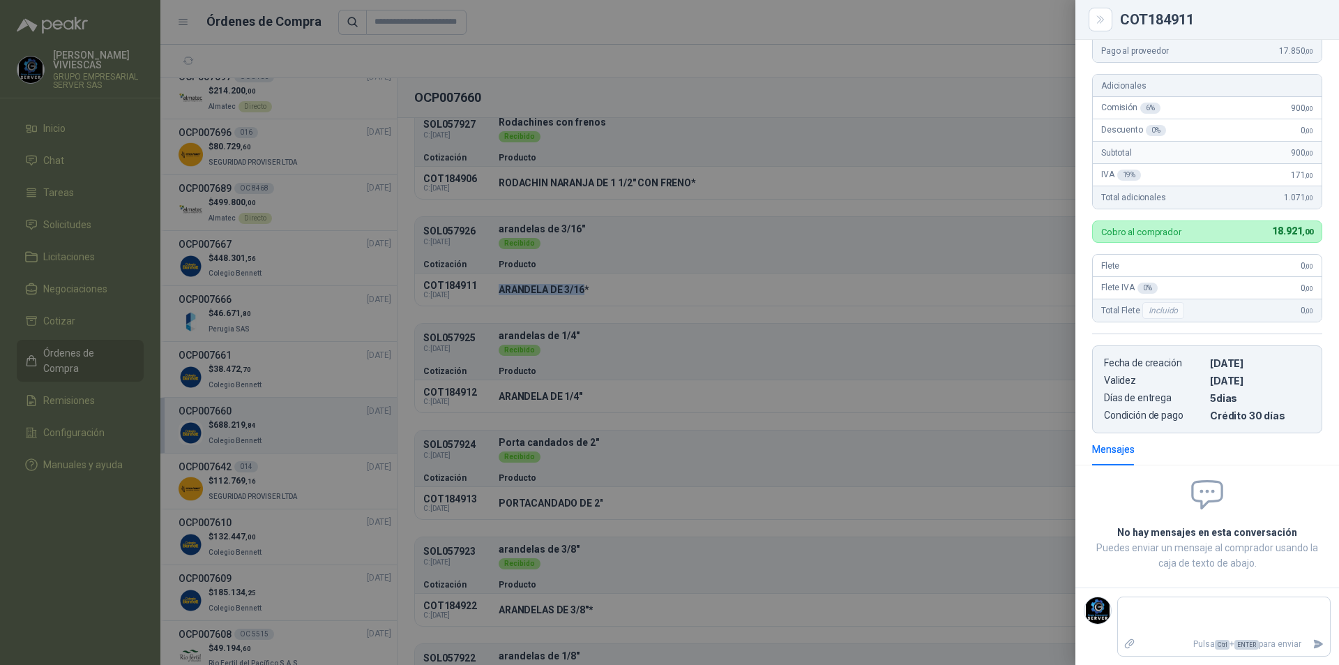
scroll to position [0, 0]
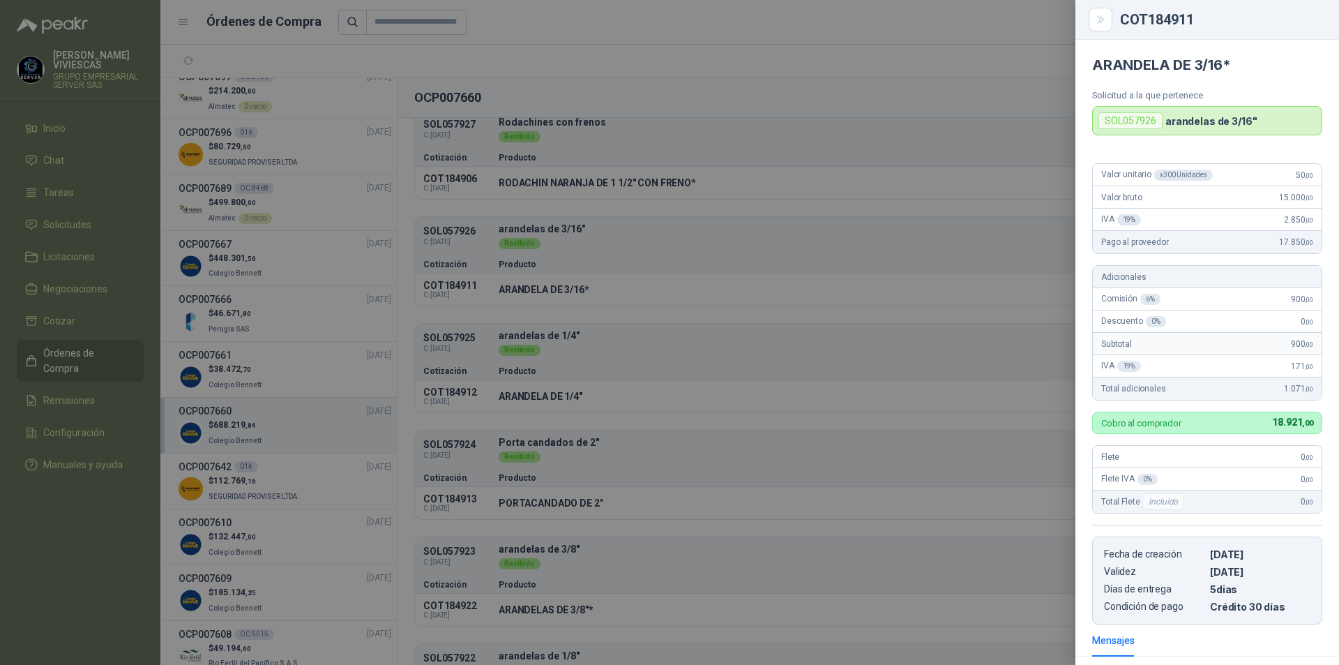
click at [691, 373] on div at bounding box center [669, 332] width 1339 height 665
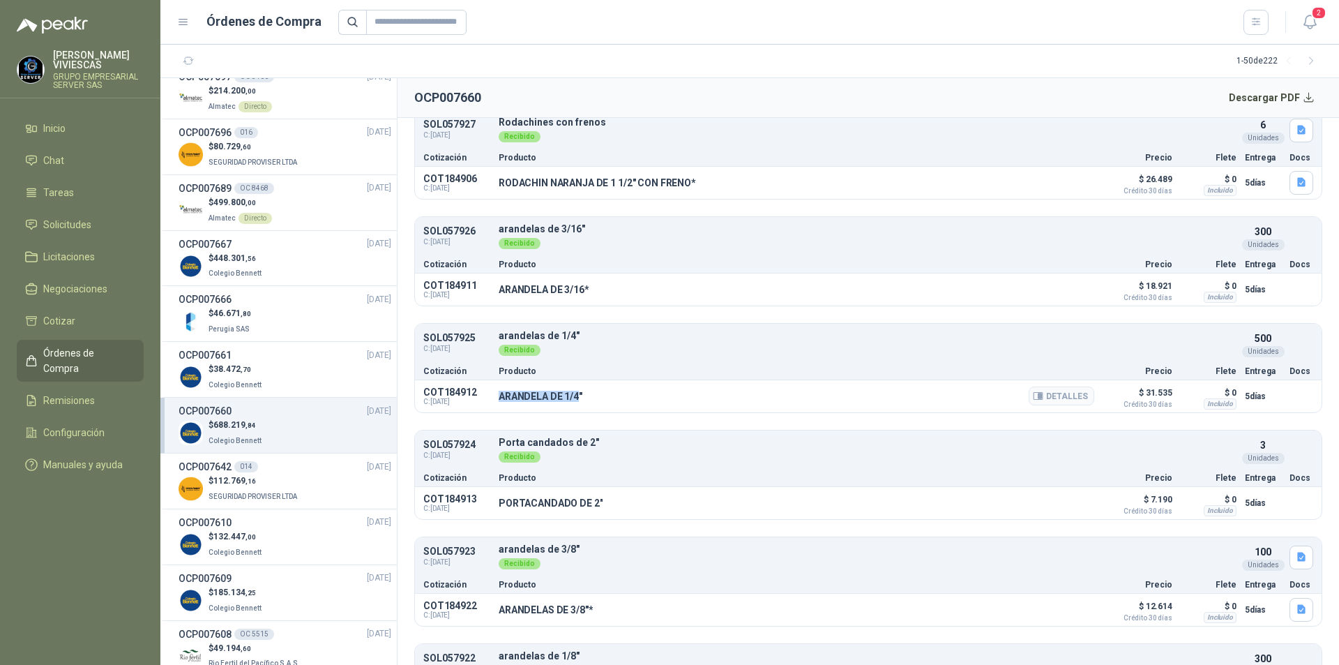
drag, startPoint x: 495, startPoint y: 398, endPoint x: 580, endPoint y: 400, distance: 85.1
click at [580, 400] on div "COT184912 C: [DATE] ARANDELA DE 1/4" Detalles $ 31.535 Crédito 30 días $ 0 Incl…" at bounding box center [868, 396] width 907 height 32
click at [1057, 394] on button "Detalles" at bounding box center [1062, 395] width 66 height 19
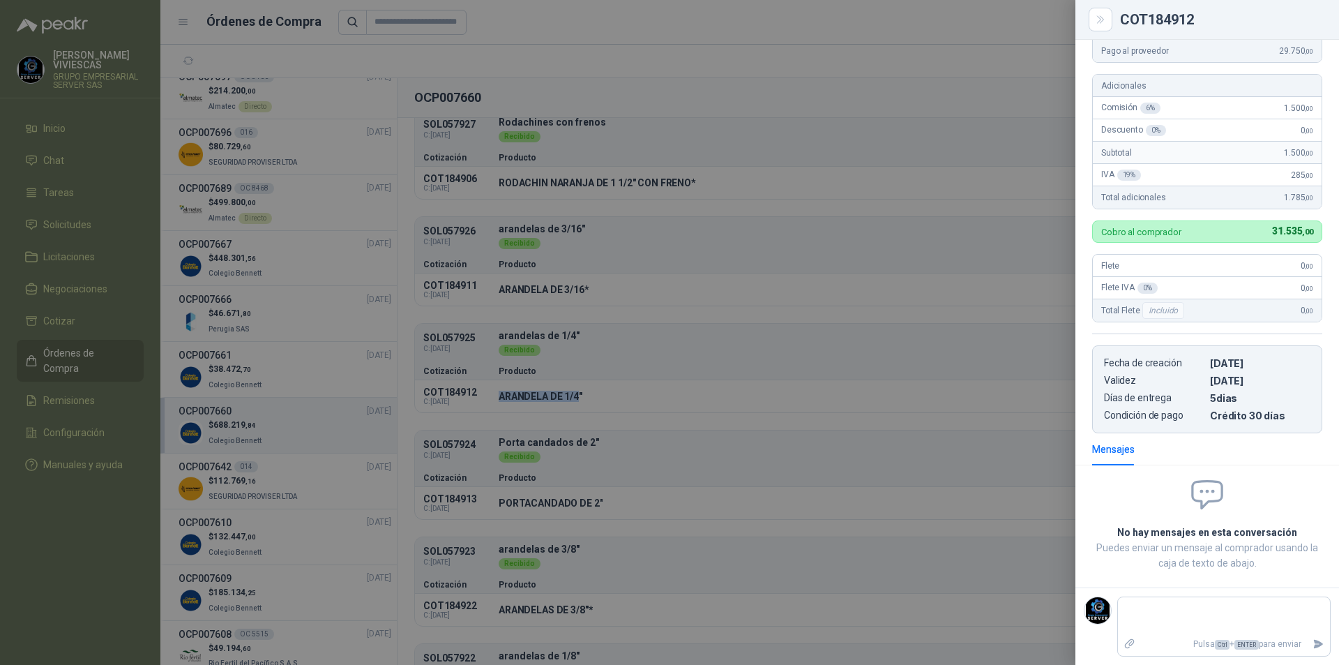
scroll to position [0, 0]
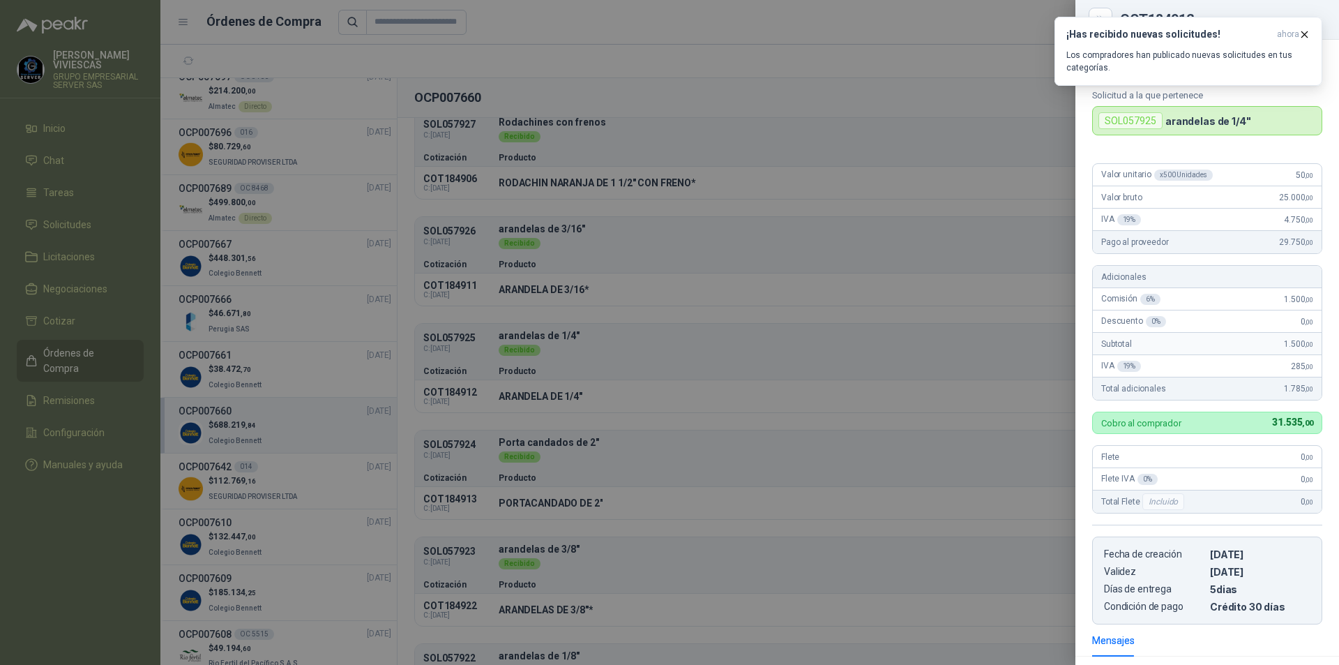
click at [580, 458] on div at bounding box center [669, 332] width 1339 height 665
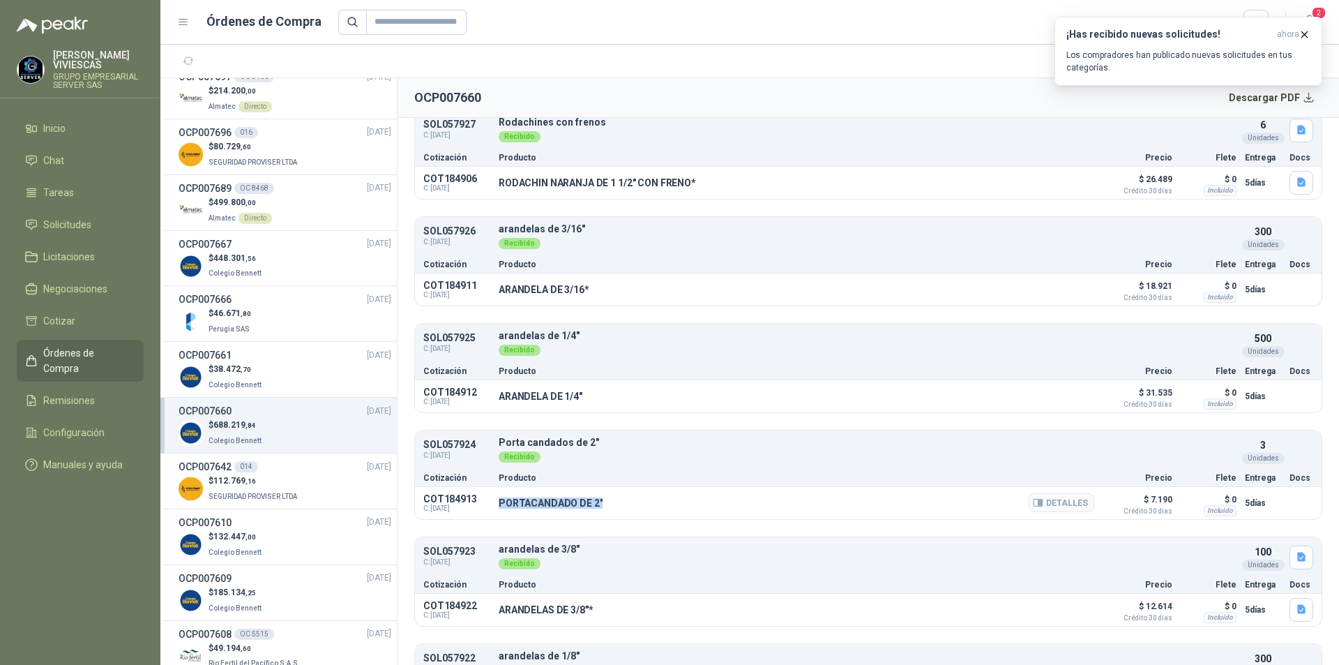
drag, startPoint x: 499, startPoint y: 506, endPoint x: 603, endPoint y: 506, distance: 104.6
click at [603, 506] on div "PORTACANDADO DE 2" Detalles" at bounding box center [797, 503] width 596 height 24
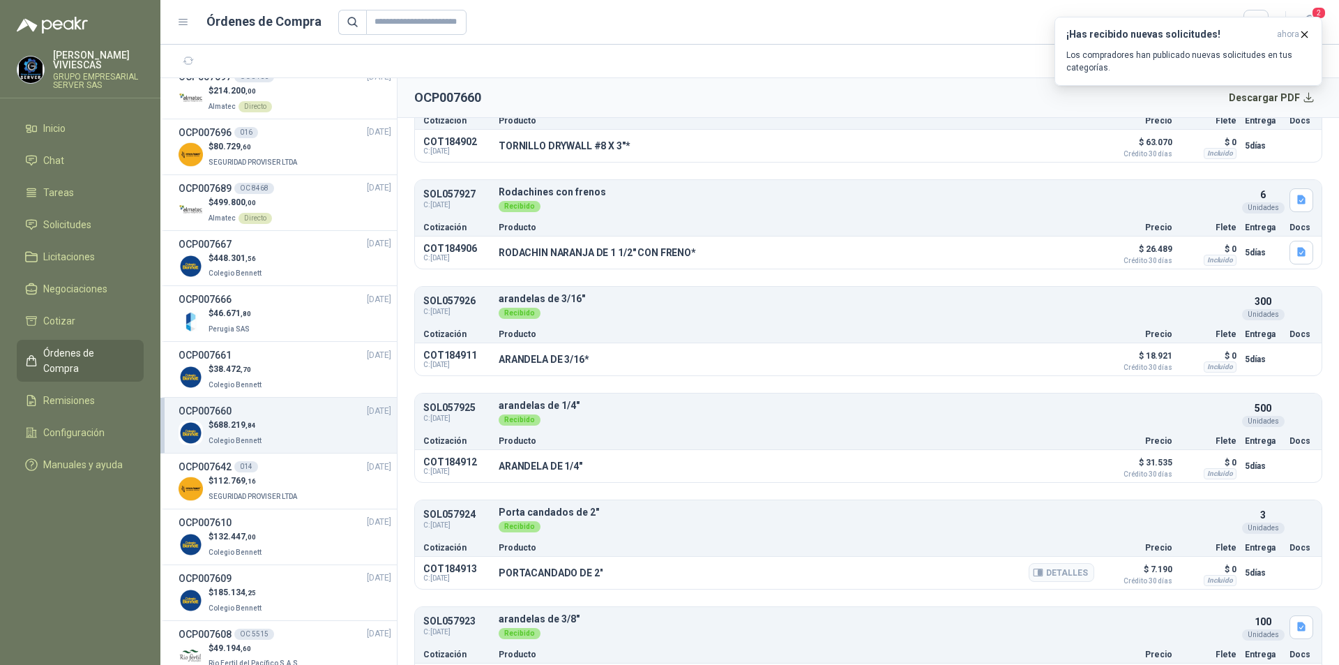
drag, startPoint x: 579, startPoint y: 504, endPoint x: 534, endPoint y: 565, distance: 75.9
click at [536, 561] on div "PORTACANDADO DE 2" Detalles" at bounding box center [797, 573] width 596 height 24
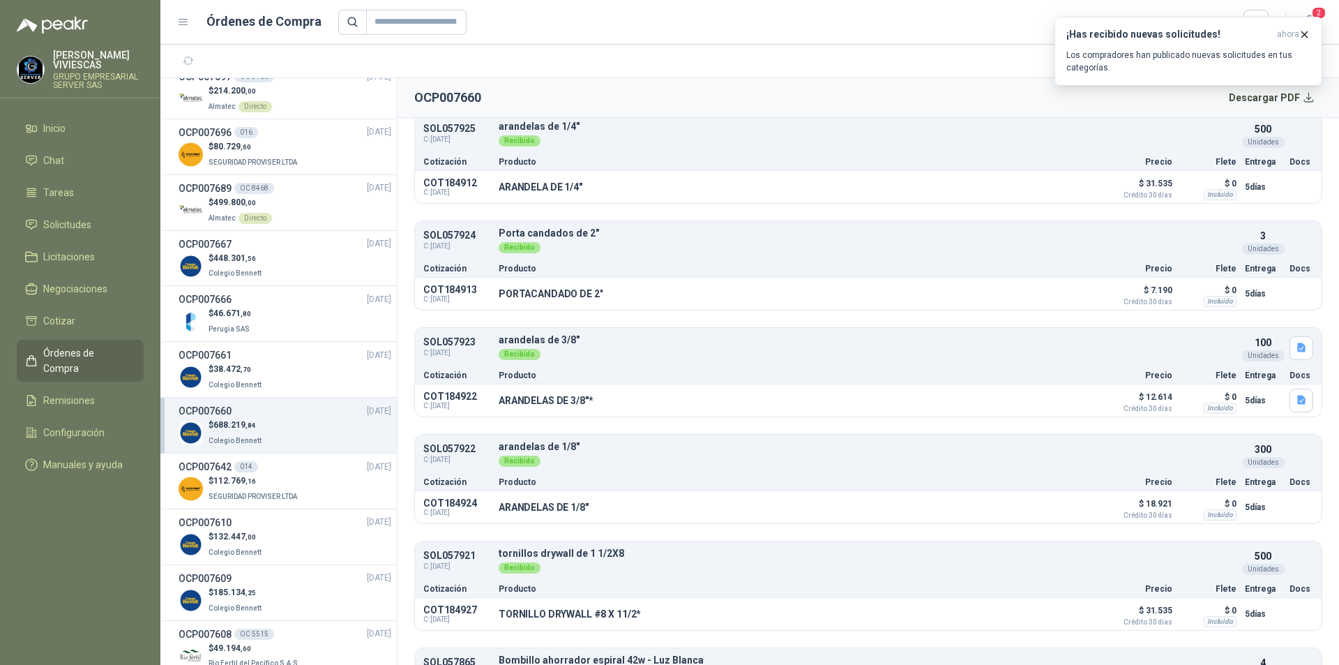
drag, startPoint x: 494, startPoint y: 299, endPoint x: 616, endPoint y: 310, distance: 122.5
click at [616, 310] on div "SOL057924 C: [DATE] Porta candados de 2" Detalles Recibido 3 Unidades Cotizació…" at bounding box center [868, 265] width 908 height 90
click at [1065, 292] on button "Detalles" at bounding box center [1062, 293] width 66 height 19
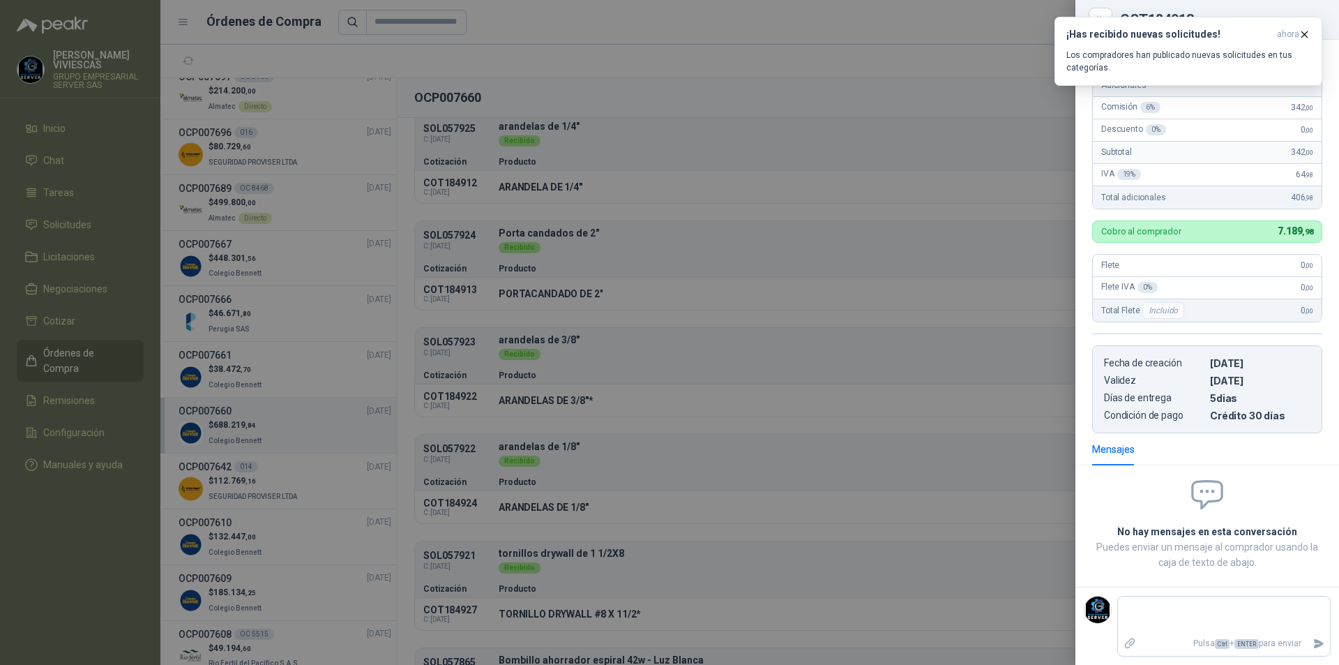
scroll to position [0, 0]
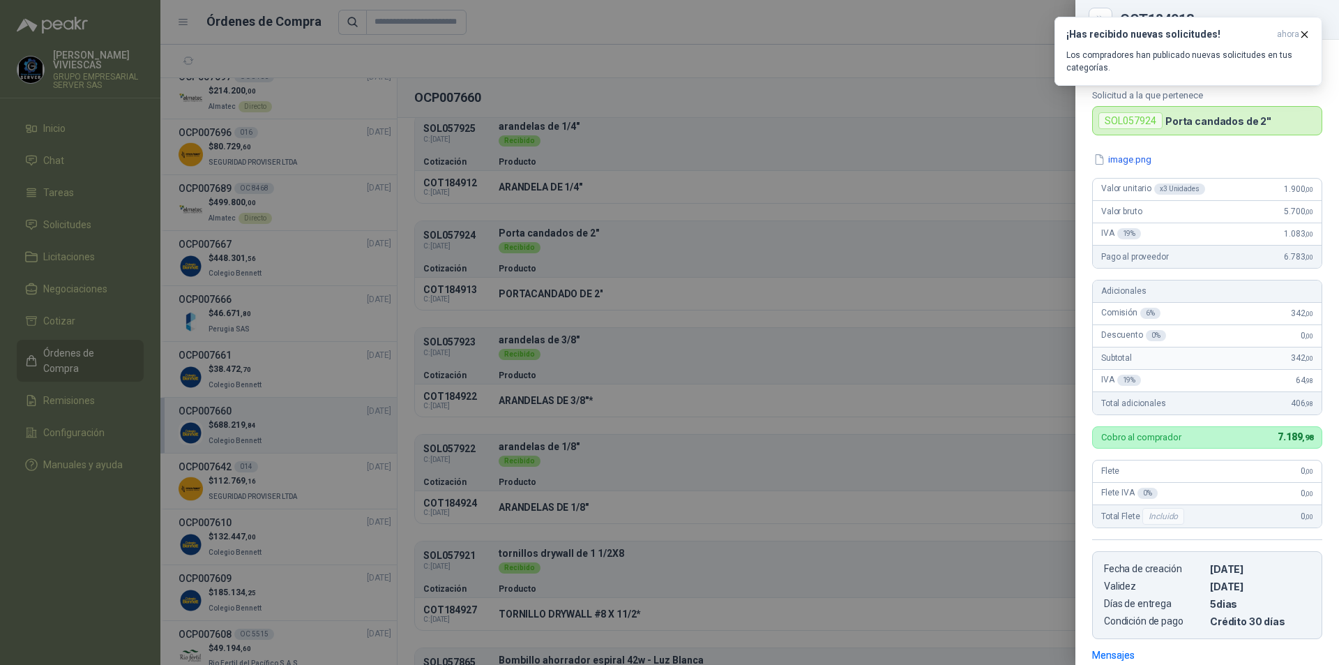
click at [603, 389] on div at bounding box center [669, 332] width 1339 height 665
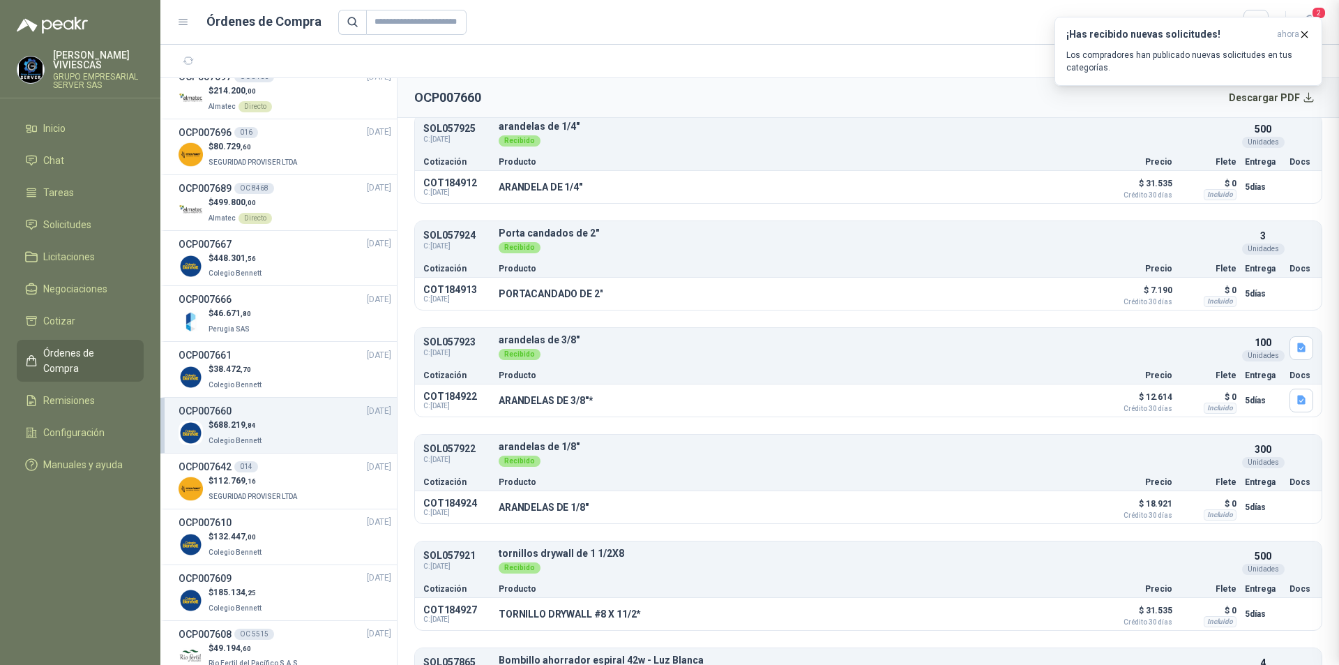
scroll to position [206, 0]
drag, startPoint x: 501, startPoint y: 404, endPoint x: 588, endPoint y: 403, distance: 87.2
click at [588, 403] on p "ARANDELAS DE 3/8"*" at bounding box center [546, 400] width 94 height 11
click at [1072, 406] on button "Detalles" at bounding box center [1062, 400] width 66 height 19
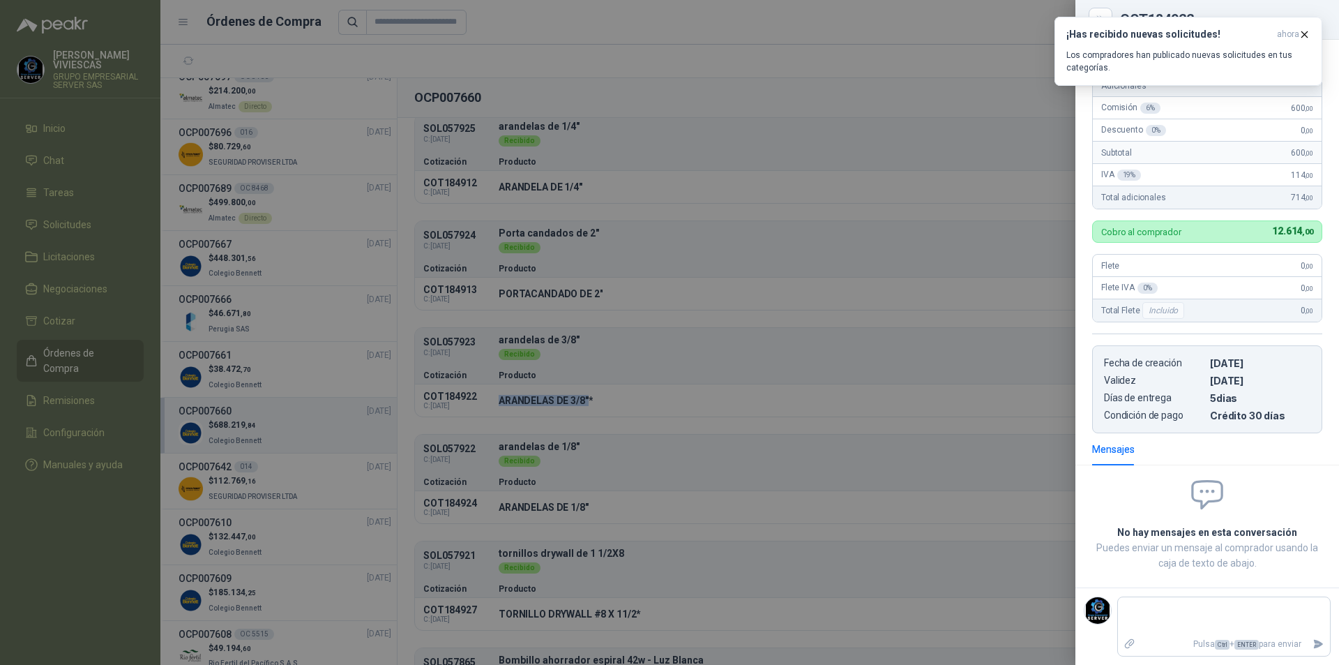
scroll to position [0, 0]
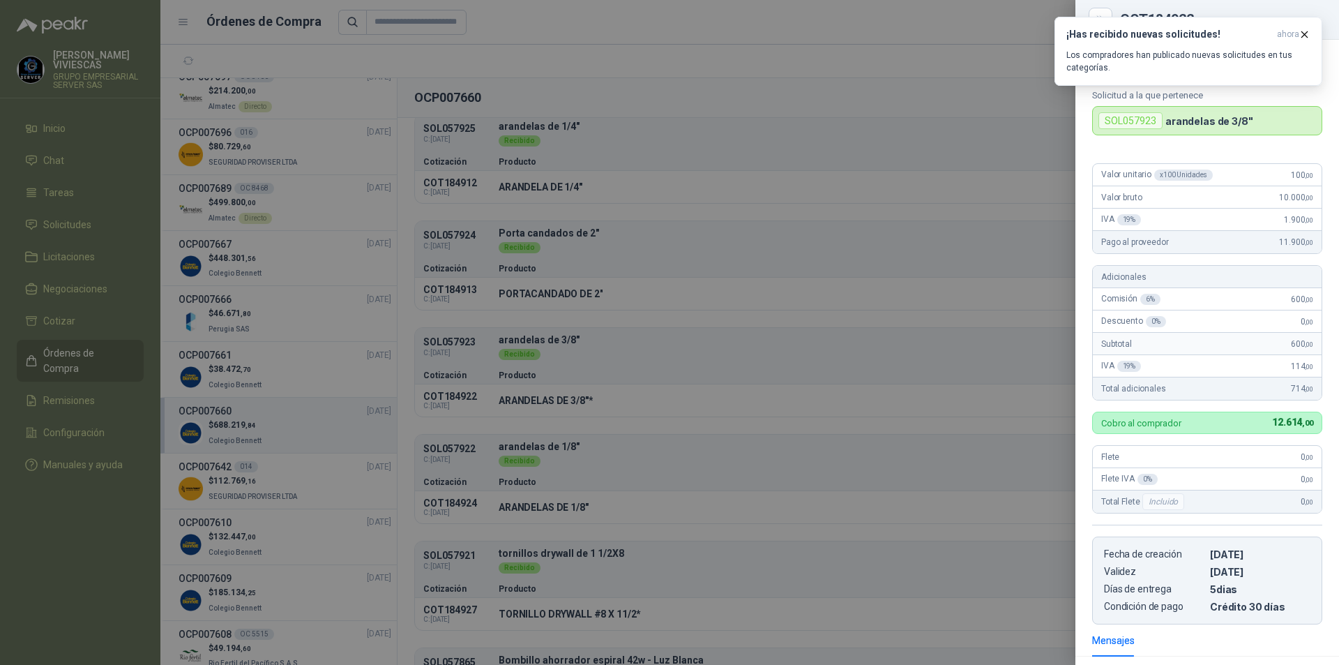
click at [751, 426] on div at bounding box center [669, 332] width 1339 height 665
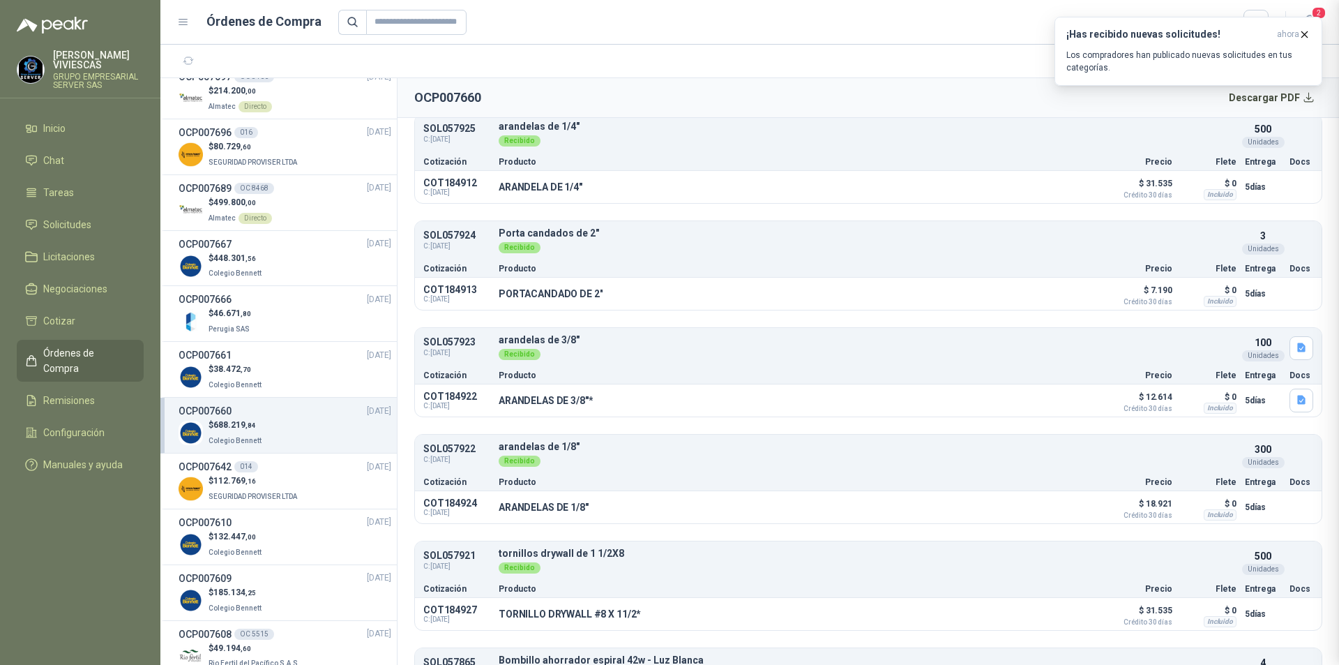
scroll to position [191, 0]
drag, startPoint x: 503, startPoint y: 510, endPoint x: 485, endPoint y: 511, distance: 18.2
click at [581, 512] on p "ARANDELAS DE 1/8"" at bounding box center [544, 507] width 90 height 11
drag, startPoint x: 497, startPoint y: 511, endPoint x: 601, endPoint y: 510, distance: 104.0
click at [601, 510] on div "COT184924 C: [DATE] ARANDELAS DE 1/8" Detalles $ 18.921 Crédito 30 días $ 0 Inc…" at bounding box center [868, 507] width 907 height 32
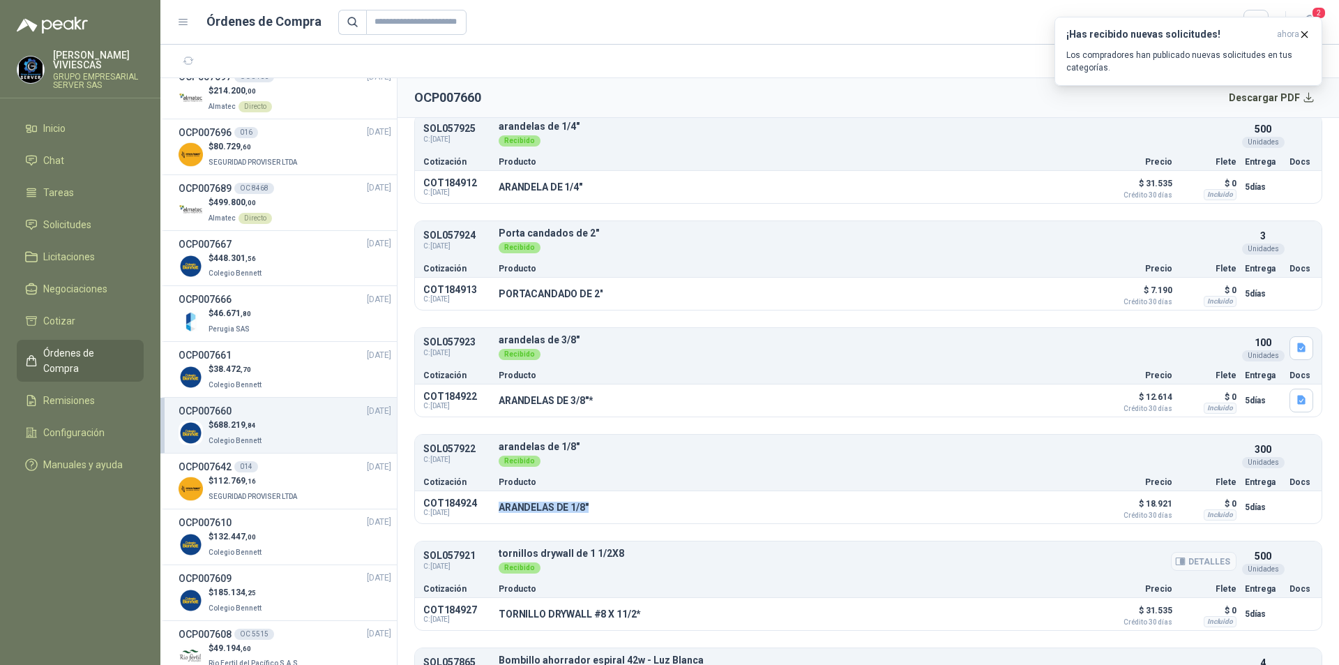
scroll to position [1406, 0]
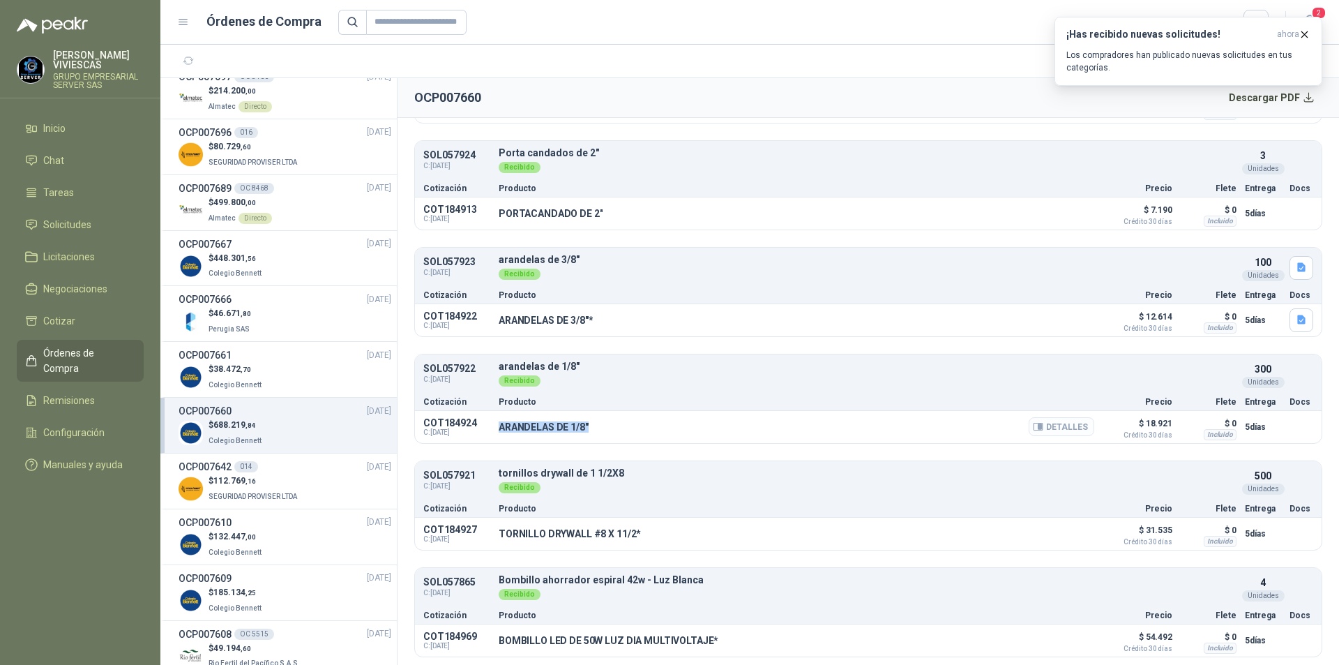
click at [1062, 429] on button "Detalles" at bounding box center [1062, 426] width 66 height 19
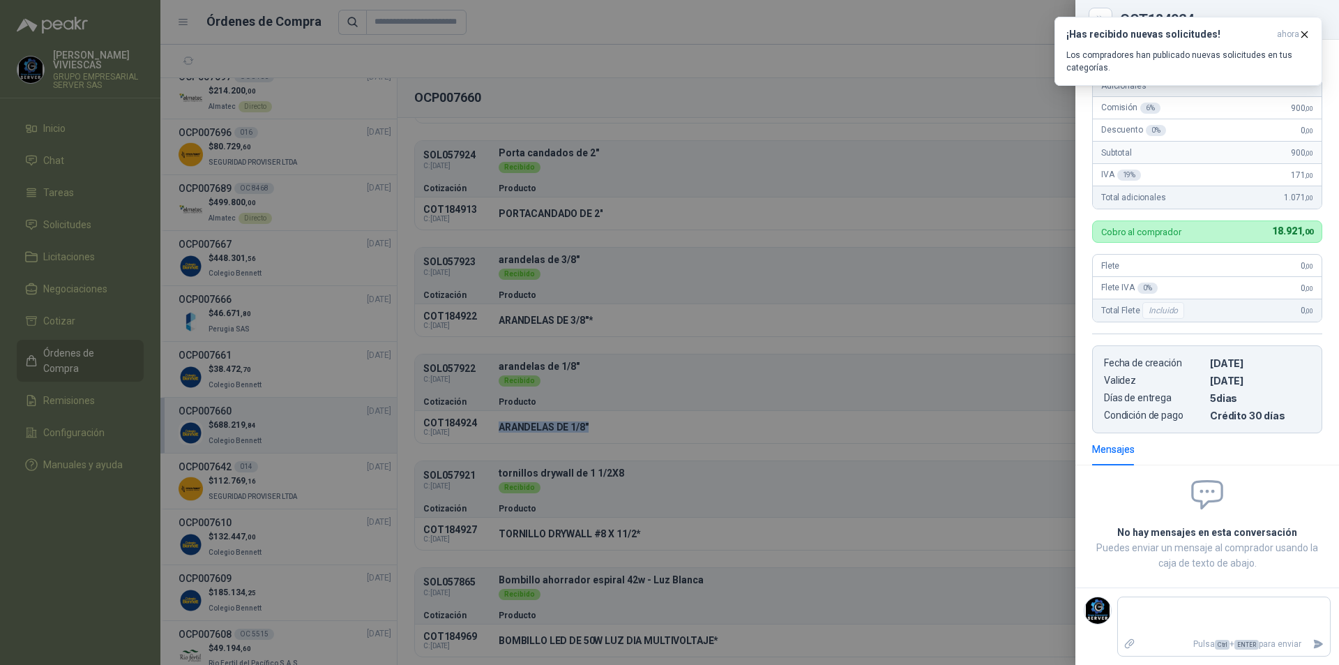
scroll to position [0, 0]
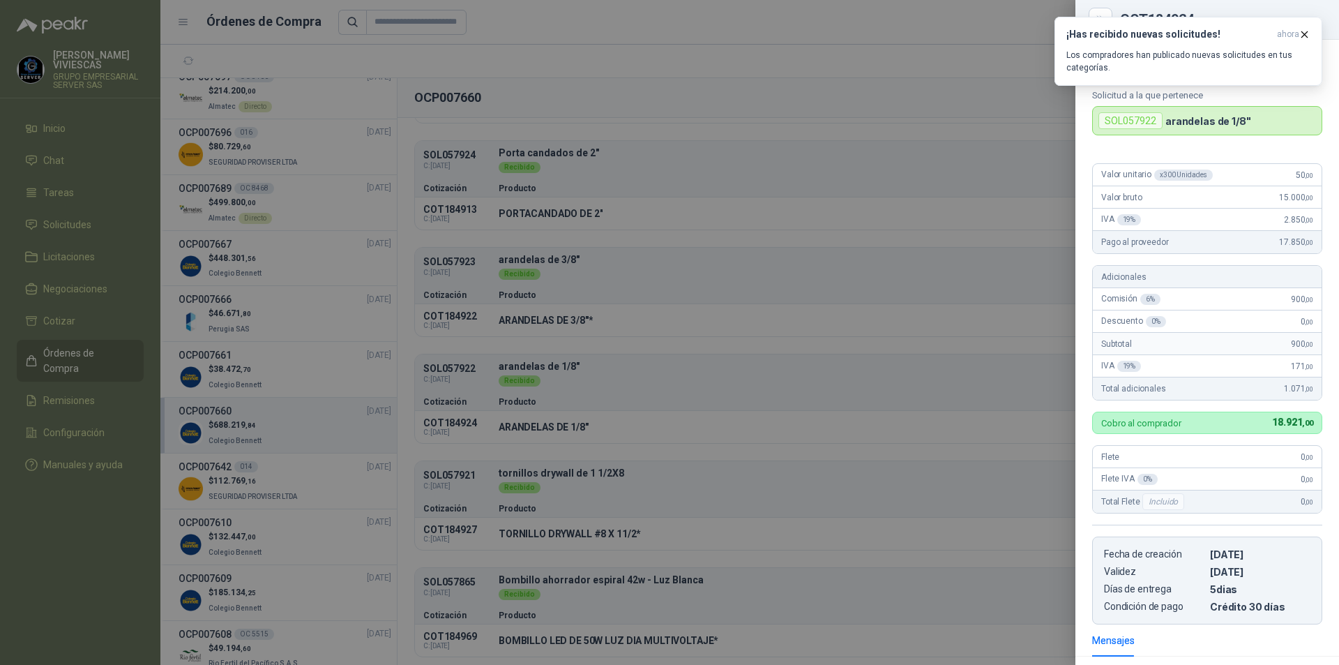
click at [558, 498] on div at bounding box center [669, 332] width 1339 height 665
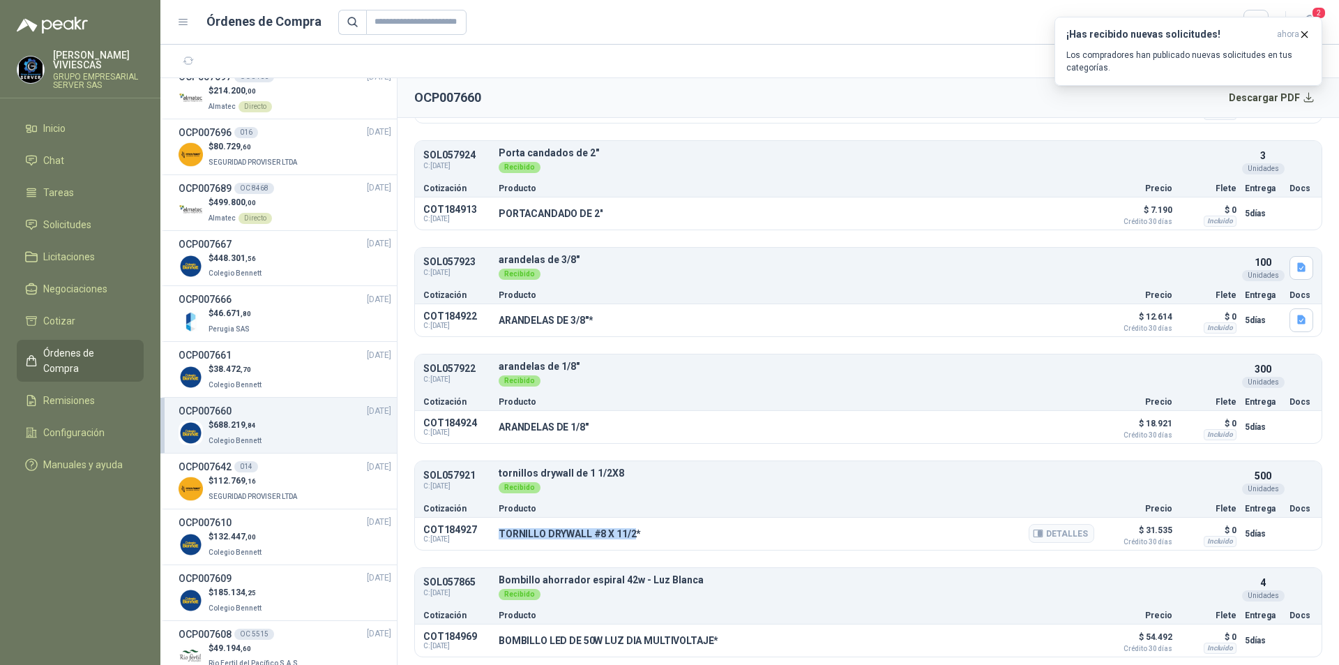
drag, startPoint x: 500, startPoint y: 538, endPoint x: 633, endPoint y: 544, distance: 132.7
click at [633, 544] on div "TORNILLO DRYWALL #8 X 11/2* Detalles" at bounding box center [797, 534] width 596 height 24
click at [1044, 535] on button "Detalles" at bounding box center [1062, 533] width 66 height 19
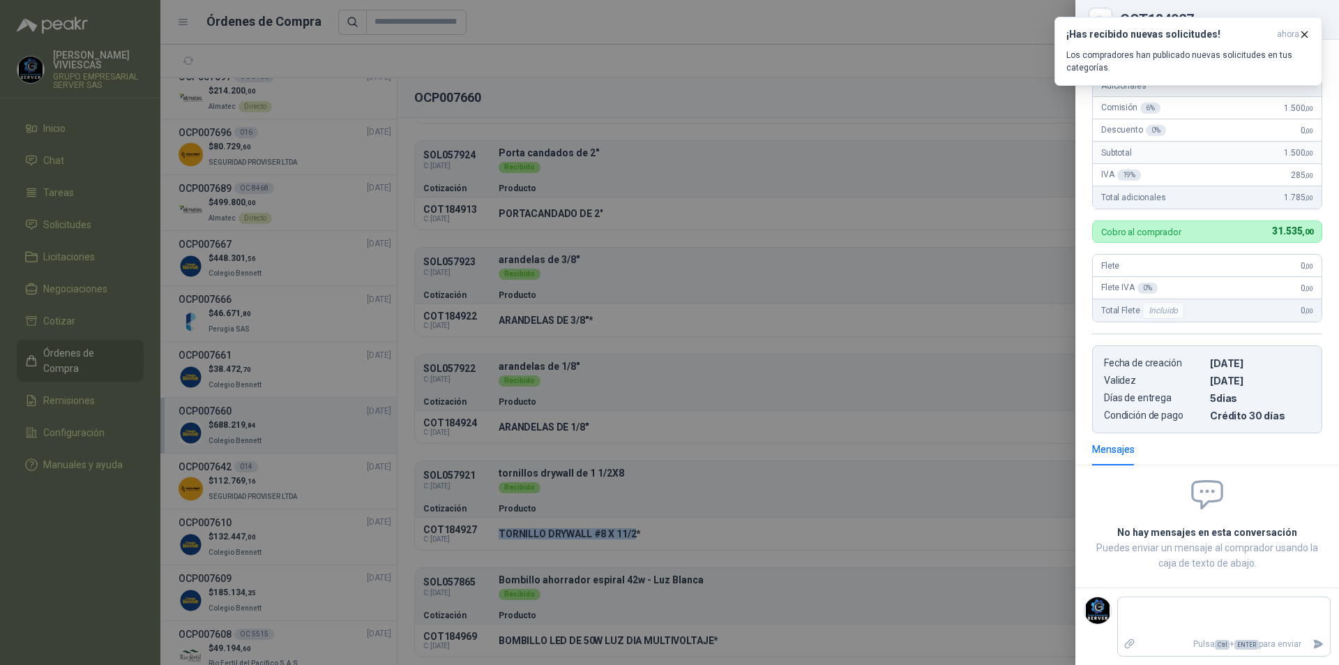
scroll to position [0, 0]
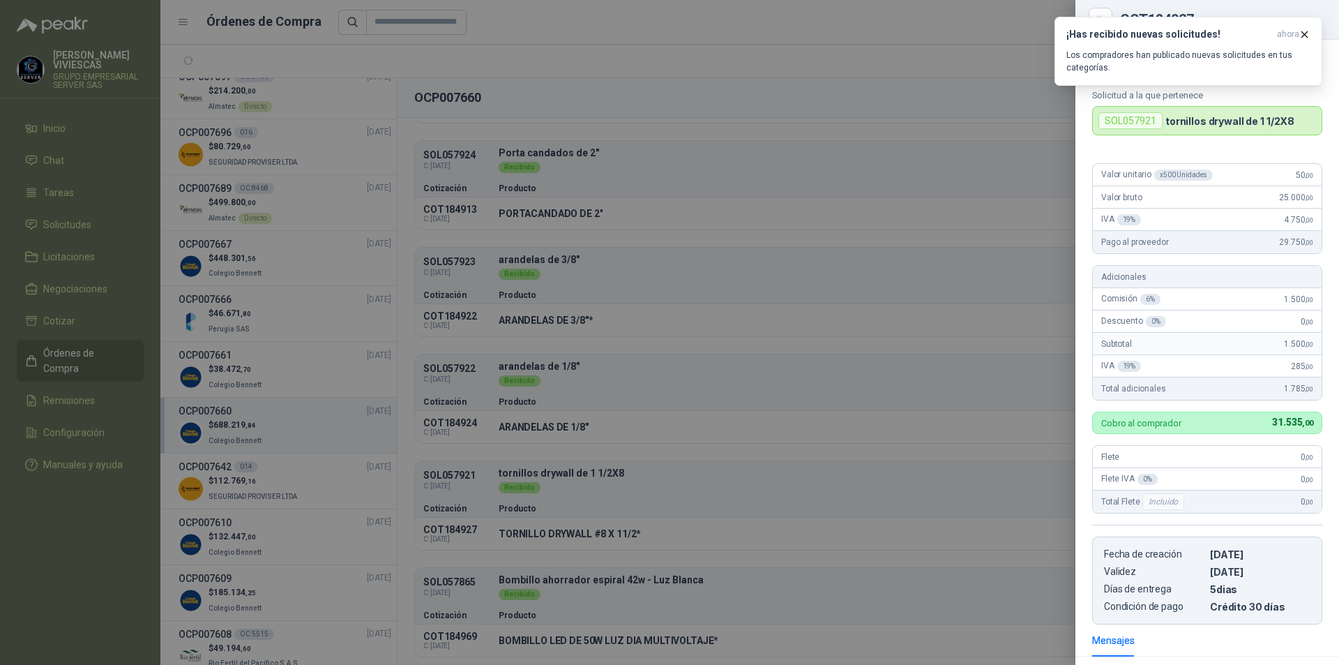
click at [557, 548] on div at bounding box center [669, 332] width 1339 height 665
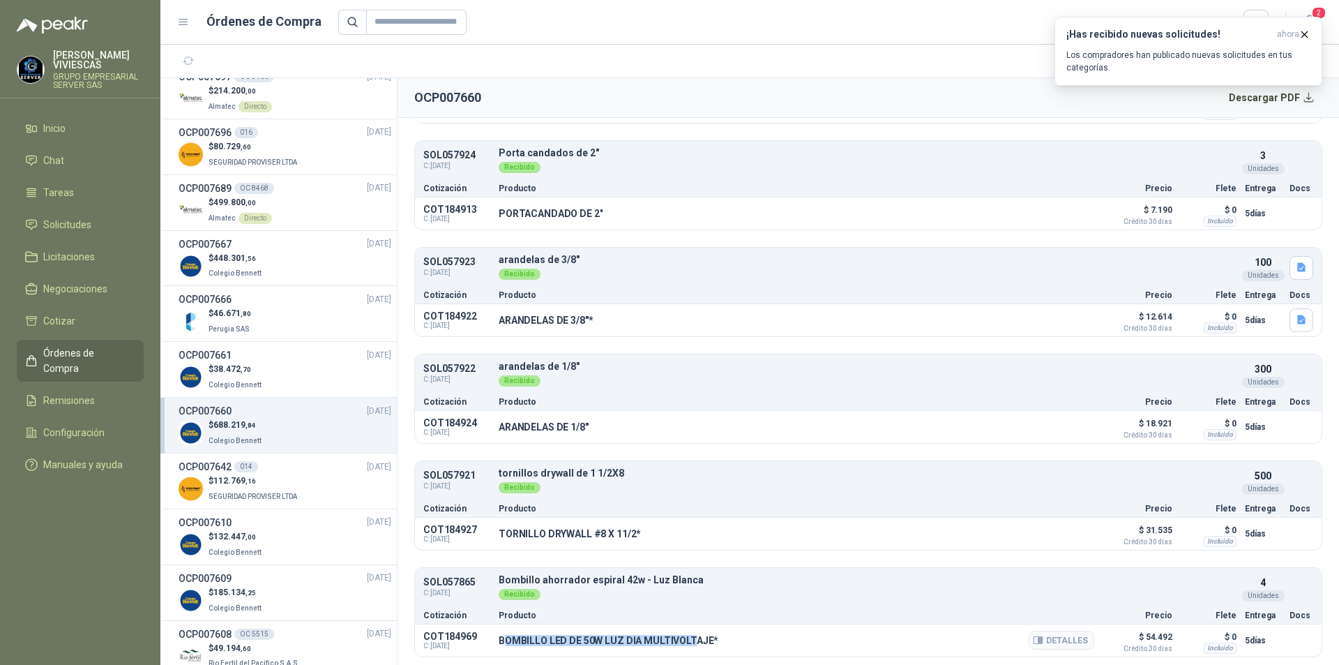
drag, startPoint x: 503, startPoint y: 640, endPoint x: 544, endPoint y: 652, distance: 42.8
click at [678, 652] on div "COT184969 C: [DATE] BOMBILLO LED DE 50W LUZ DIA MULTIVOLTAJE* Detalles $ 54.492…" at bounding box center [868, 640] width 907 height 32
drag, startPoint x: 496, startPoint y: 643, endPoint x: 707, endPoint y: 649, distance: 210.8
click at [707, 649] on div "COT184969 C: [DATE] BOMBILLO LED DE 50W LUZ DIA MULTIVOLTAJE* Detalles $ 54.492…" at bounding box center [868, 640] width 907 height 32
click at [1060, 643] on button "Detalles" at bounding box center [1062, 640] width 66 height 19
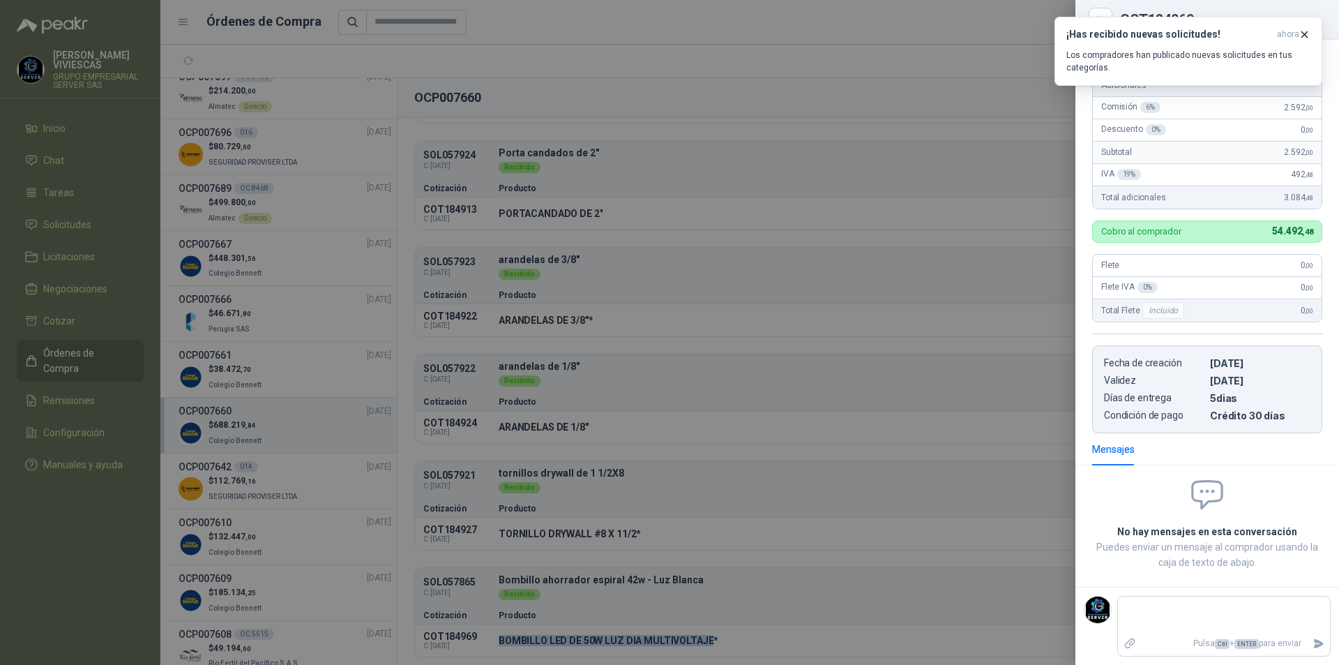
scroll to position [0, 0]
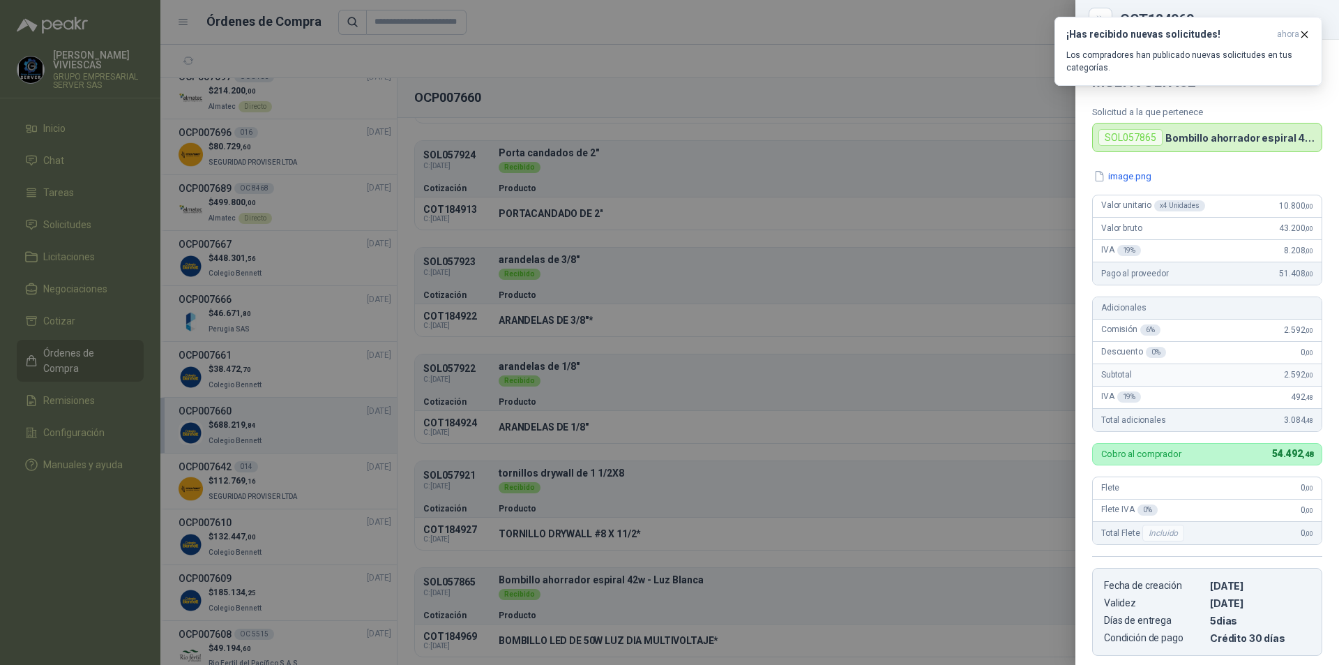
click at [1032, 156] on div at bounding box center [669, 332] width 1339 height 665
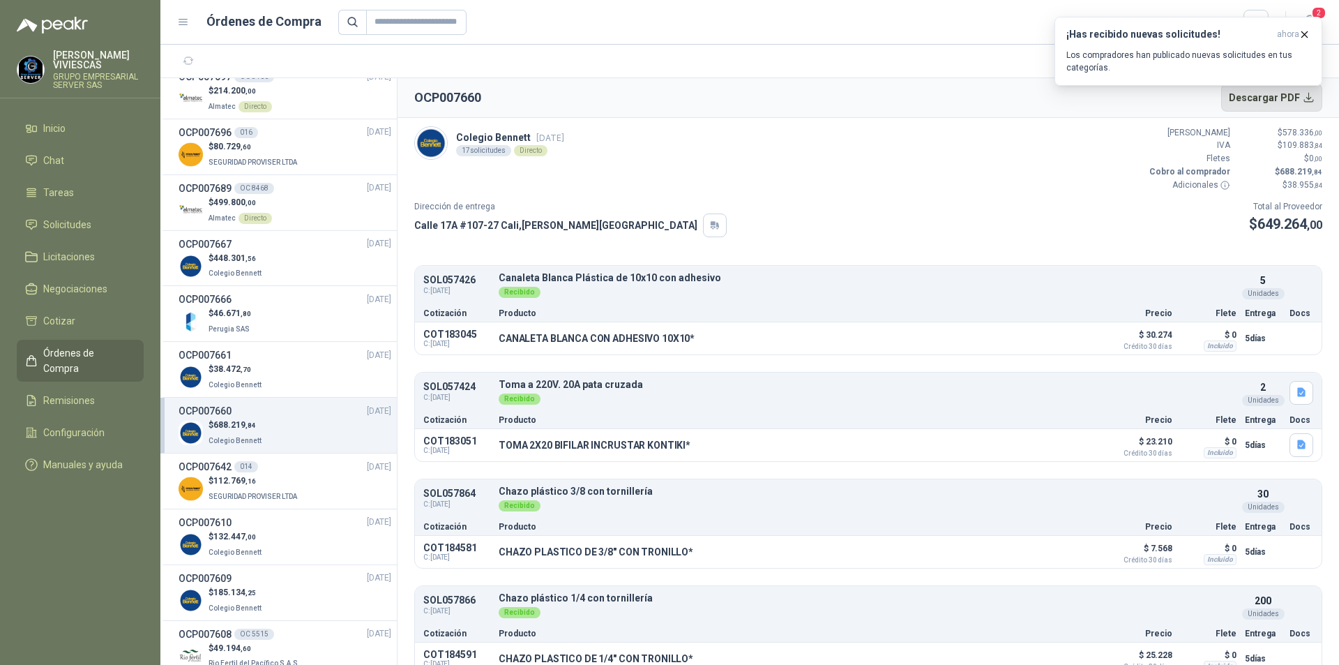
click at [1287, 99] on button "Descargar PDF" at bounding box center [1273, 98] width 102 height 28
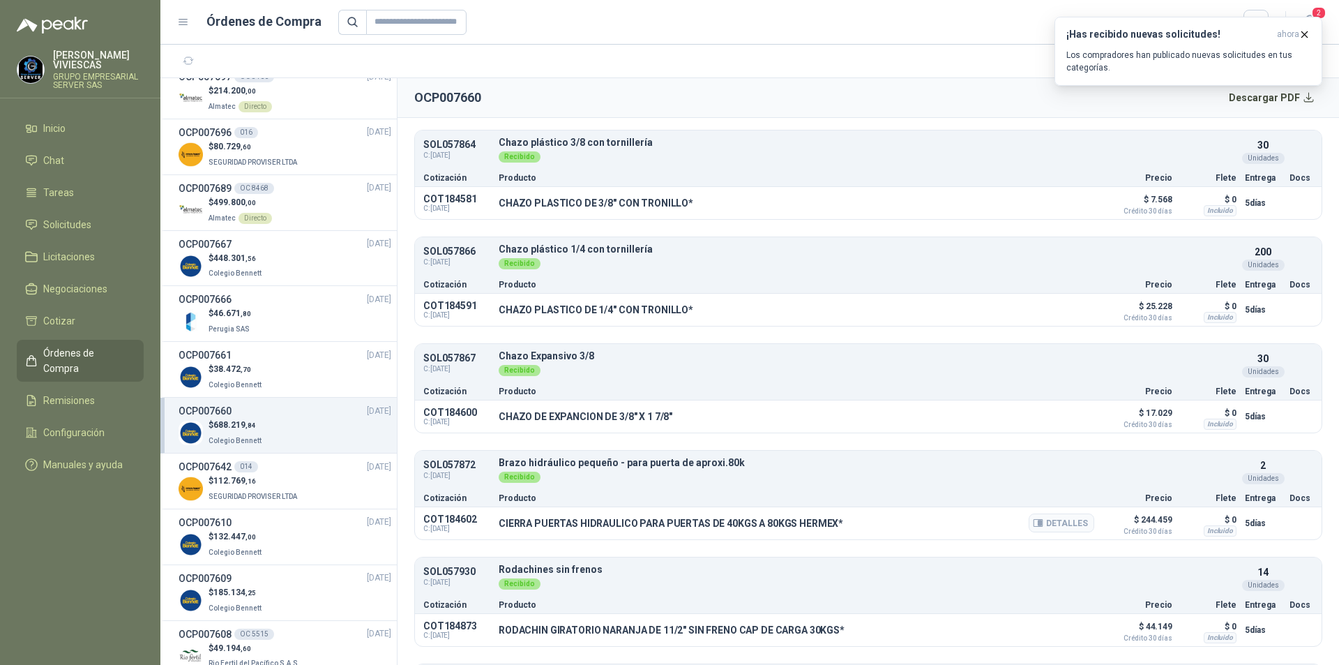
scroll to position [419, 0]
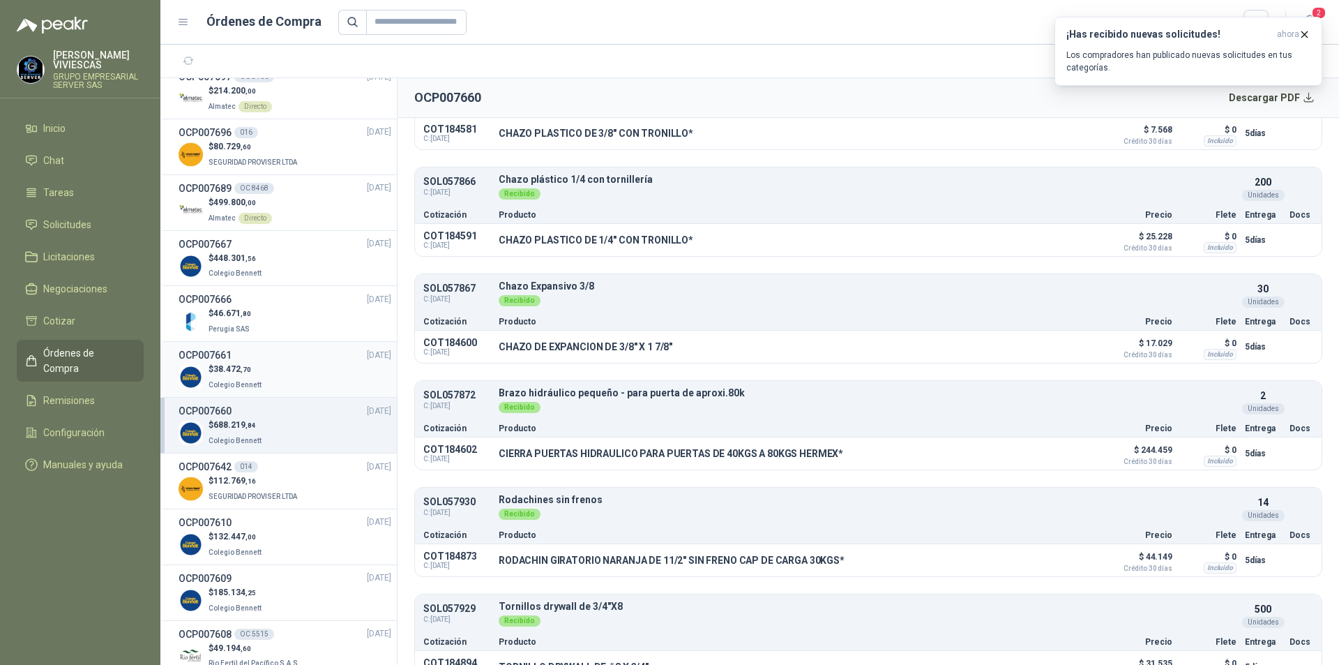
click at [342, 382] on div "$ 38.472 ,70 Colegio [PERSON_NAME]" at bounding box center [285, 377] width 213 height 29
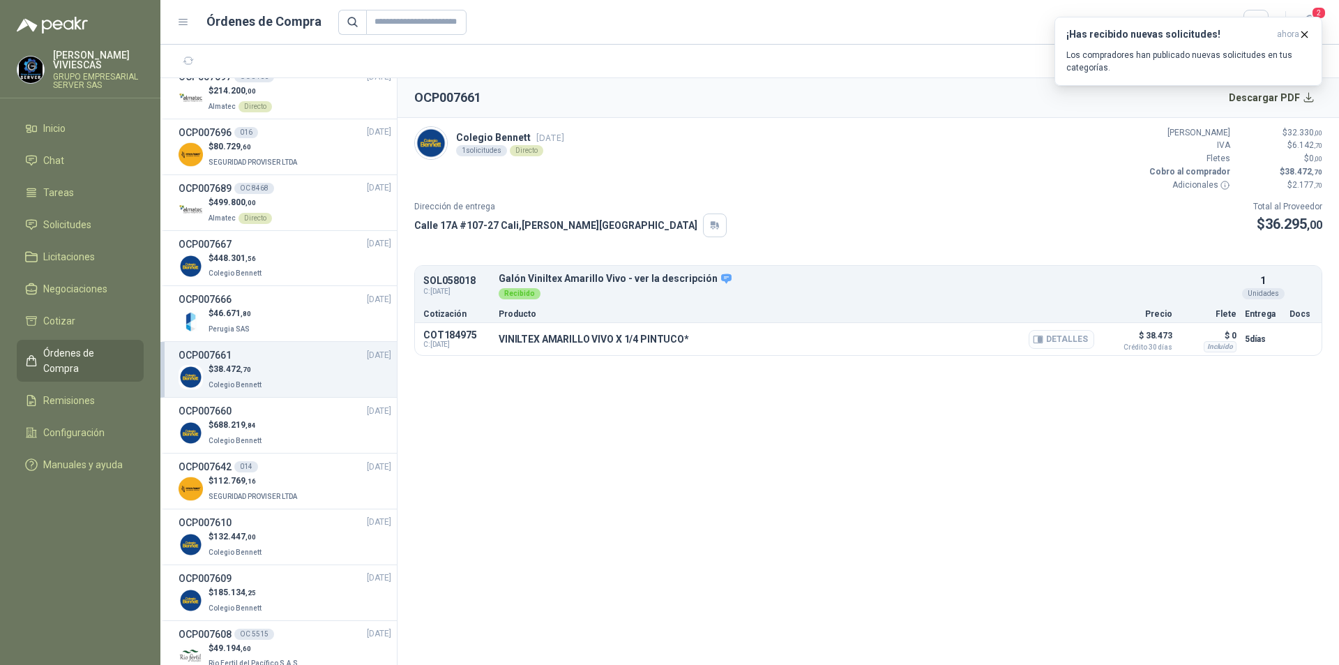
click at [1060, 339] on button "Detalles" at bounding box center [1062, 339] width 66 height 19
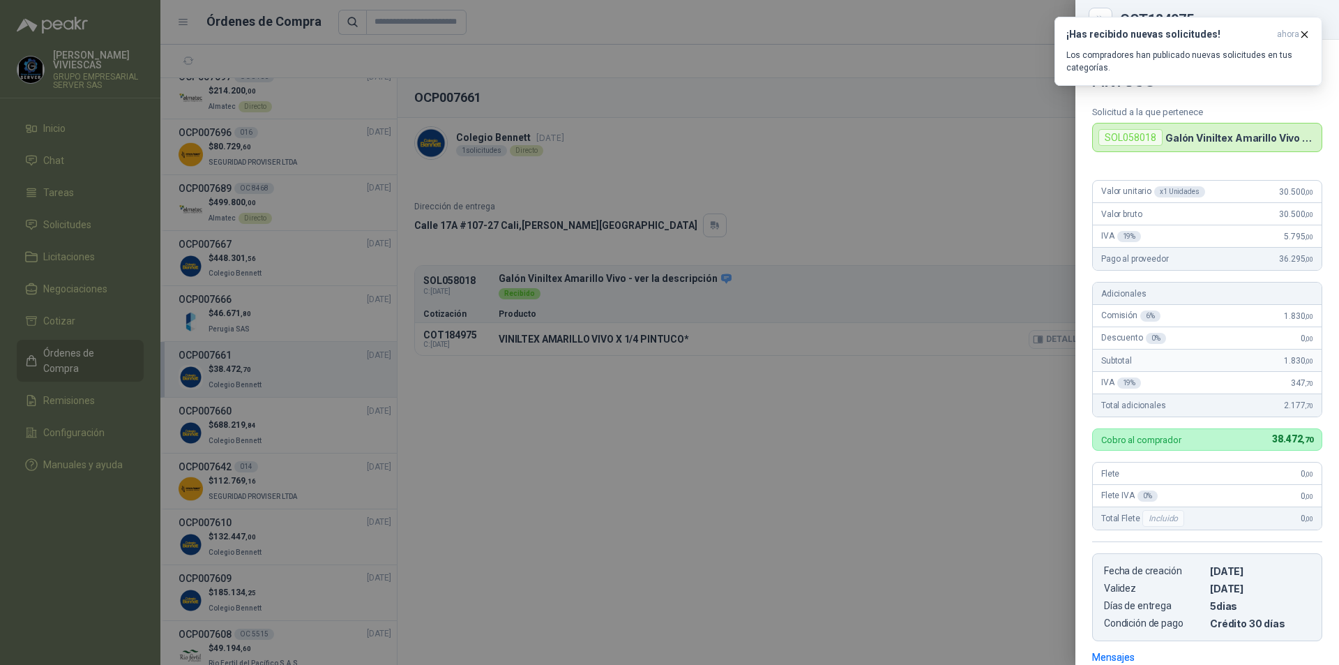
scroll to position [201, 0]
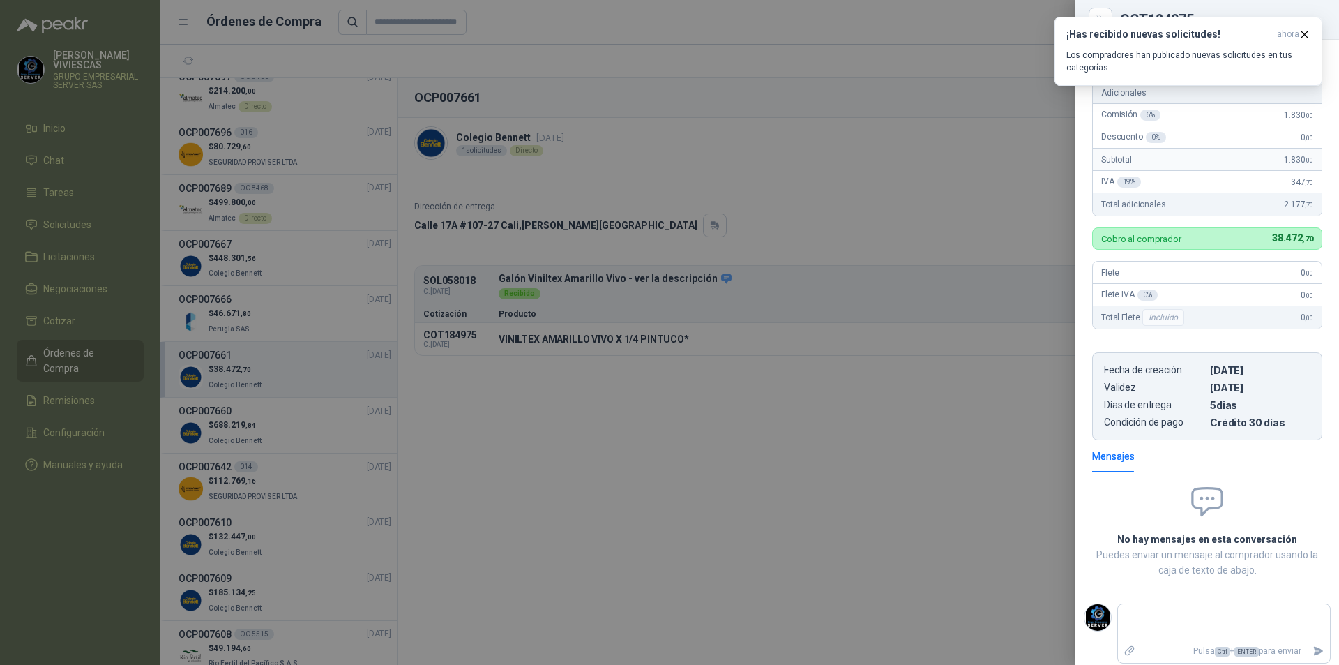
click at [602, 360] on div at bounding box center [669, 332] width 1339 height 665
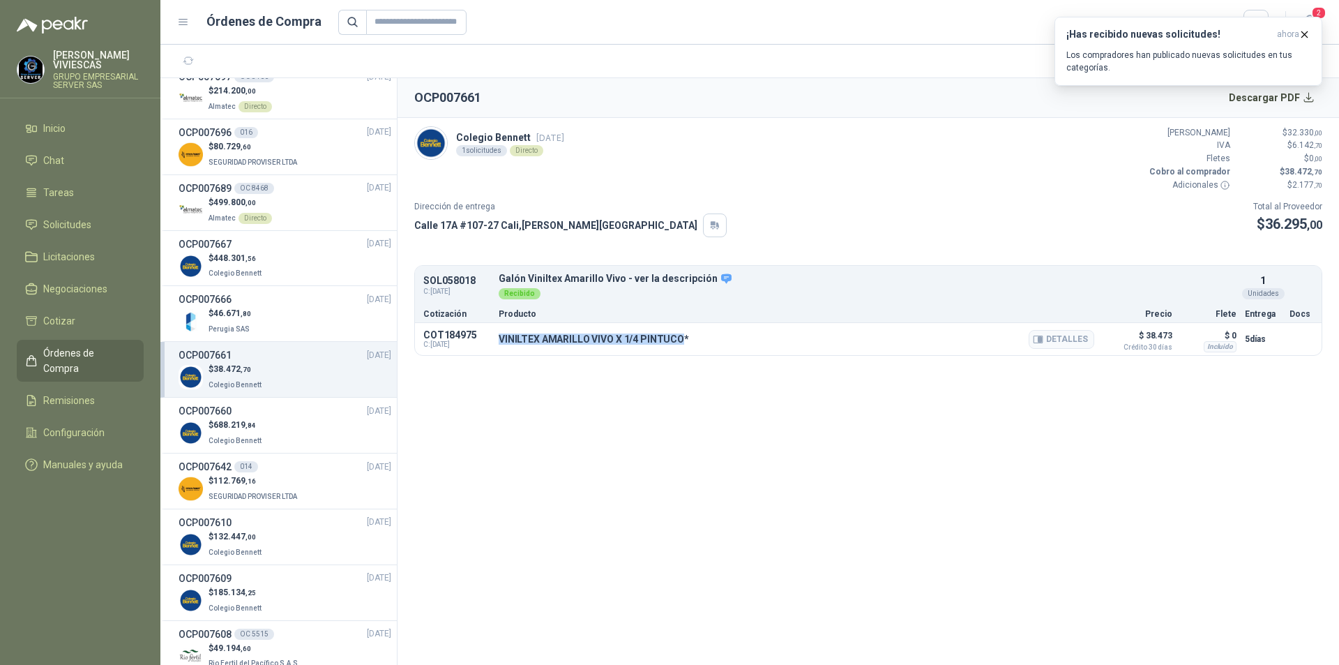
drag, startPoint x: 531, startPoint y: 338, endPoint x: 679, endPoint y: 341, distance: 148.6
click at [679, 341] on p "VINILTEX AMARILLO VIVO X 1/4 PINTUCO*" at bounding box center [594, 338] width 190 height 11
click at [1070, 338] on button "Detalles" at bounding box center [1062, 339] width 66 height 19
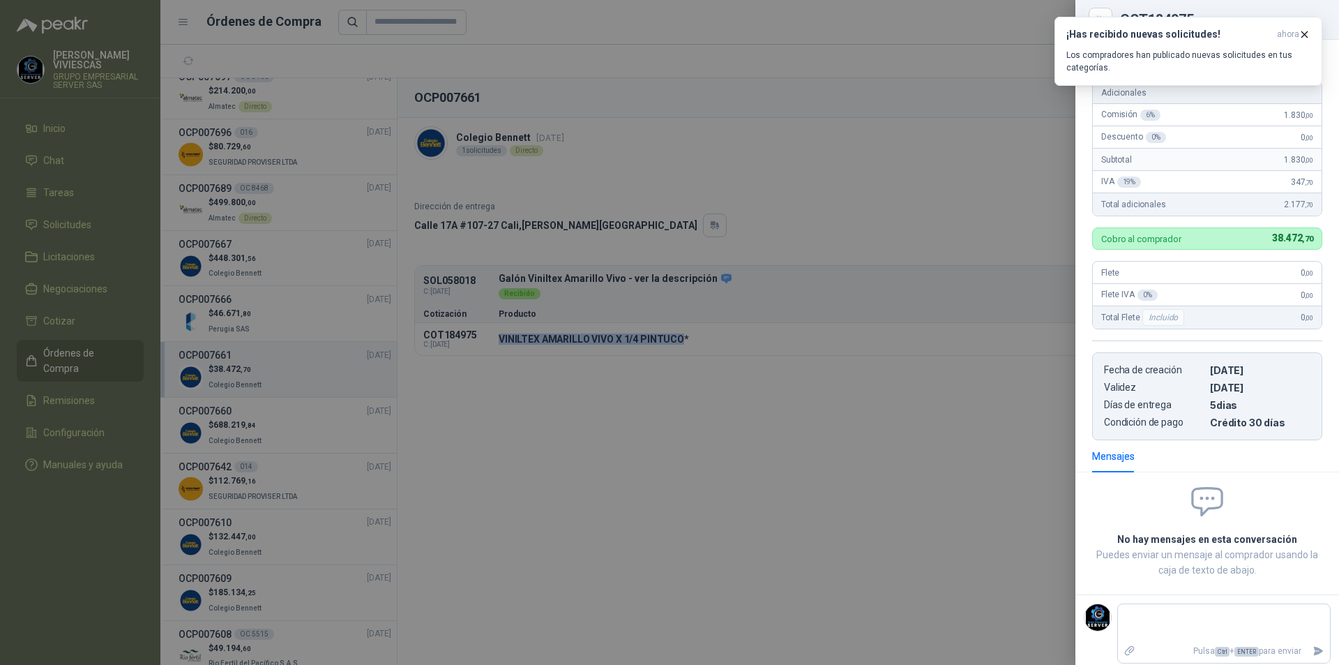
scroll to position [0, 0]
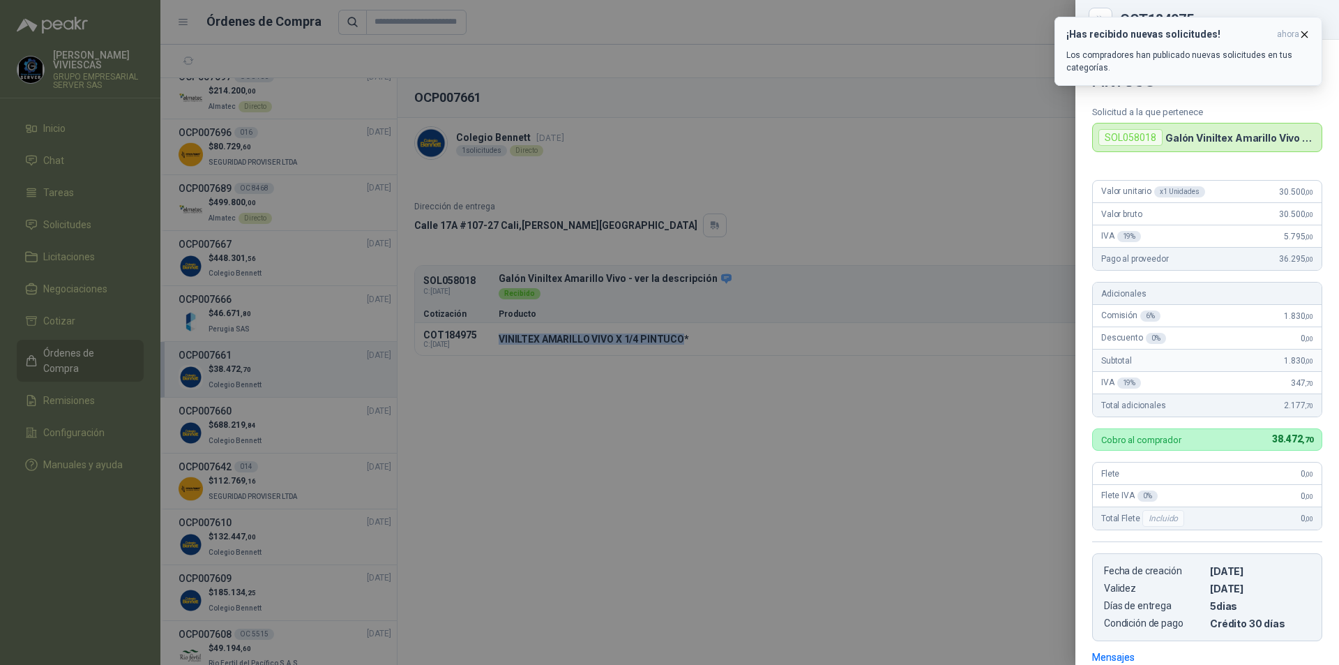
click at [1306, 34] on icon "button" at bounding box center [1305, 35] width 12 height 12
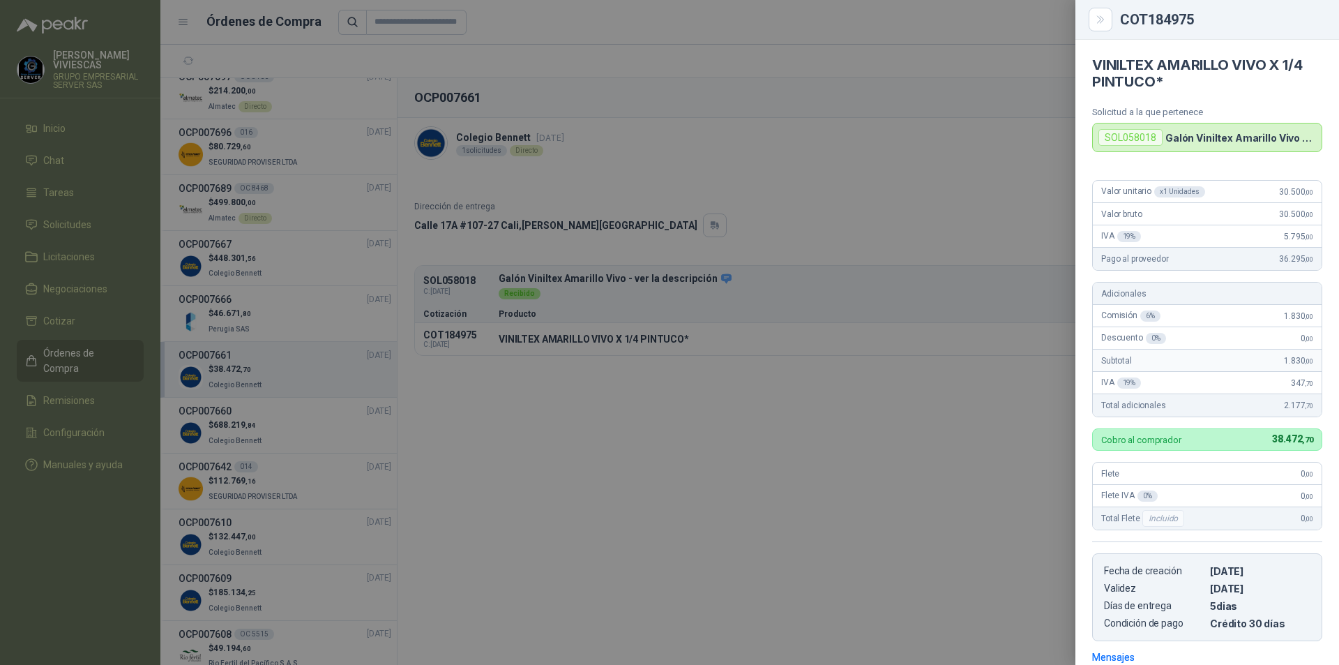
click at [1064, 126] on div at bounding box center [669, 332] width 1339 height 665
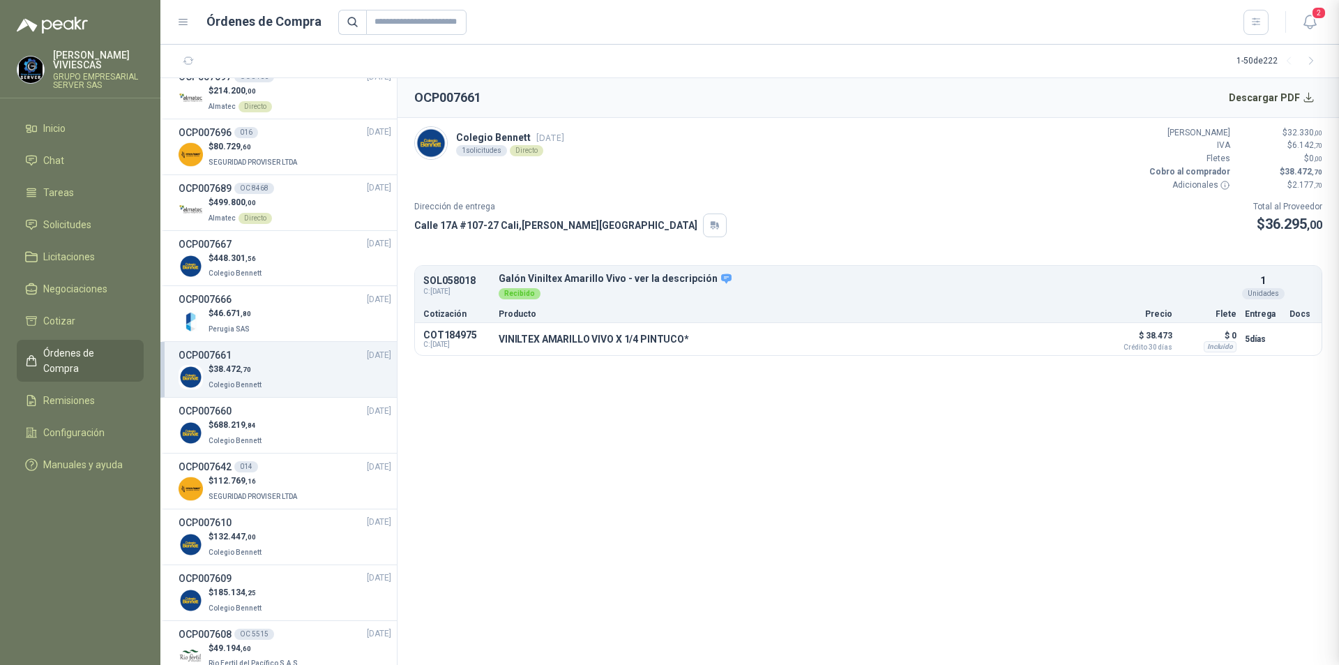
scroll to position [208, 0]
click at [1297, 106] on button "Descargar PDF" at bounding box center [1273, 98] width 102 height 28
click at [286, 273] on div "$ 448.301 ,56 Colegio [PERSON_NAME]" at bounding box center [285, 266] width 213 height 29
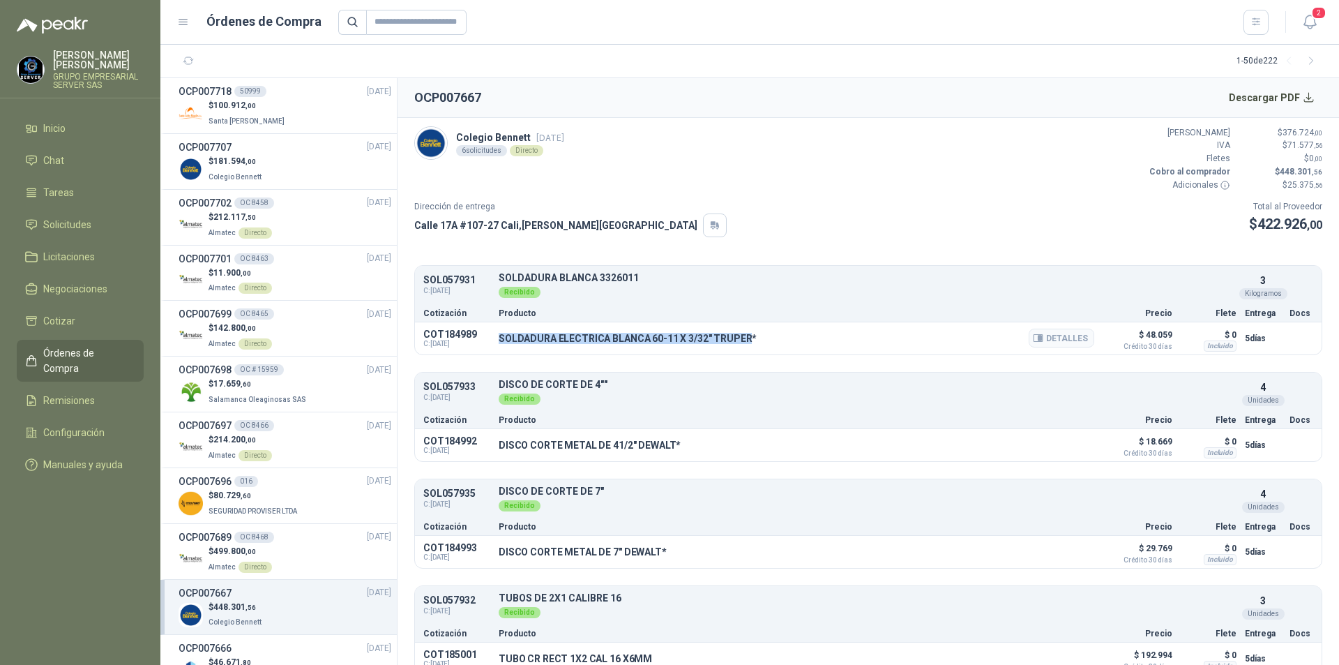
drag, startPoint x: 499, startPoint y: 335, endPoint x: 746, endPoint y: 350, distance: 247.4
click at [746, 350] on div "SOLDADURA ELECTRICA BLANCA 60-11 X 3/32" TRUPER* Detalles" at bounding box center [797, 338] width 596 height 24
copy p "SOLDADURA ELECTRICA BLANCA 60-11 X 3/32" TRUPER"
click at [1067, 345] on button "Detalles" at bounding box center [1062, 338] width 66 height 19
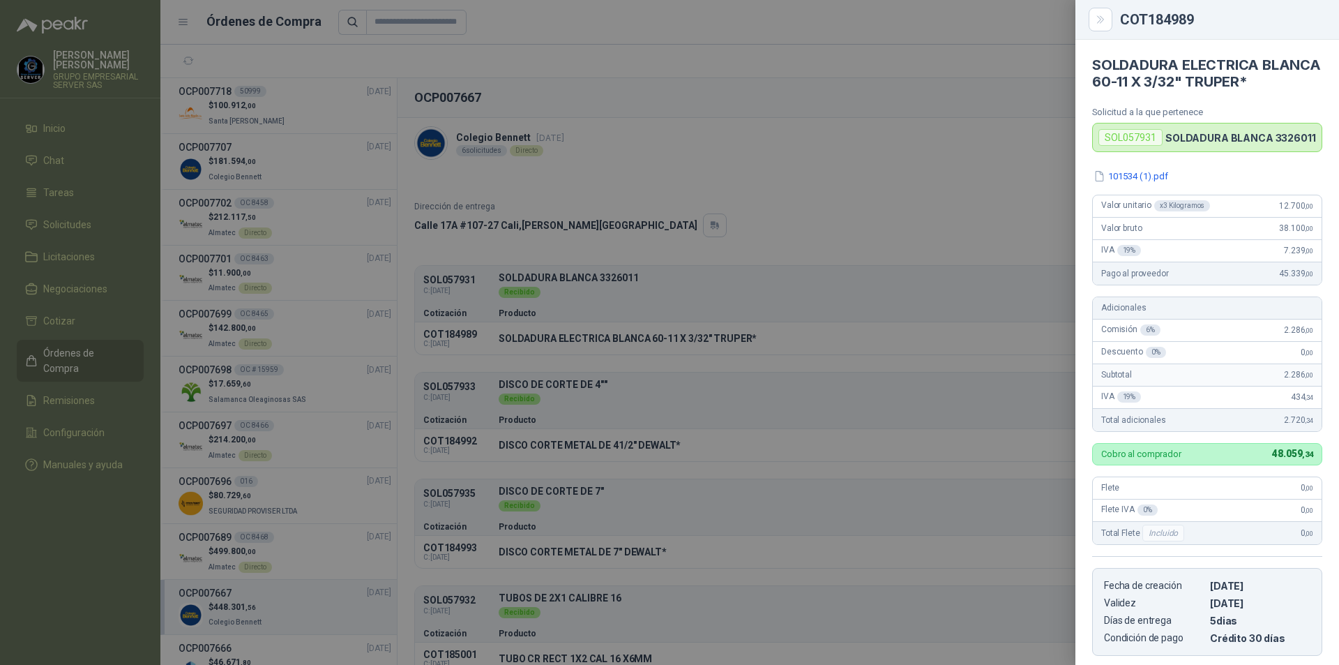
click at [634, 393] on div at bounding box center [669, 332] width 1339 height 665
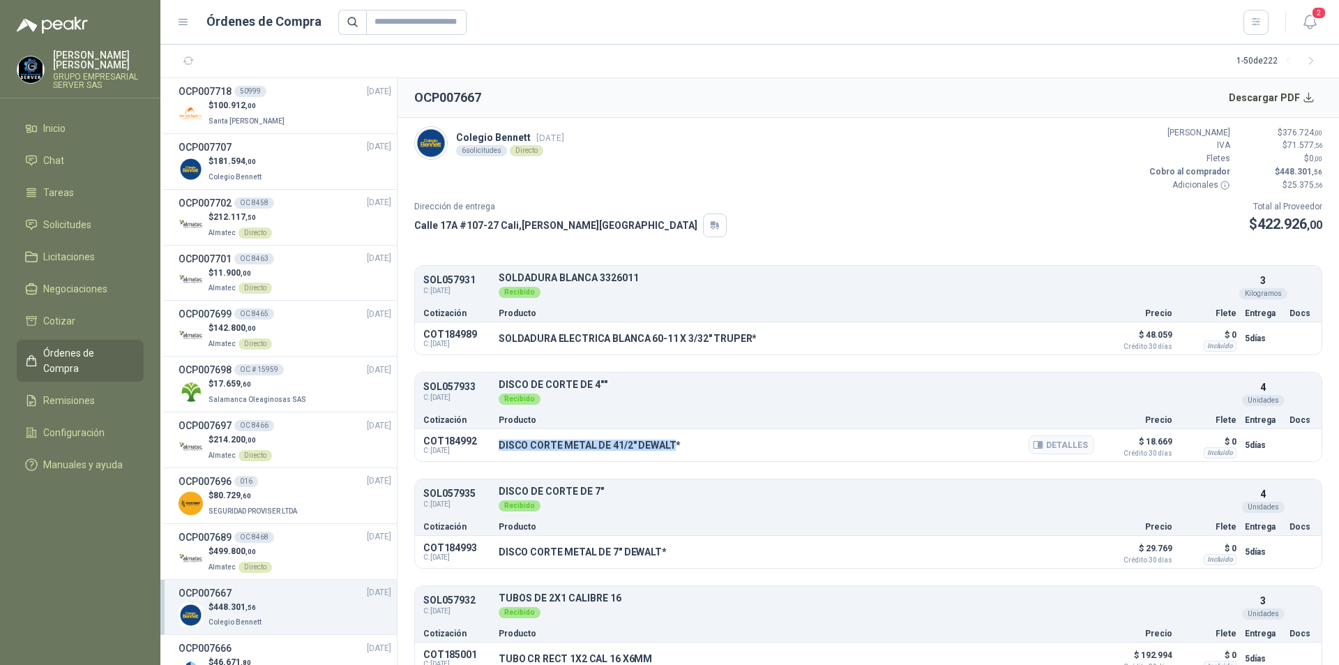
drag, startPoint x: 497, startPoint y: 442, endPoint x: 668, endPoint y: 449, distance: 171.0
click at [668, 449] on div "COT184992 C: 29/09/2025 DISCO CORTE METAL DE 41/2" DEWALT* Detalles $ 18.669 Cr…" at bounding box center [868, 445] width 907 height 32
copy p "DISCO CORTE METAL DE 41/2" DEWALT"
click at [1069, 448] on button "Detalles" at bounding box center [1062, 444] width 66 height 19
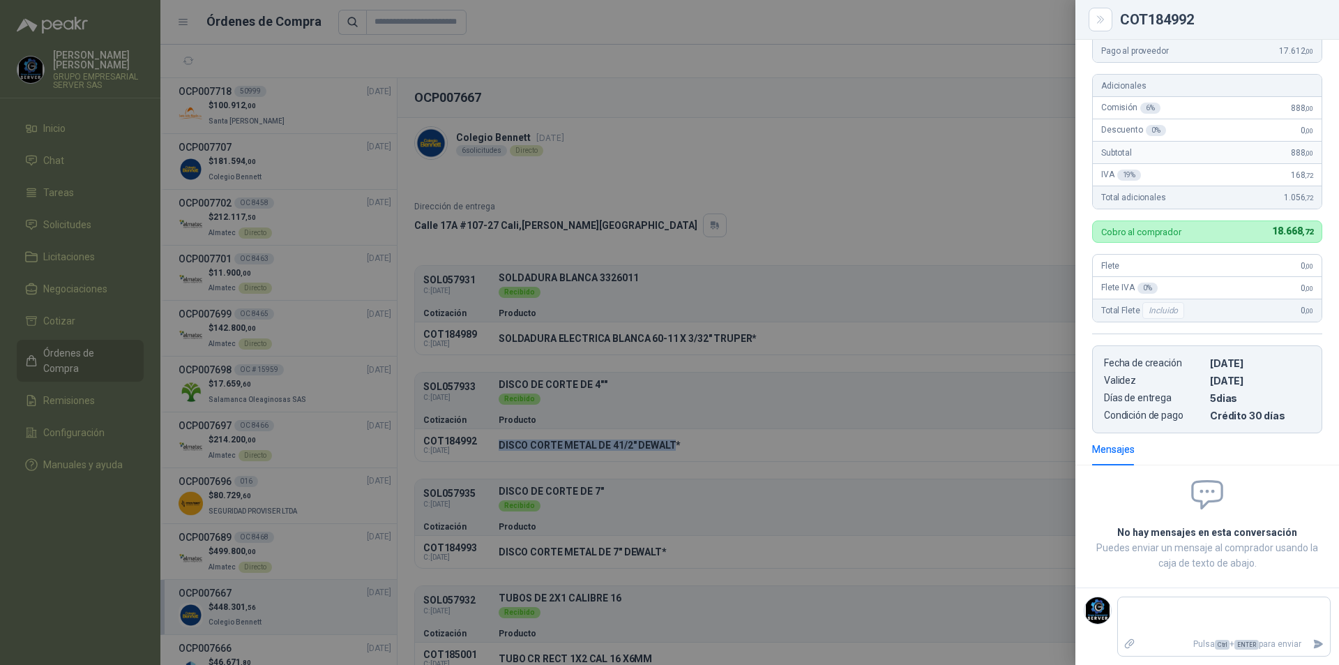
scroll to position [0, 0]
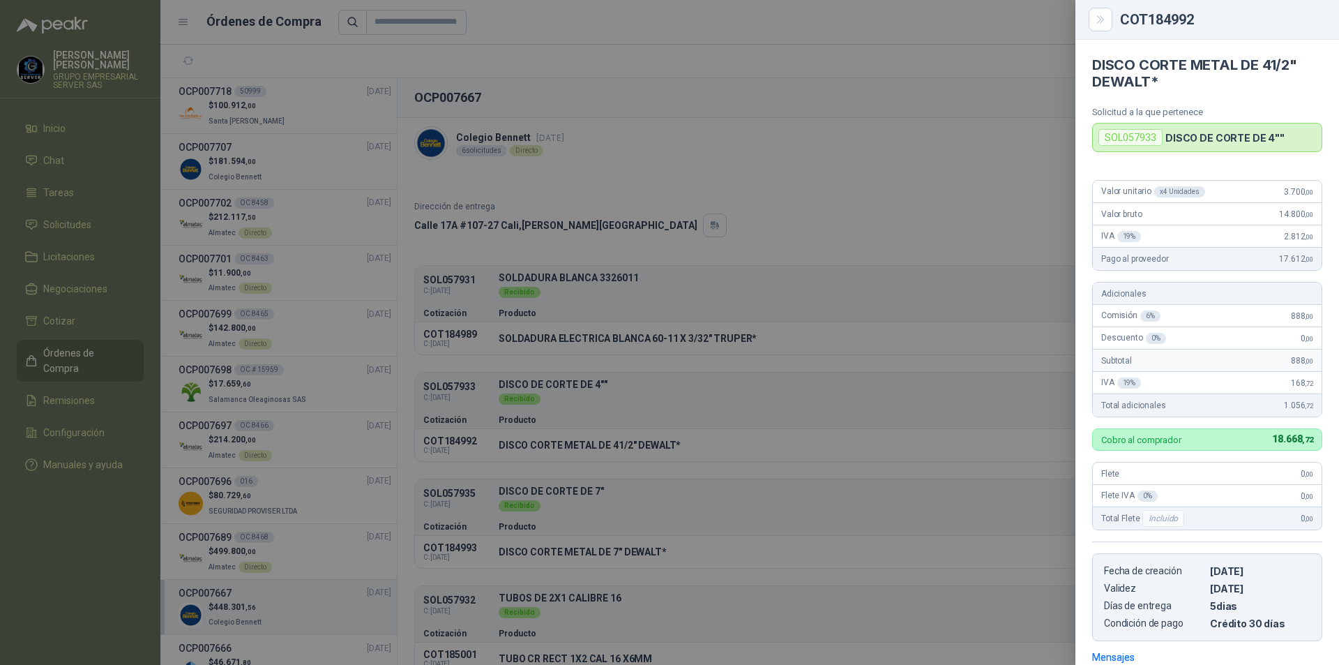
click at [503, 550] on div at bounding box center [669, 332] width 1339 height 665
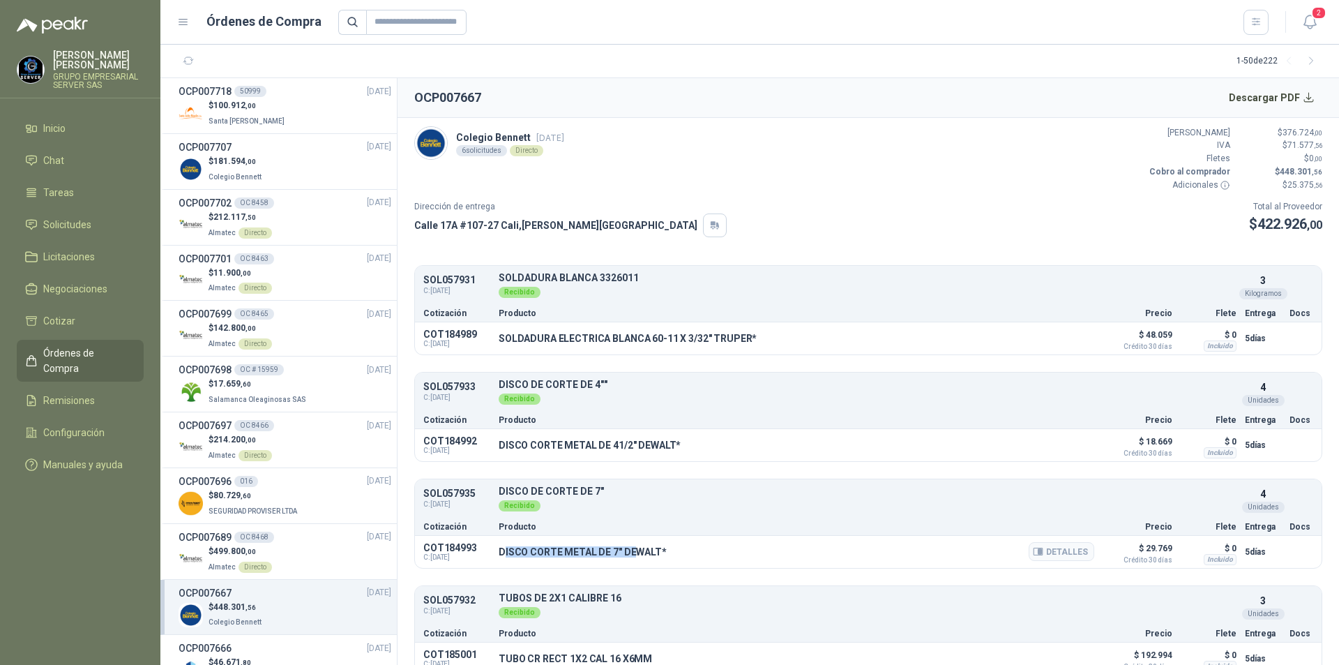
drag, startPoint x: 506, startPoint y: 553, endPoint x: 575, endPoint y: 553, distance: 69.1
click at [629, 560] on div "DISCO CORTE METAL DE 7" DEWALT* Detalles" at bounding box center [797, 552] width 596 height 24
drag, startPoint x: 499, startPoint y: 552, endPoint x: 654, endPoint y: 560, distance: 155.8
click at [654, 560] on div "DISCO CORTE METAL DE 7" DEWALT* Detalles" at bounding box center [797, 552] width 596 height 24
copy p "DISCO CORTE METAL DE 7" DEWALT"
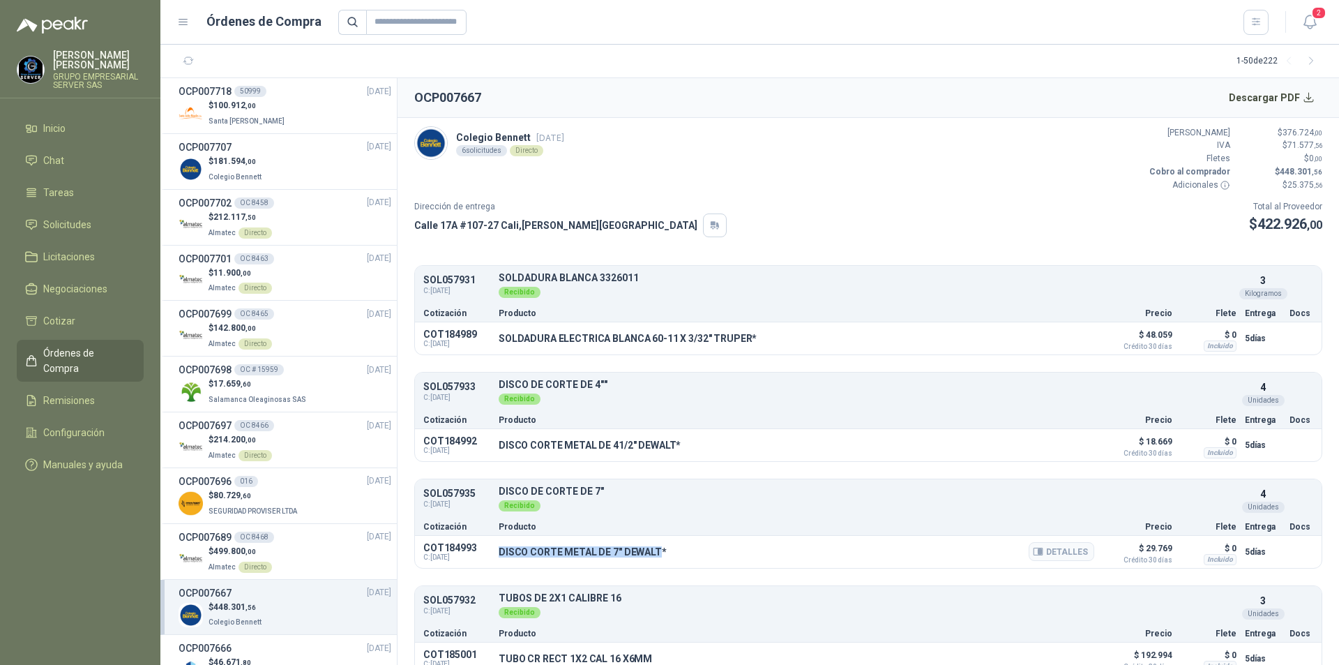
scroll to position [209, 0]
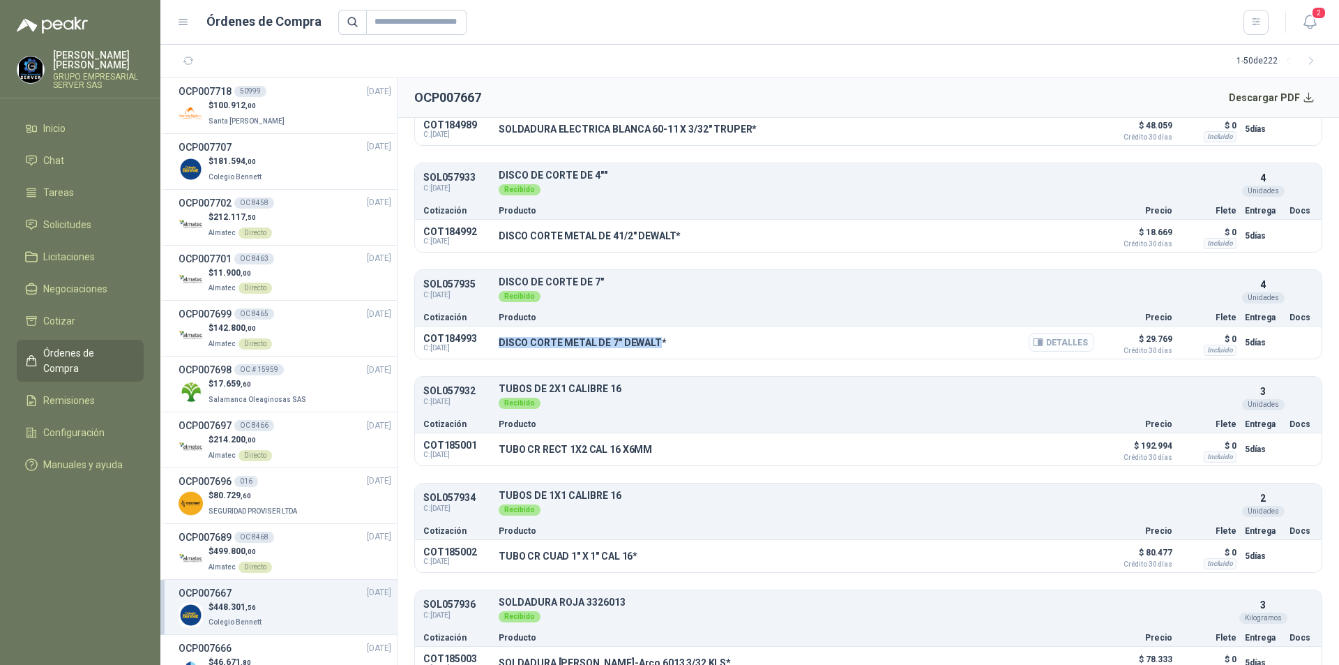
click at [1061, 345] on button "Detalles" at bounding box center [1062, 342] width 66 height 19
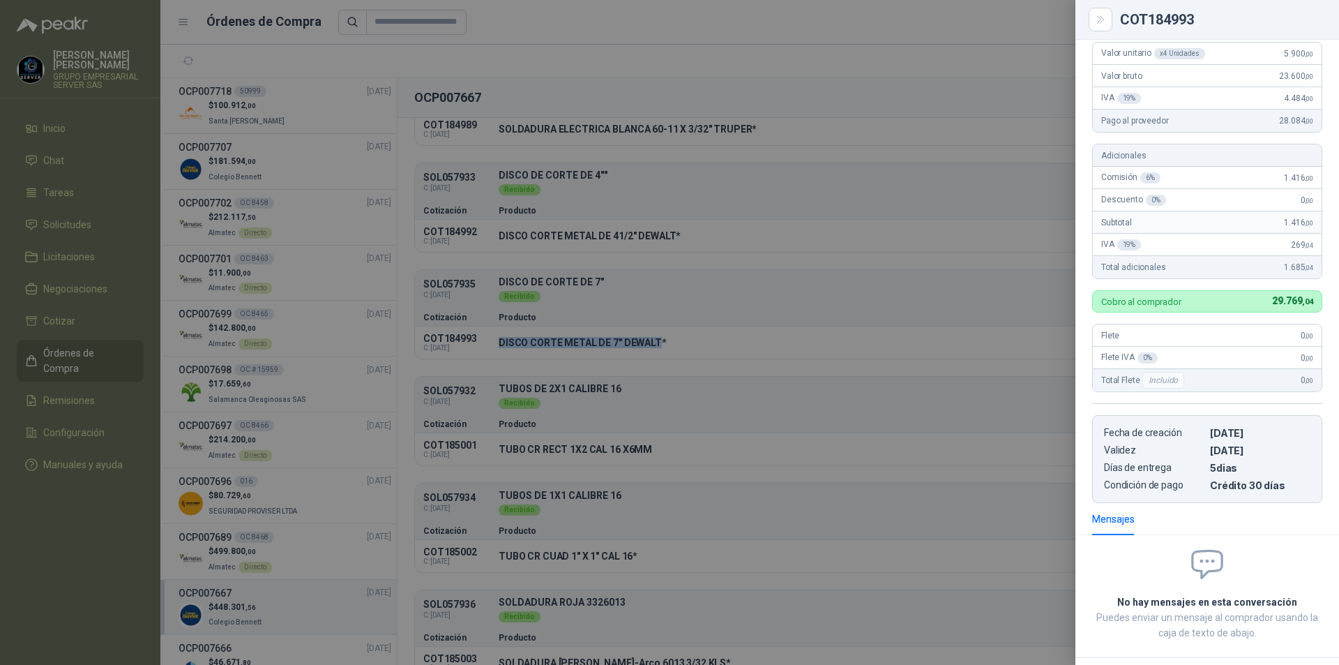
scroll to position [0, 0]
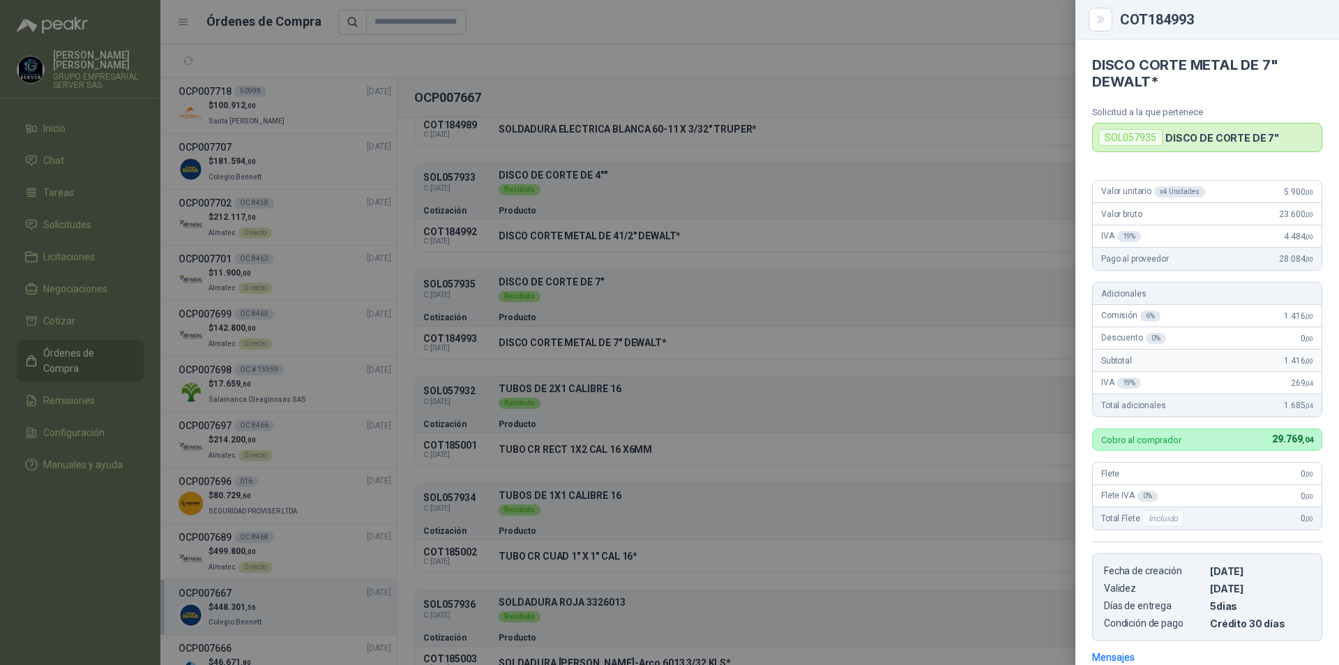
click at [535, 435] on div at bounding box center [669, 332] width 1339 height 665
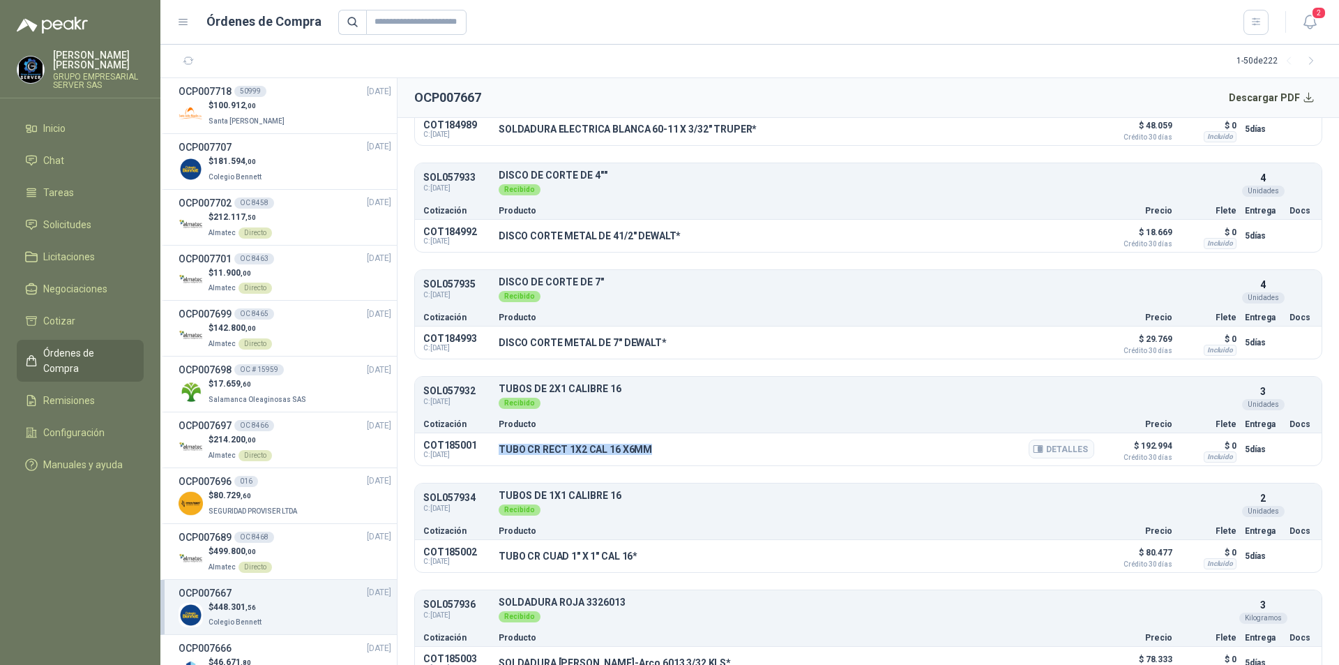
drag, startPoint x: 497, startPoint y: 452, endPoint x: 648, endPoint y: 456, distance: 150.7
click at [648, 456] on div "COT185001 C: 29/09/2025 TUBO CR RECT 1X2 CAL 16 X6MM Detalles $ 192.994 Crédito…" at bounding box center [868, 449] width 907 height 32
copy p "TUBO CR RECT 1X2 CAL 16 X6MM"
click at [1055, 444] on button "Detalles" at bounding box center [1062, 449] width 66 height 19
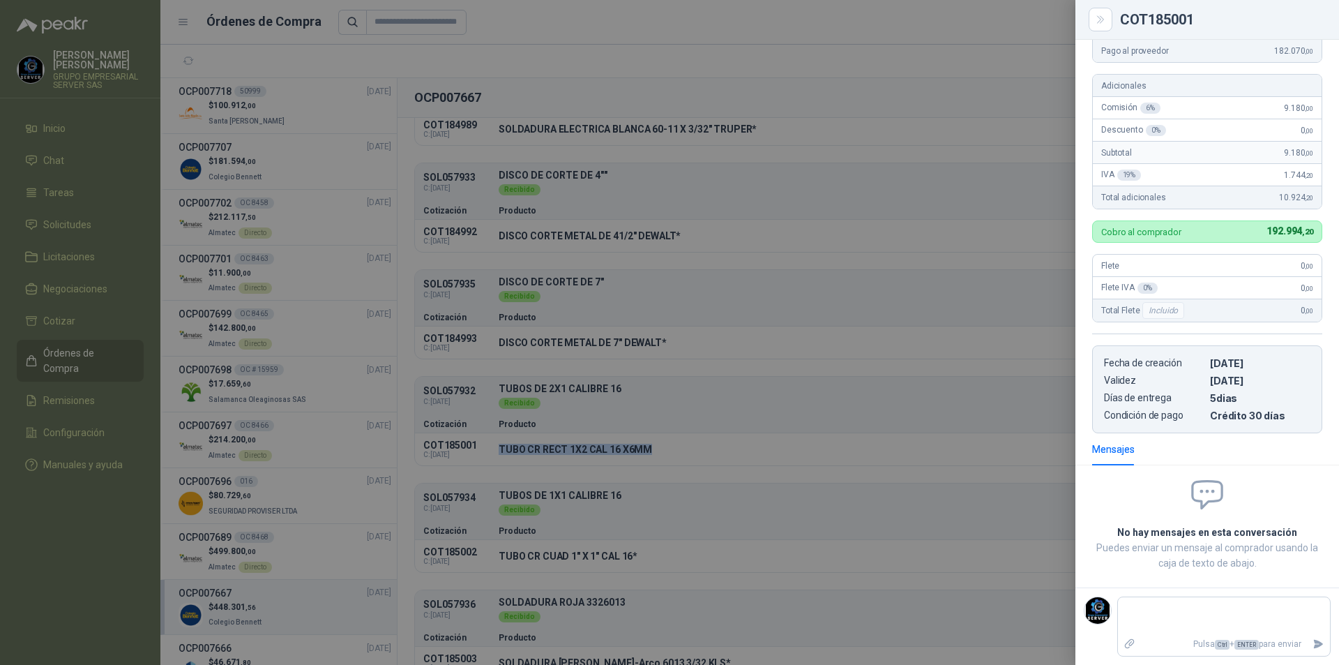
scroll to position [0, 0]
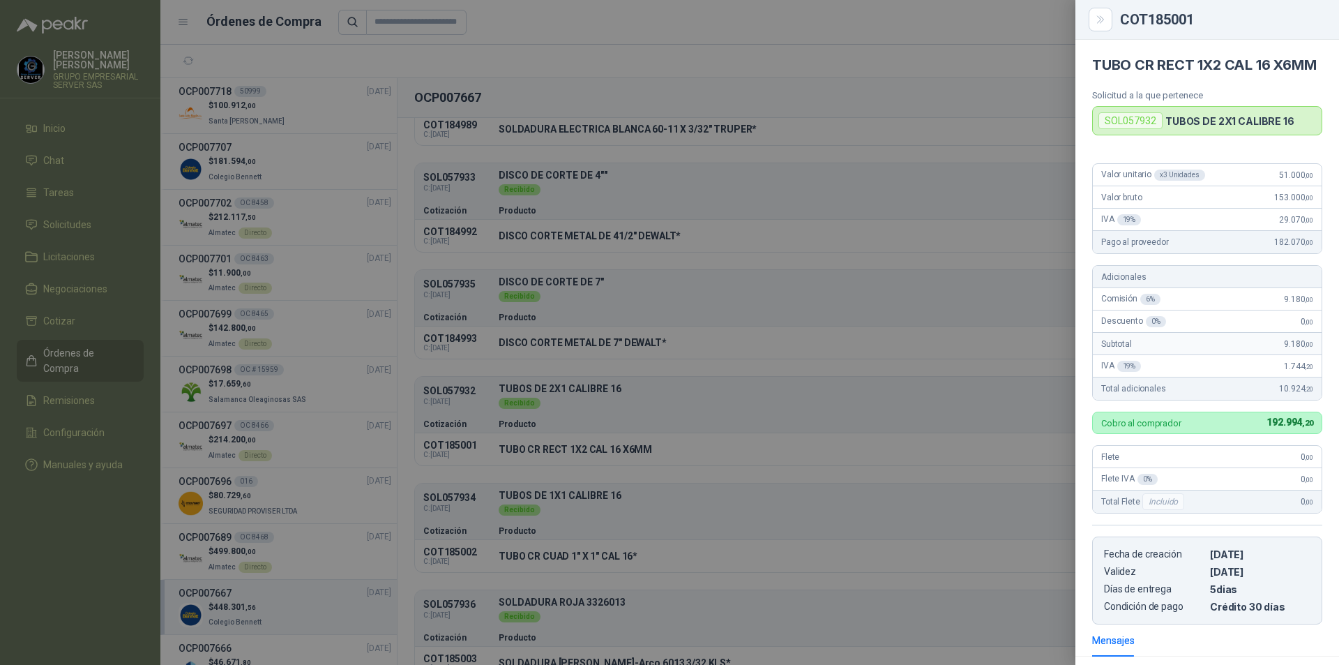
click at [580, 458] on div at bounding box center [669, 332] width 1339 height 665
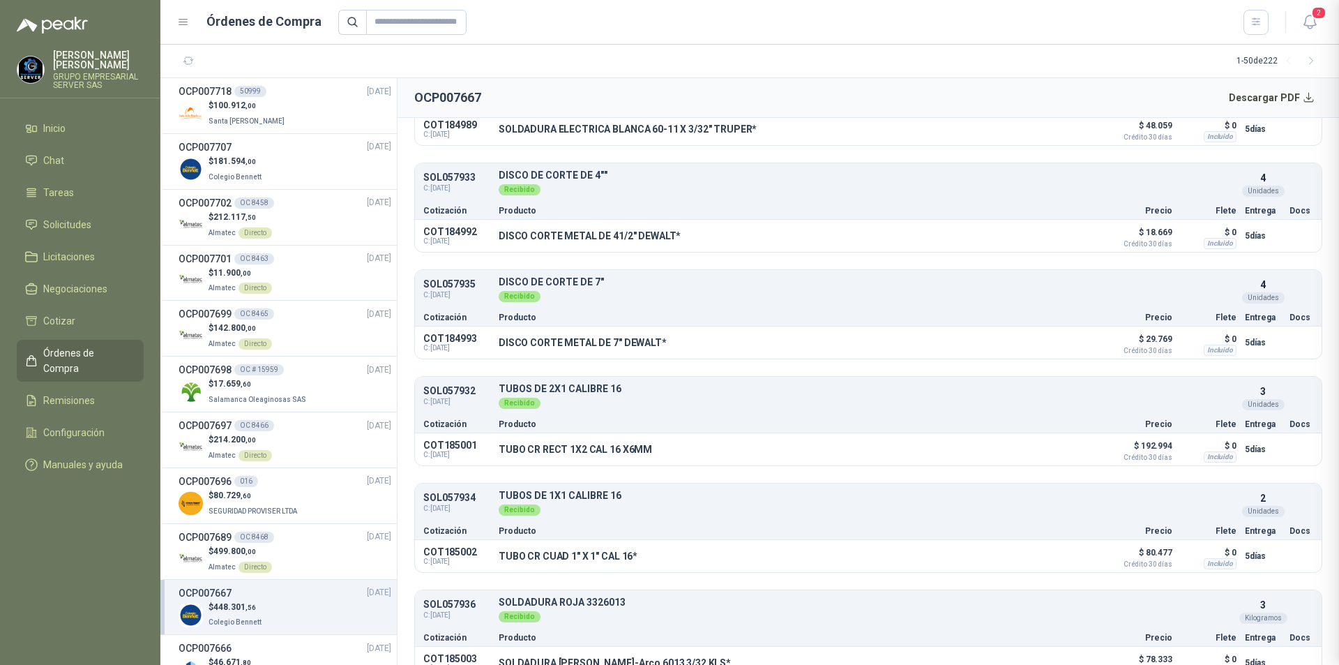
scroll to position [208, 0]
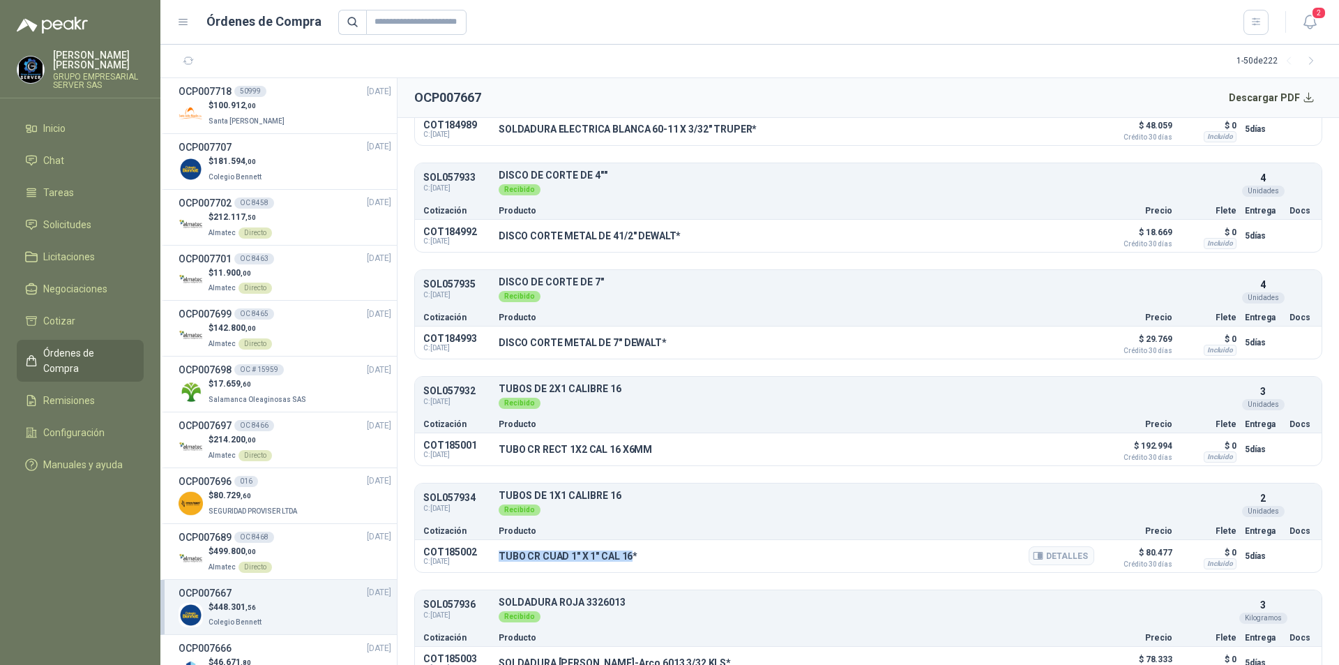
drag, startPoint x: 502, startPoint y: 557, endPoint x: 628, endPoint y: 562, distance: 126.4
click at [628, 562] on p "TUBO CR CUAD 1" X 1" CAL 16*" at bounding box center [568, 555] width 139 height 11
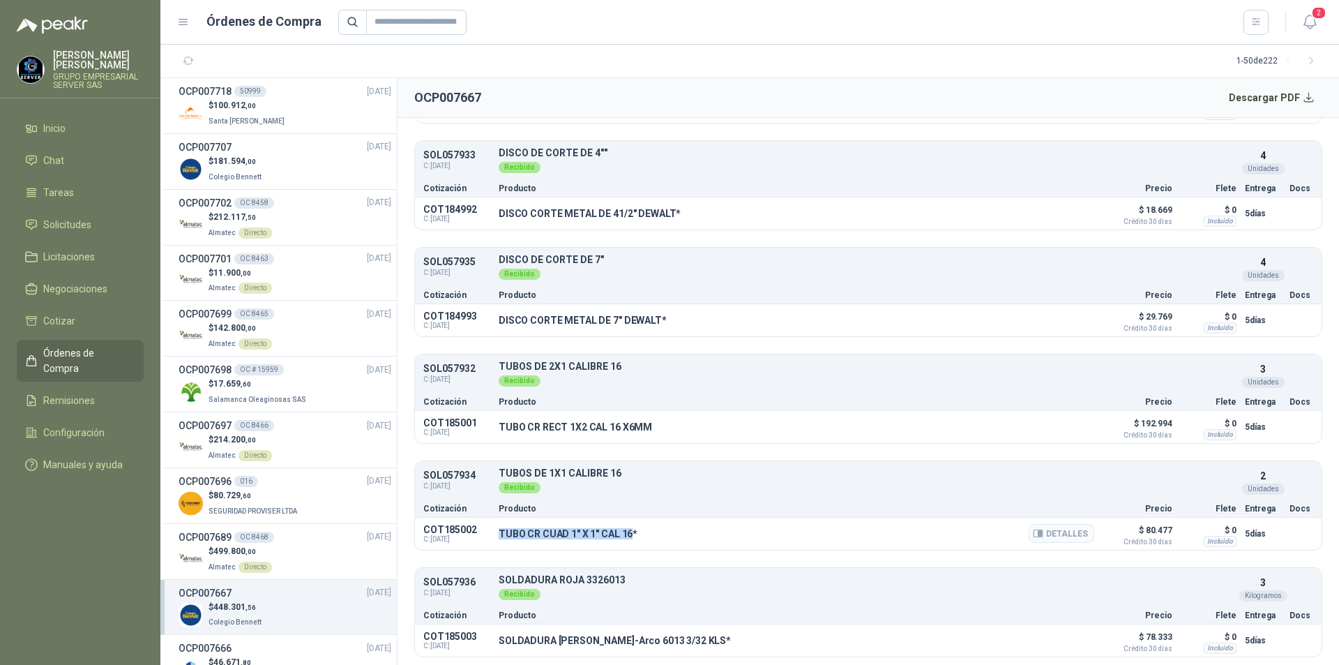
copy p "TUBO CR CUAD 1" X 1" CAL 16"
click at [1055, 534] on button "Detalles" at bounding box center [1062, 533] width 66 height 19
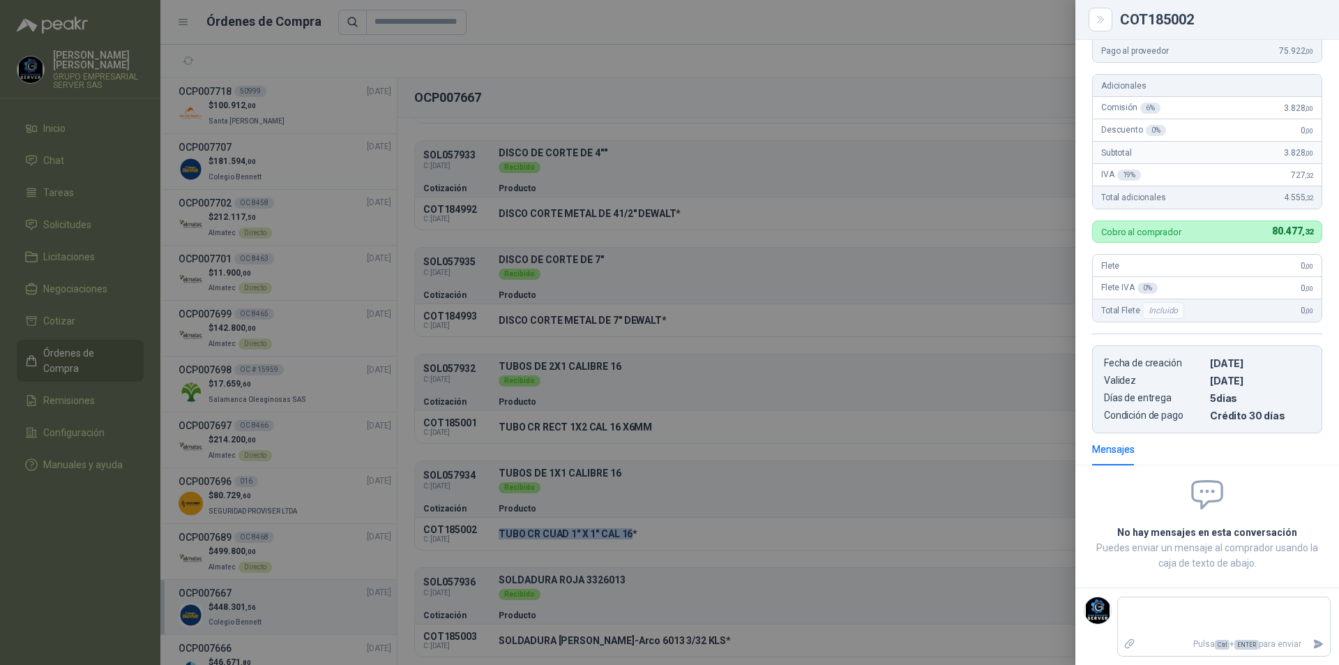
scroll to position [0, 0]
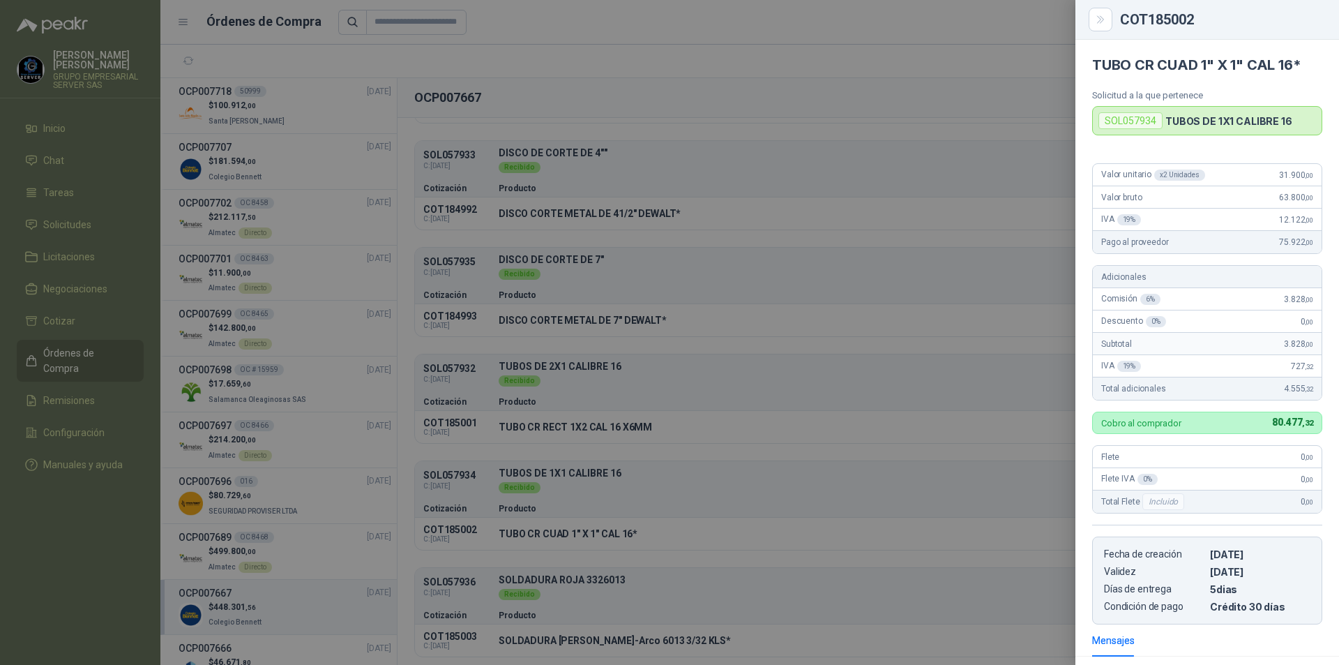
click at [752, 510] on div at bounding box center [669, 332] width 1339 height 665
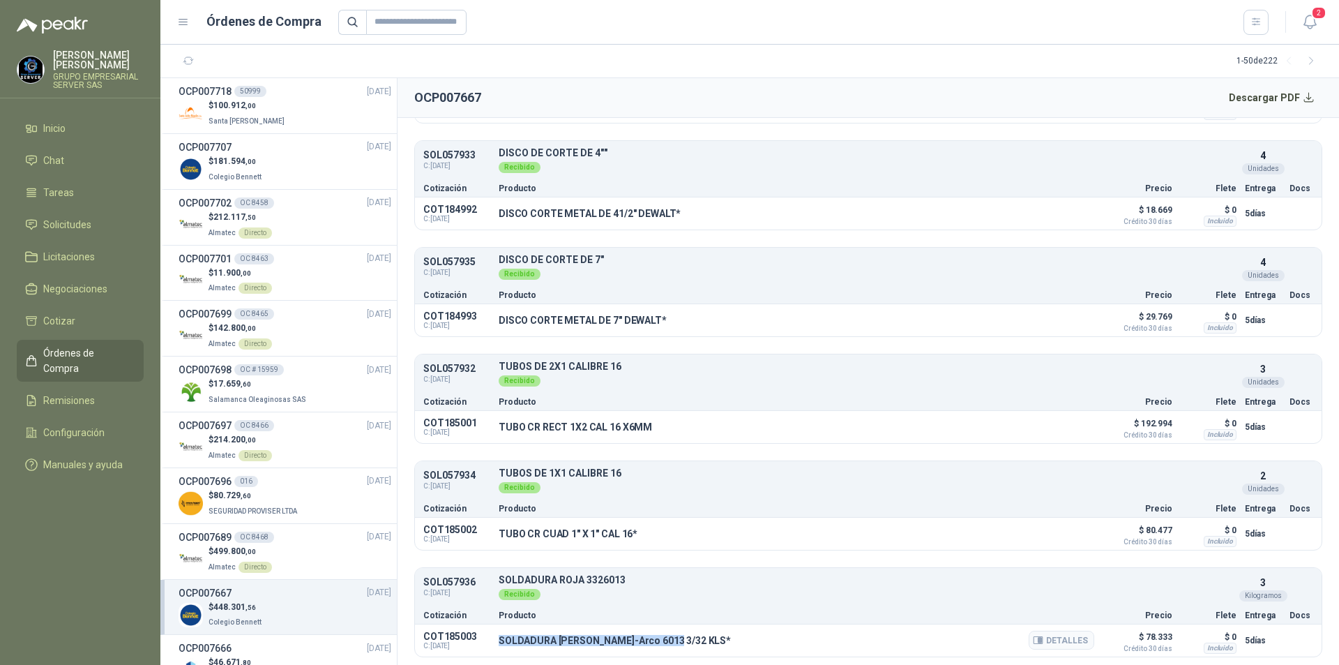
drag, startPoint x: 497, startPoint y: 647, endPoint x: 668, endPoint y: 650, distance: 171.7
click at [668, 650] on div "COT185003 C: 29/09/2025 SOLDADURA West-Arco 6013 3/32 KLS* Detalles $ 78.333 Cr…" at bounding box center [868, 640] width 907 height 32
copy p "SOLDADURA West-Arco 6013 3/32 KLS"
click at [1072, 638] on button "Detalles" at bounding box center [1062, 640] width 66 height 19
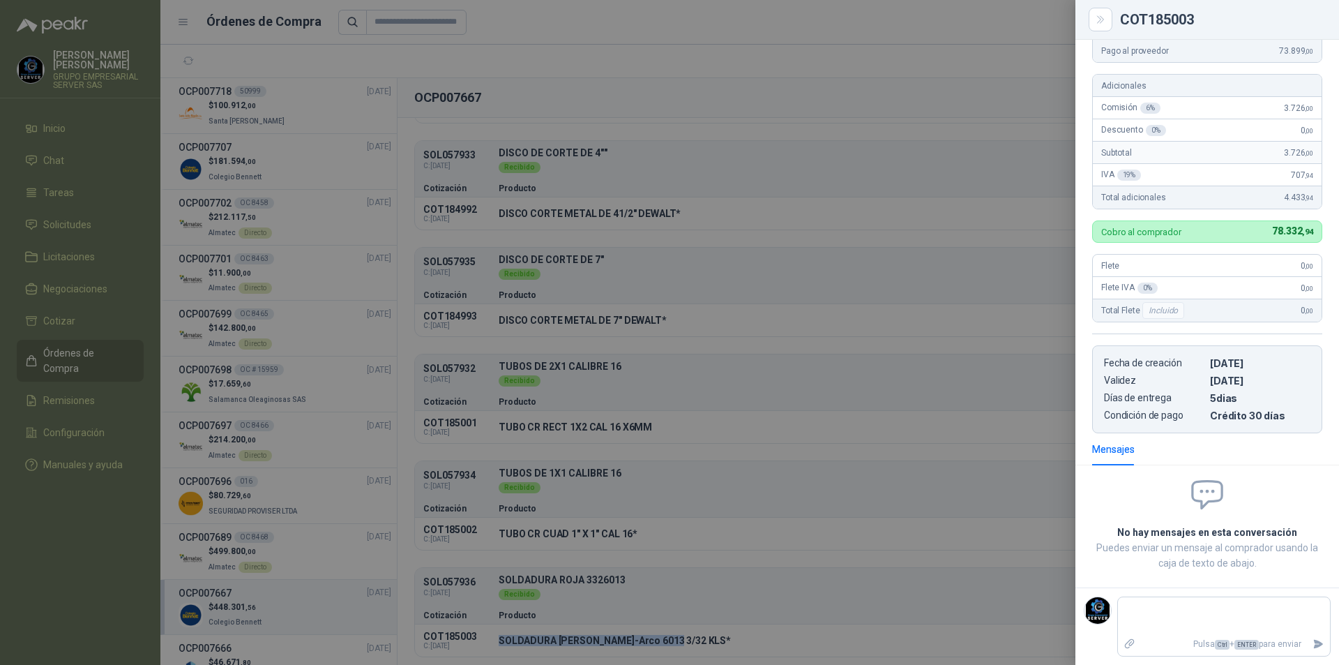
scroll to position [0, 0]
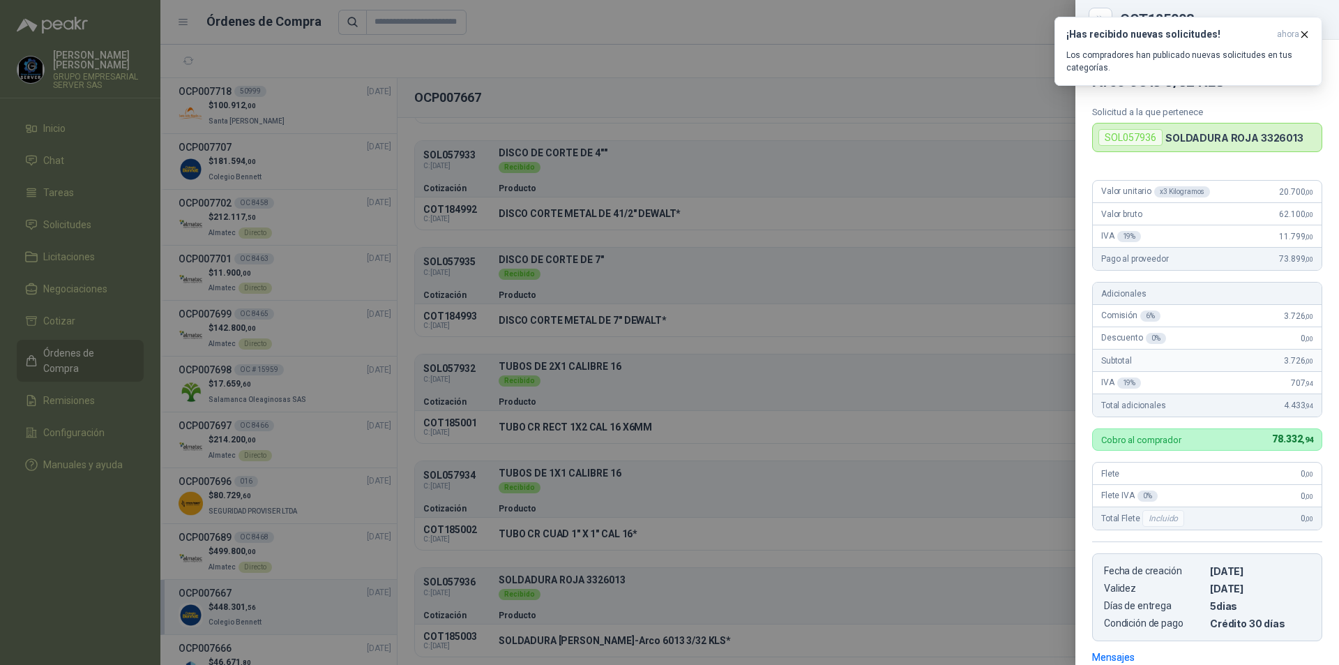
click at [989, 217] on div at bounding box center [669, 332] width 1339 height 665
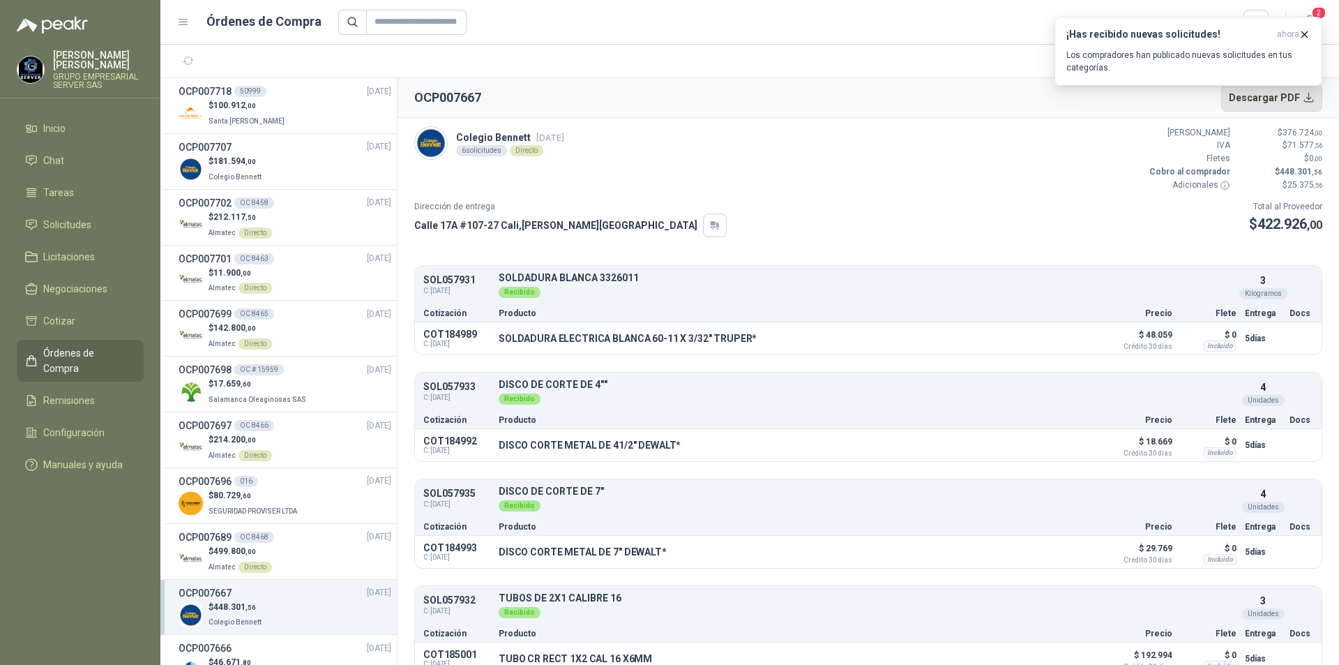
click at [1282, 98] on button "Descargar PDF" at bounding box center [1273, 98] width 102 height 28
